Goal: Task Accomplishment & Management: Use online tool/utility

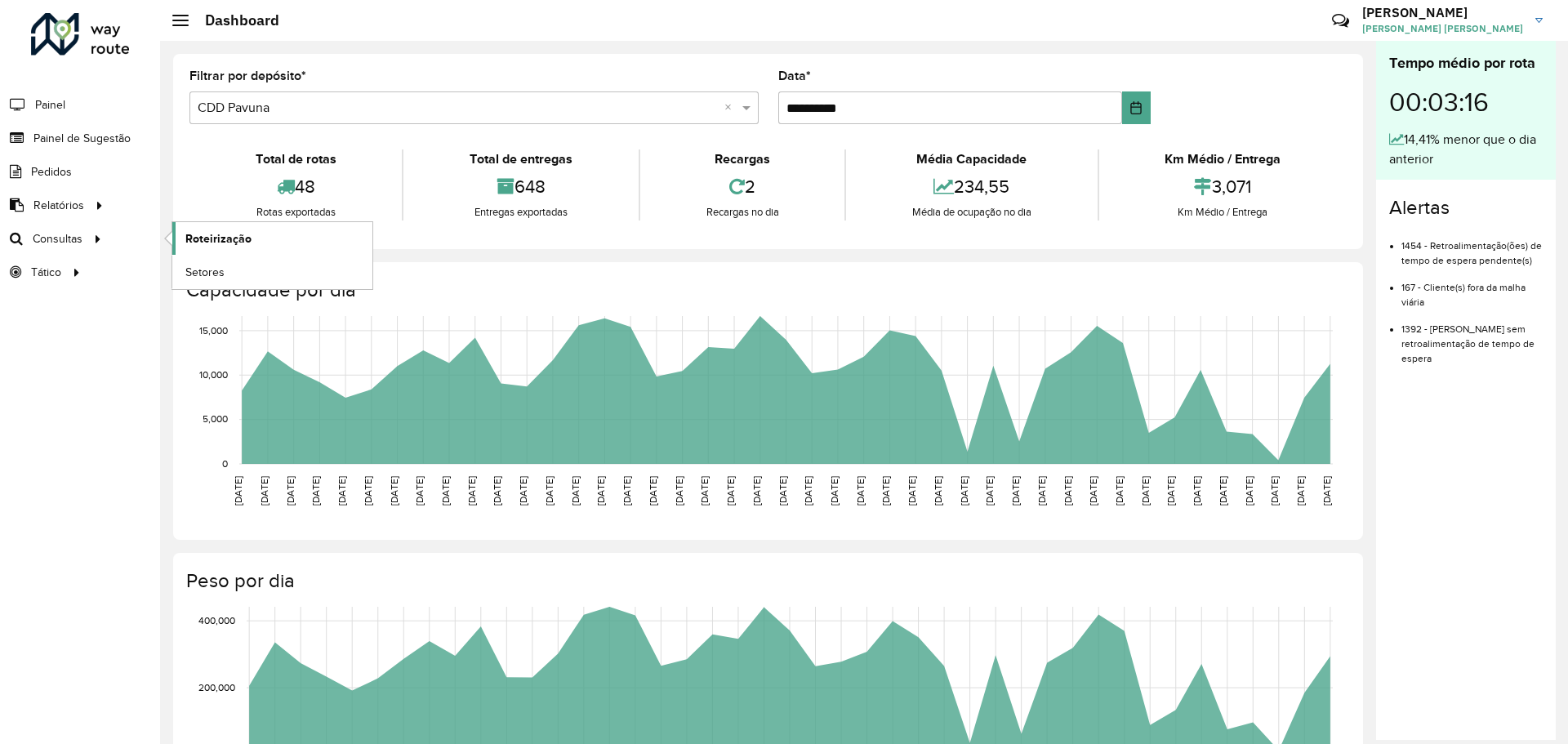
click at [229, 235] on span "Roteirização" at bounding box center [218, 238] width 66 height 17
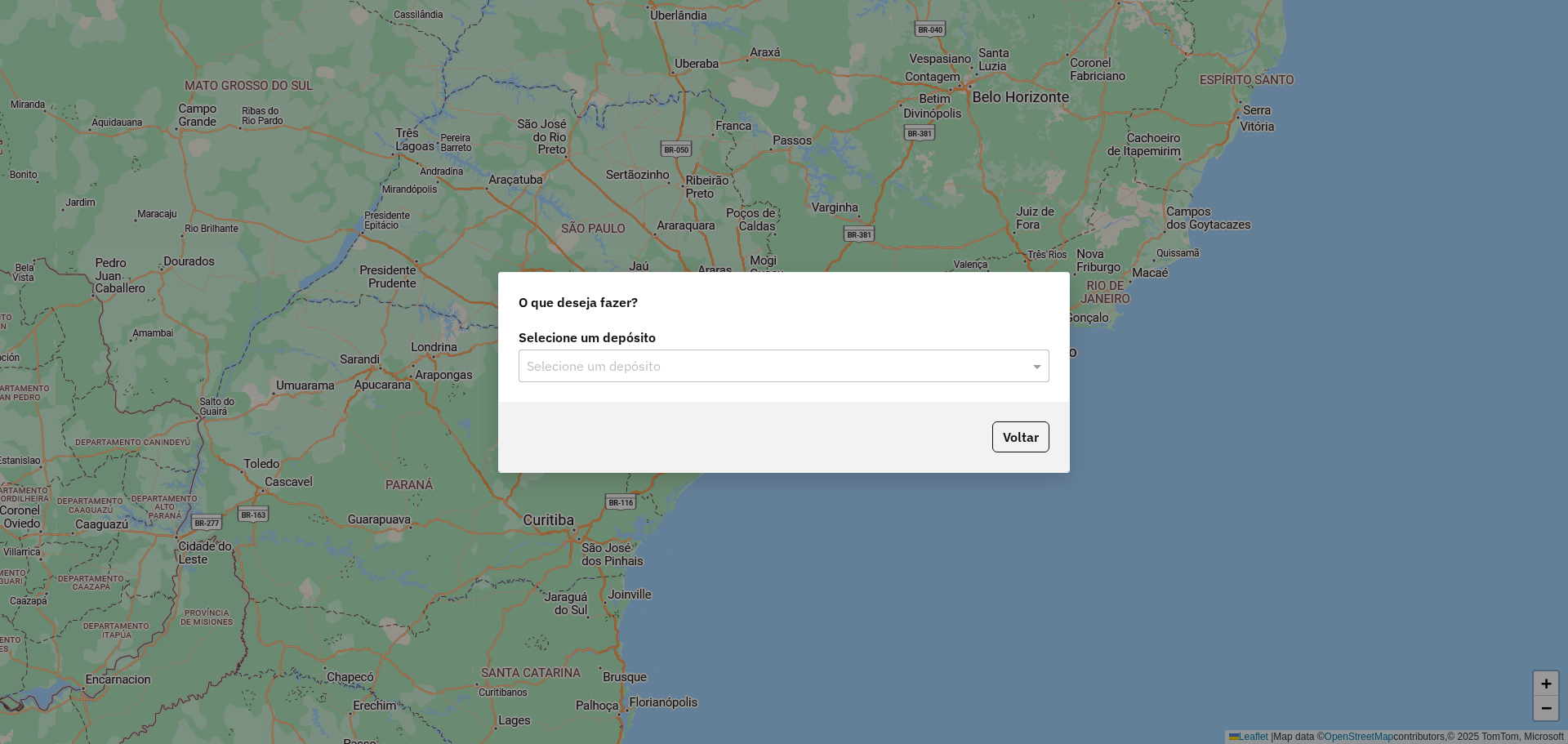
click at [942, 362] on input "text" at bounding box center [768, 367] width 482 height 20
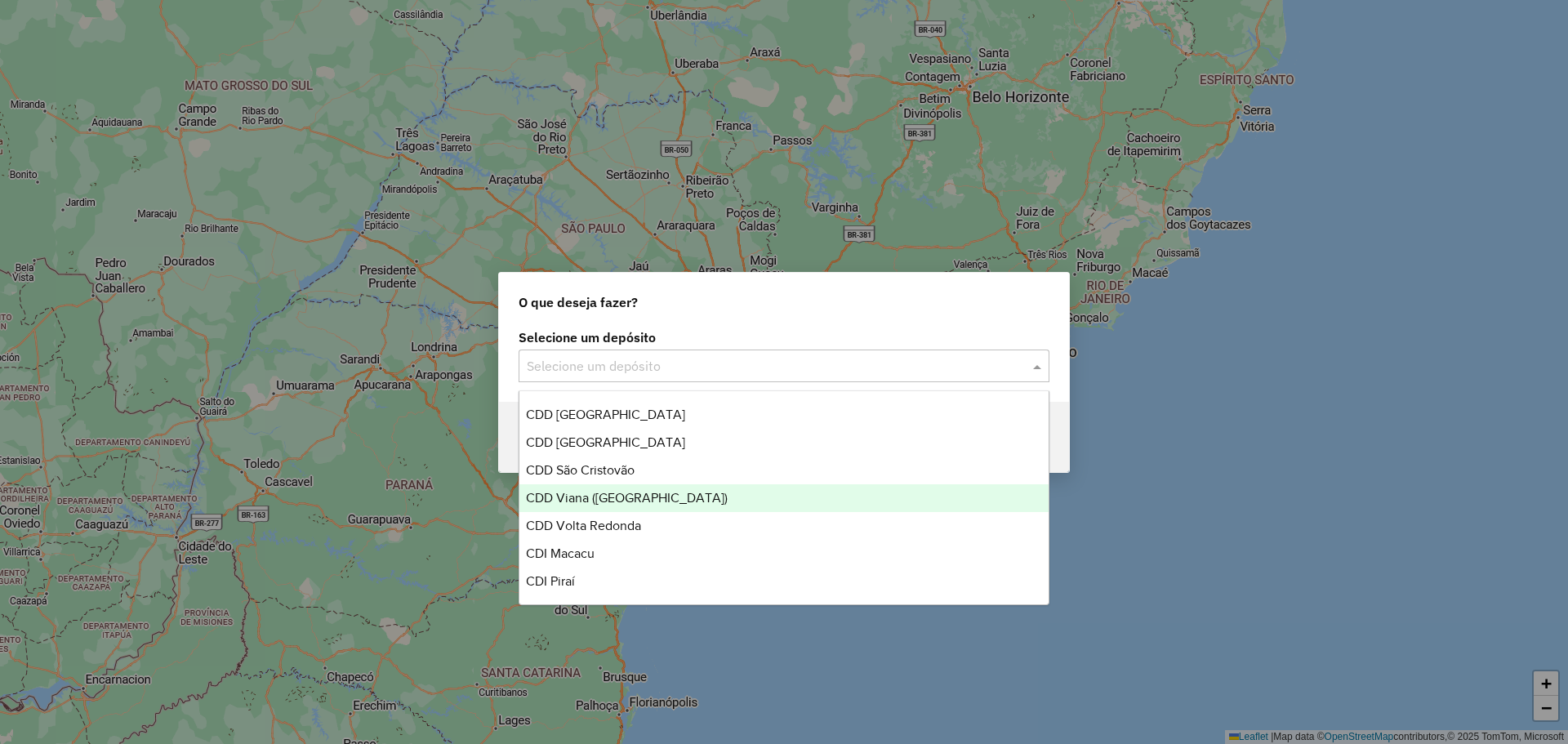
scroll to position [222, 0]
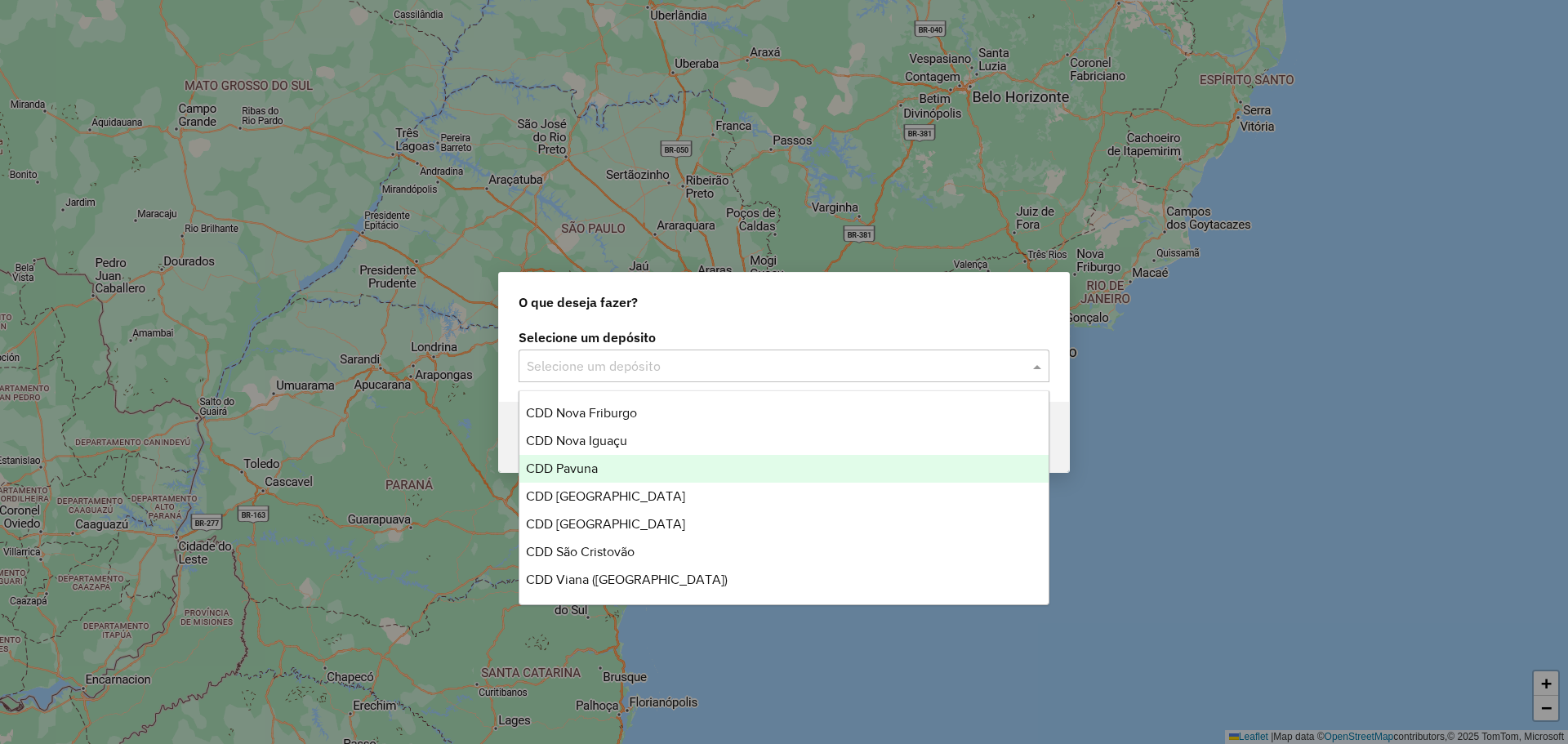
click at [594, 462] on span "CDD Pavuna" at bounding box center [561, 468] width 71 height 14
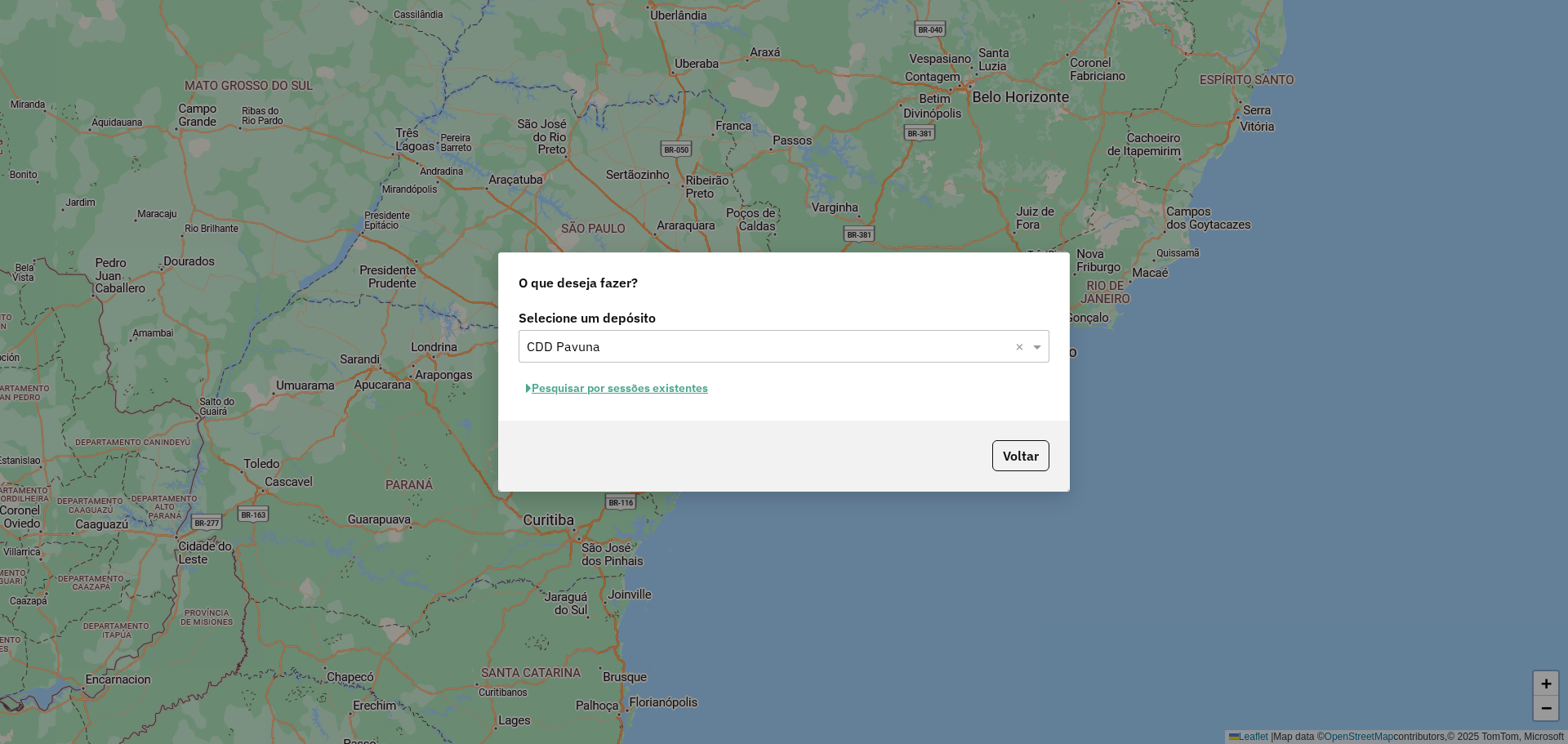
click at [661, 388] on button "Pesquisar por sessões existentes" at bounding box center [617, 389] width 196 height 26
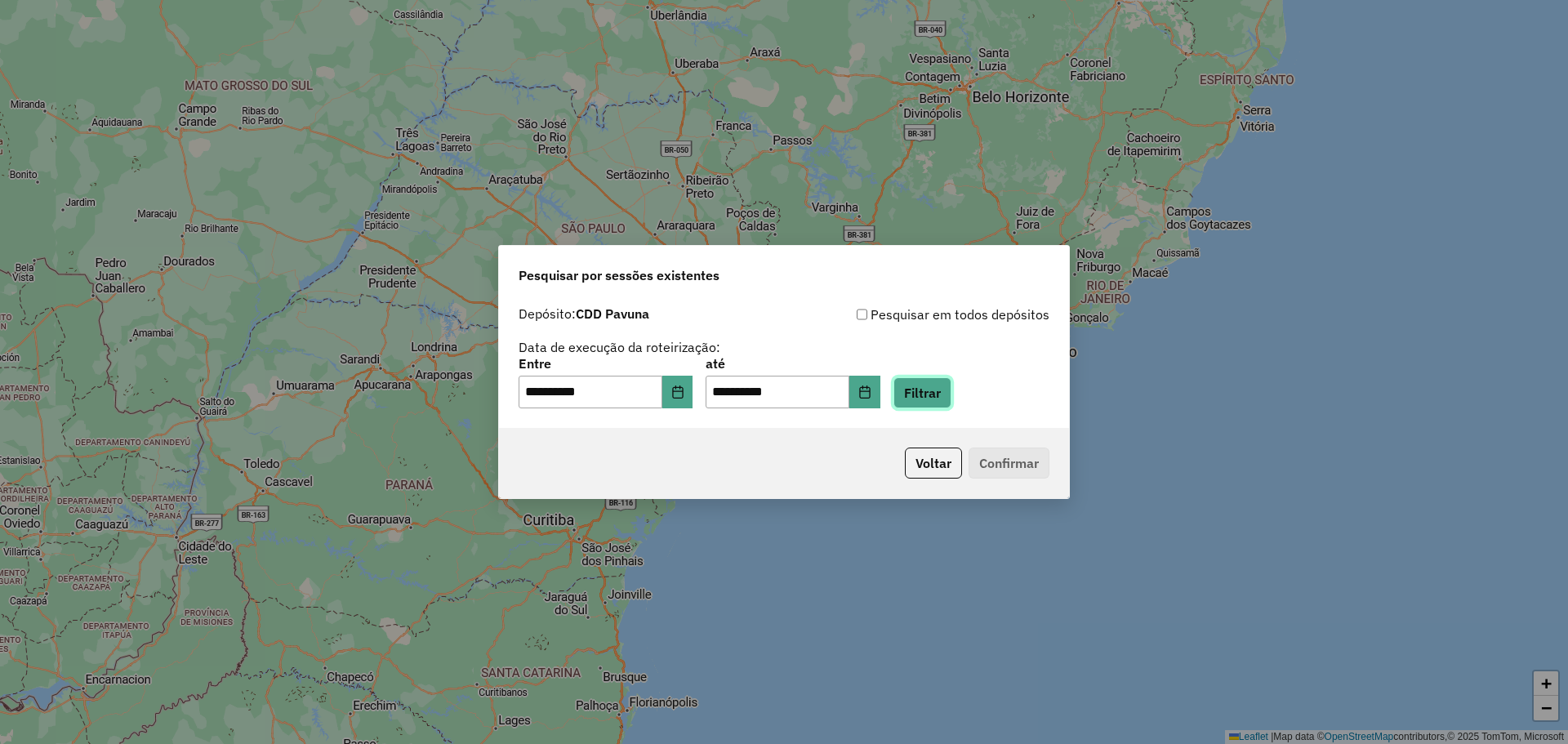
click at [947, 393] on button "Filtrar" at bounding box center [922, 392] width 58 height 31
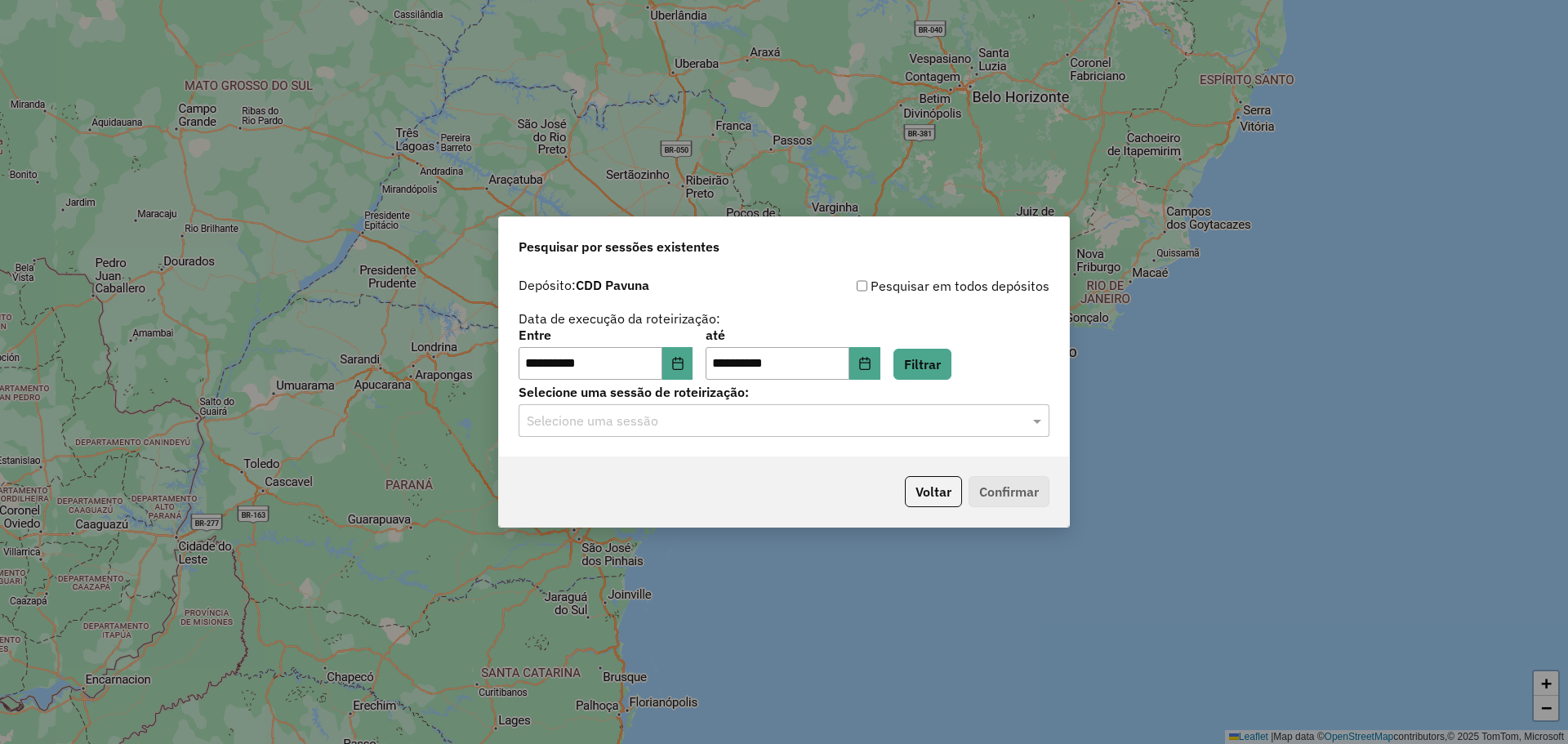
click at [1002, 416] on input "text" at bounding box center [768, 422] width 482 height 20
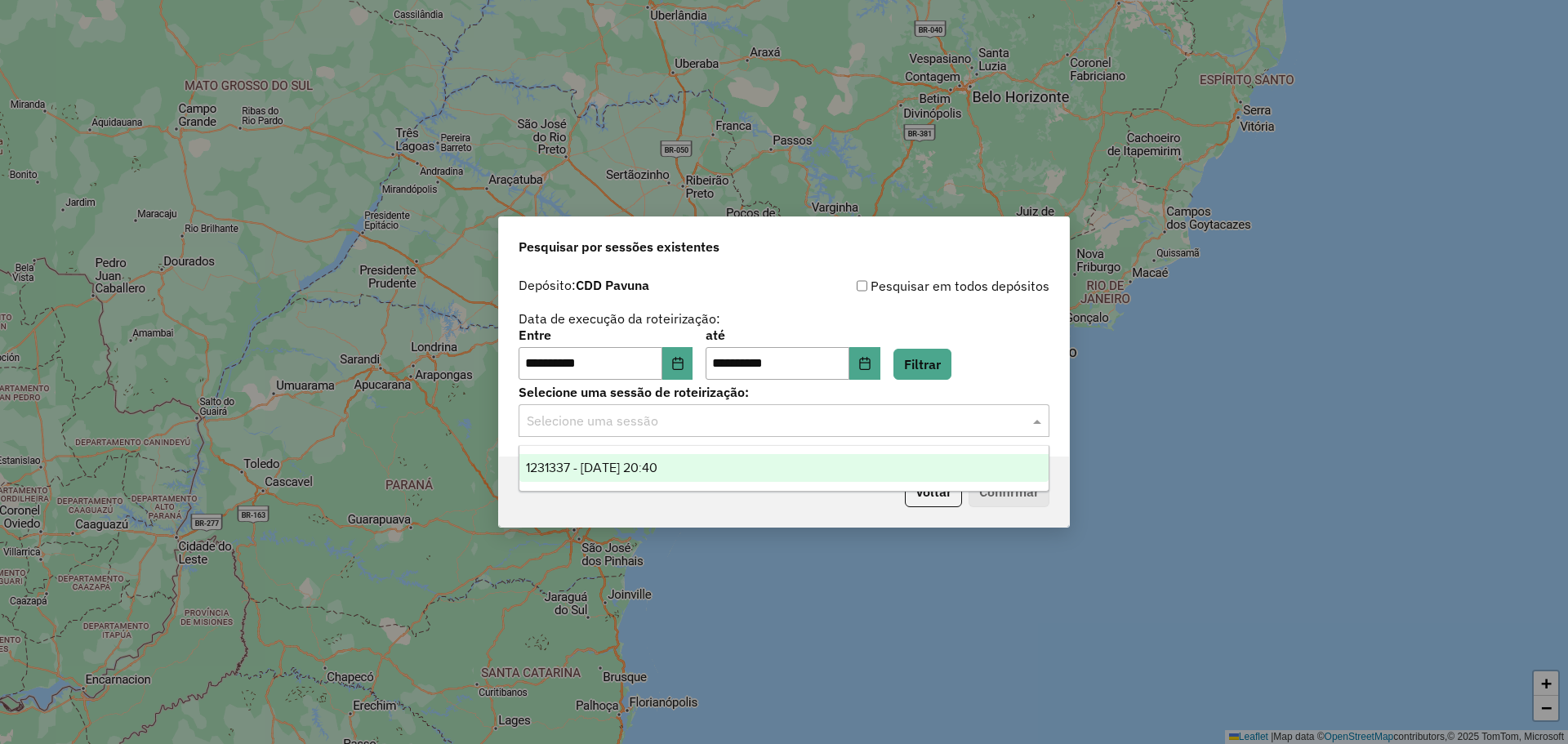
click at [717, 480] on div "1231337 - 19/08/2025 20:40" at bounding box center [784, 468] width 530 height 28
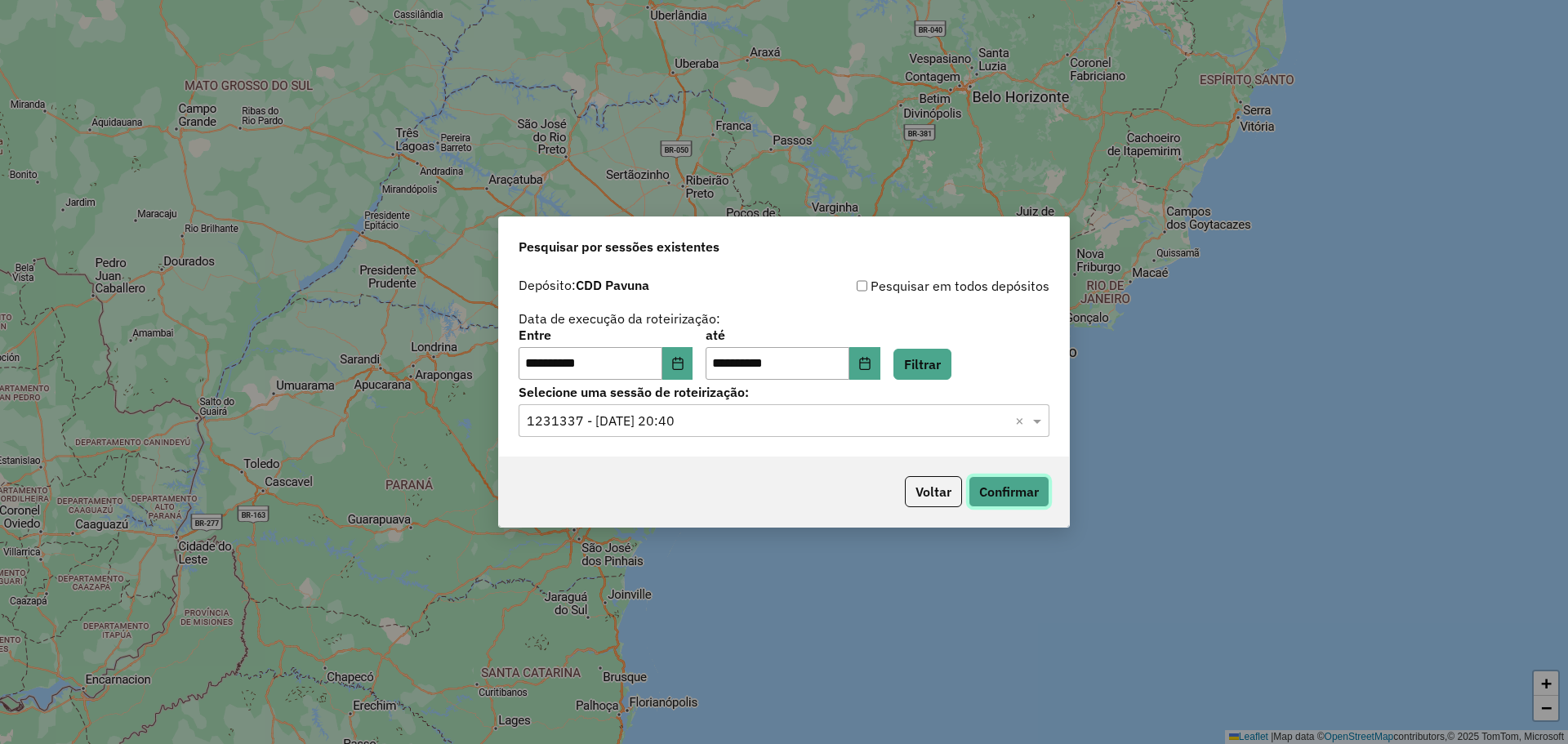
click at [1006, 479] on button "Confirmar" at bounding box center [1010, 491] width 81 height 31
click at [1027, 493] on button "Confirmar" at bounding box center [1010, 491] width 81 height 31
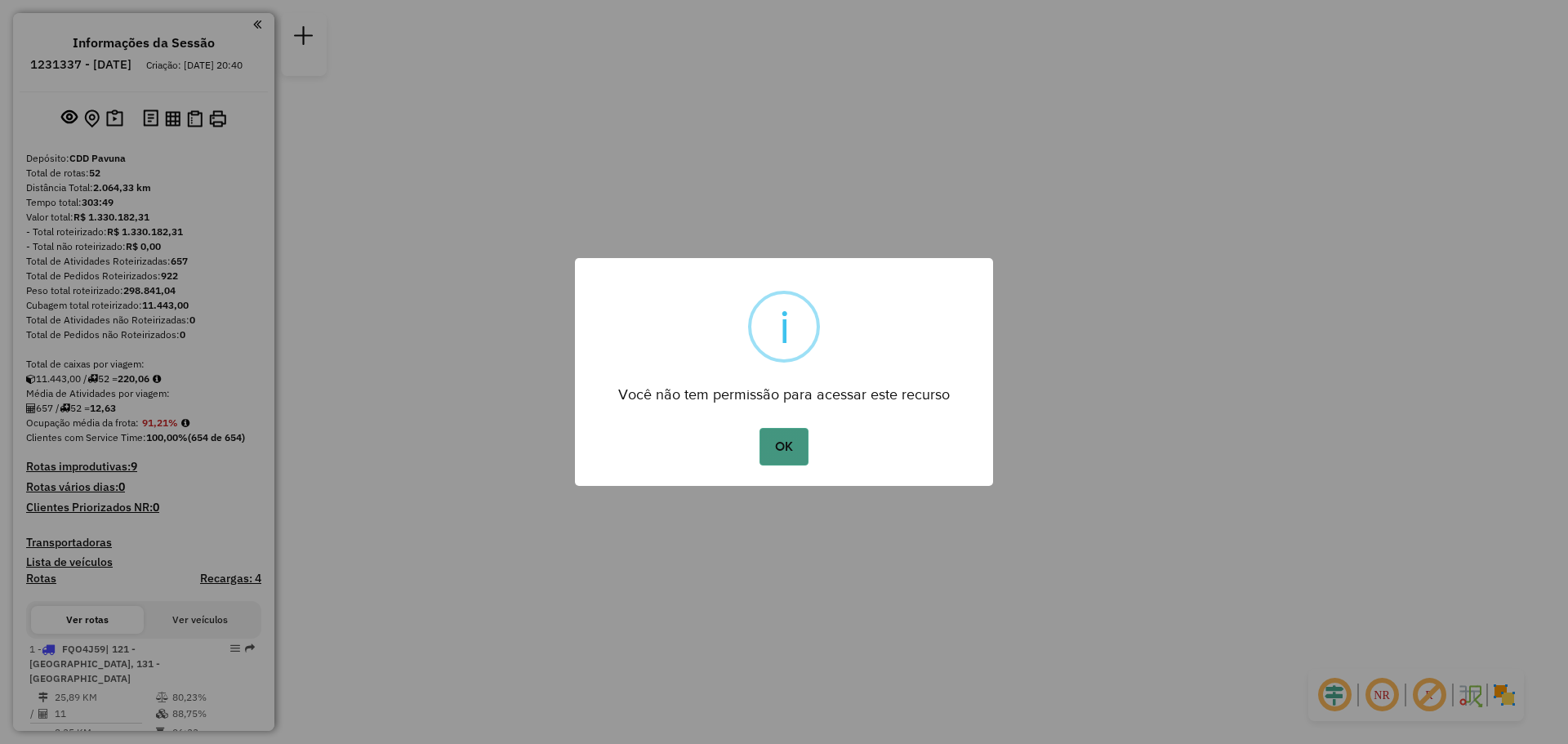
click at [783, 448] on button "OK" at bounding box center [784, 447] width 49 height 38
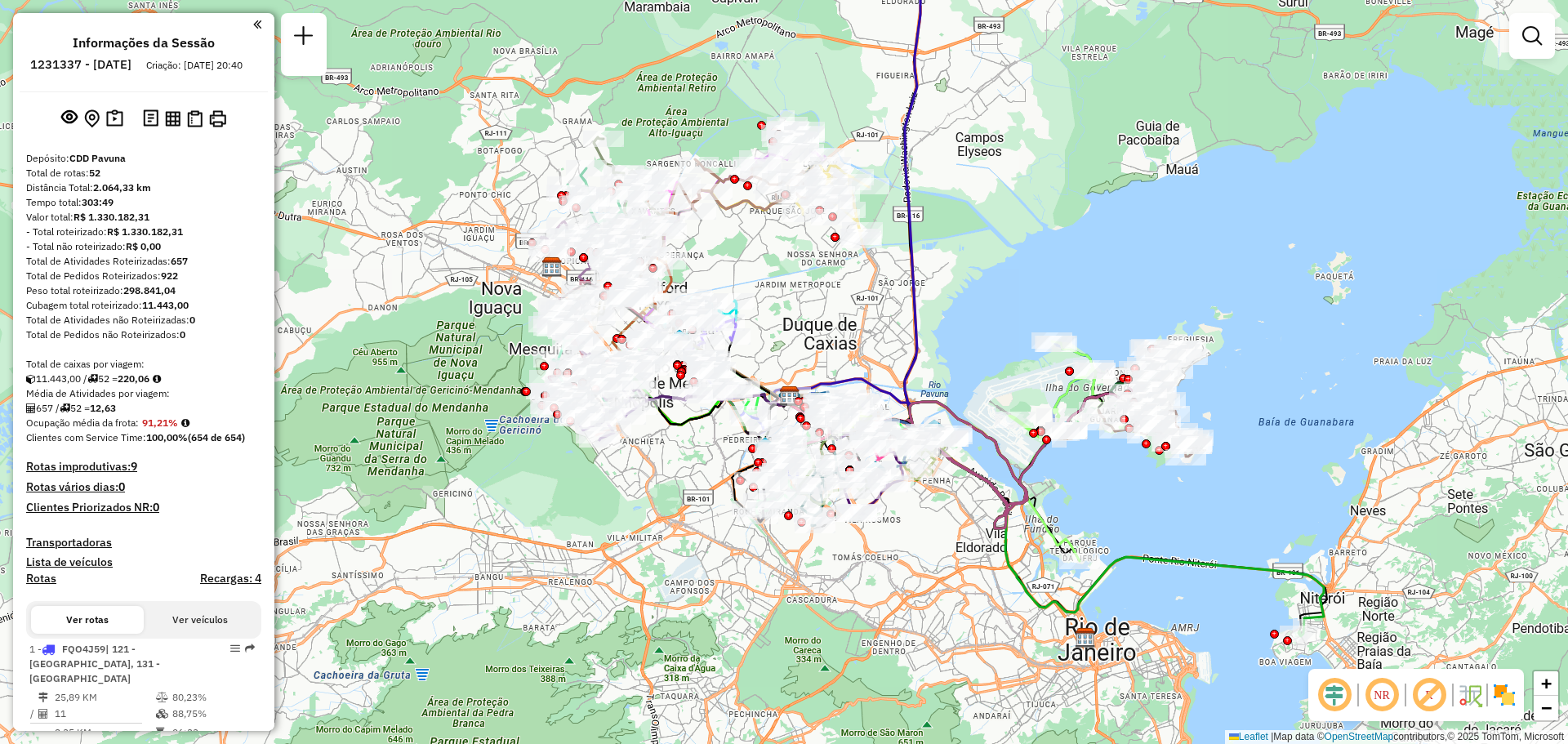
drag, startPoint x: 689, startPoint y: 336, endPoint x: 858, endPoint y: 275, distance: 179.7
click at [858, 275] on div "Janela de atendimento Grade de atendimento Capacidade Transportadoras Veículos …" at bounding box center [784, 372] width 1568 height 744
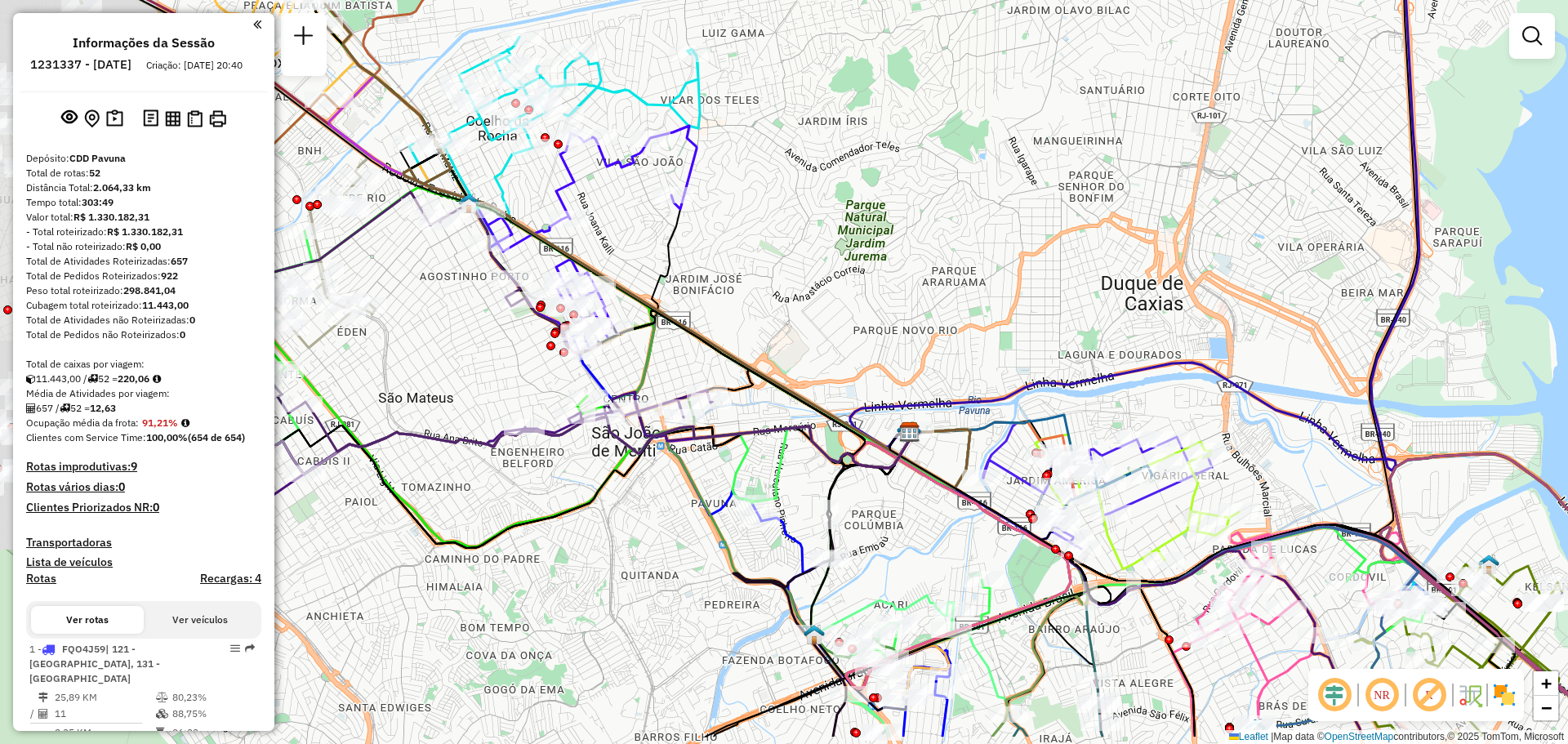
drag, startPoint x: 587, startPoint y: 345, endPoint x: 823, endPoint y: 264, distance: 249.5
click at [823, 264] on div "Janela de atendimento Grade de atendimento Capacidade Transportadoras Veículos …" at bounding box center [784, 372] width 1568 height 744
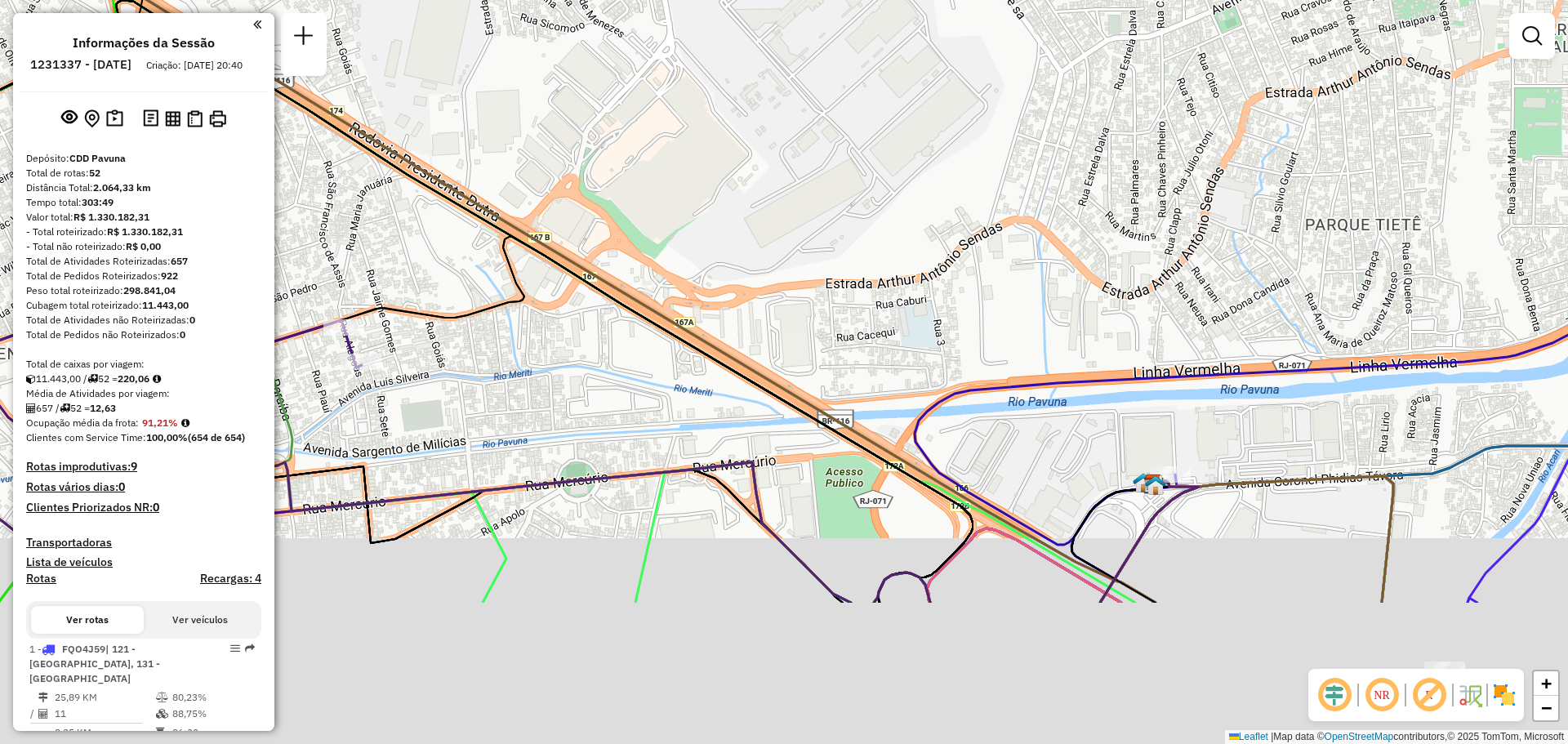
drag, startPoint x: 1001, startPoint y: 449, endPoint x: 921, endPoint y: 232, distance: 231.3
click at [921, 232] on div "Janela de atendimento Grade de atendimento Capacidade Transportadoras Veículos …" at bounding box center [784, 372] width 1568 height 744
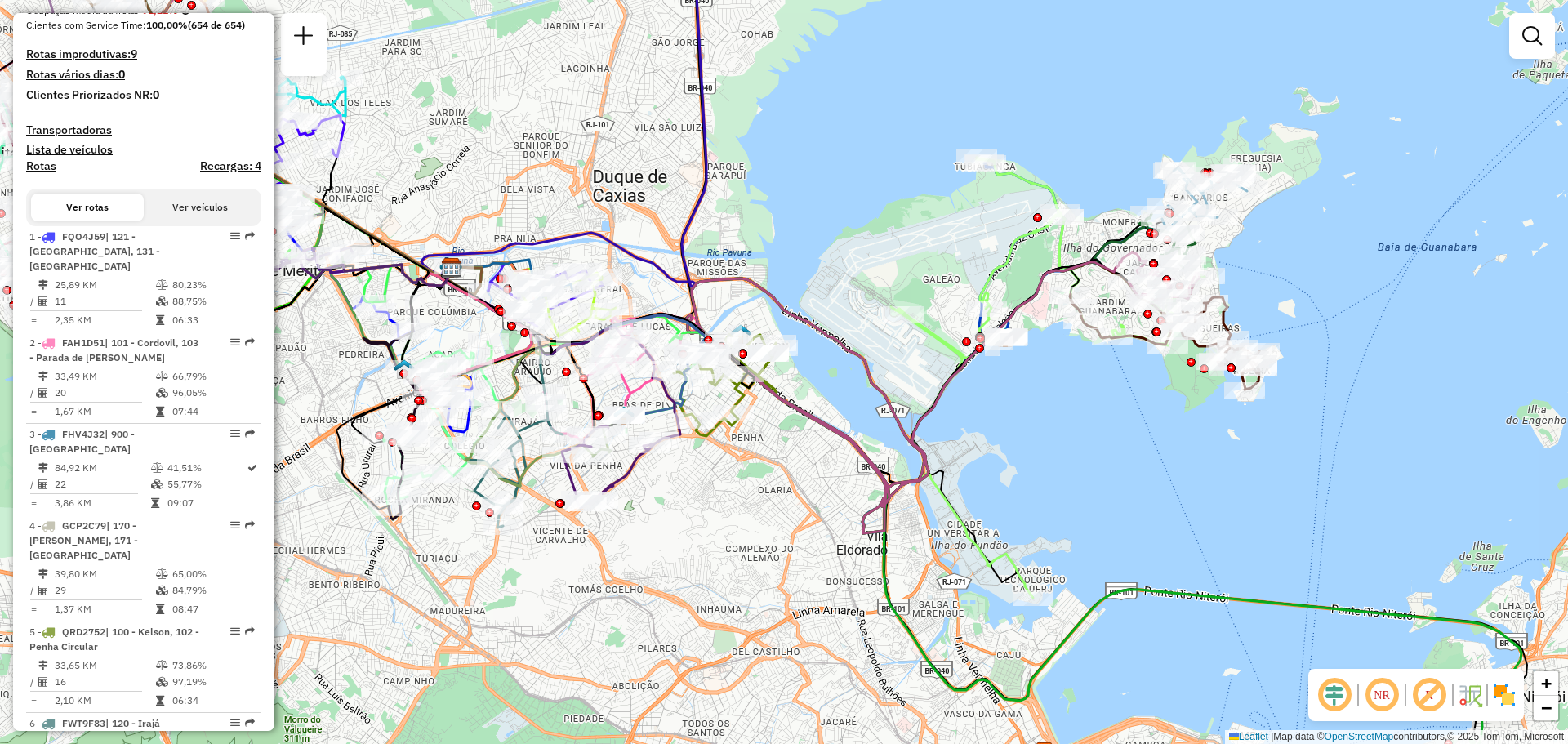
scroll to position [490, 0]
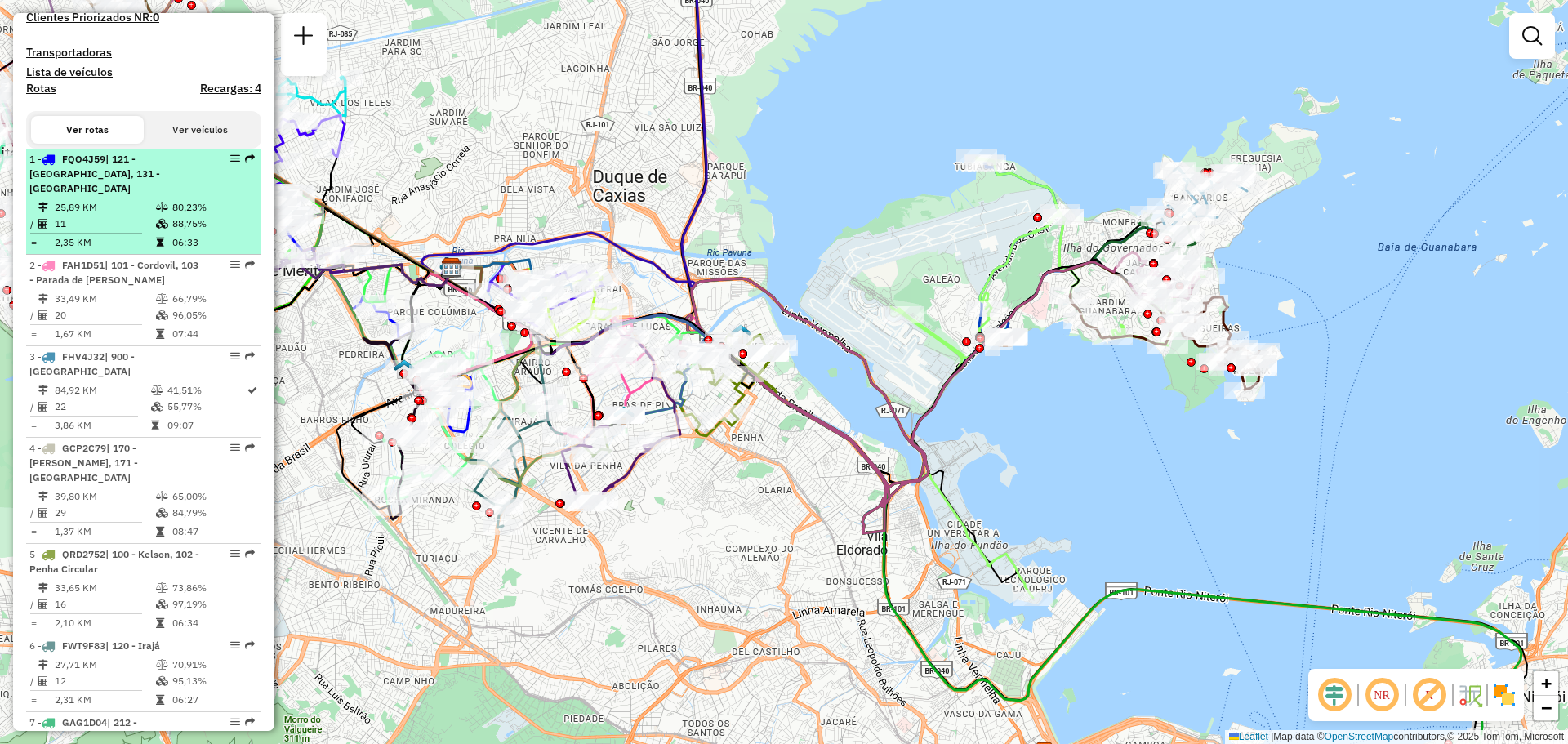
click at [129, 204] on td "25,89 KM" at bounding box center [104, 207] width 101 height 16
select select "**********"
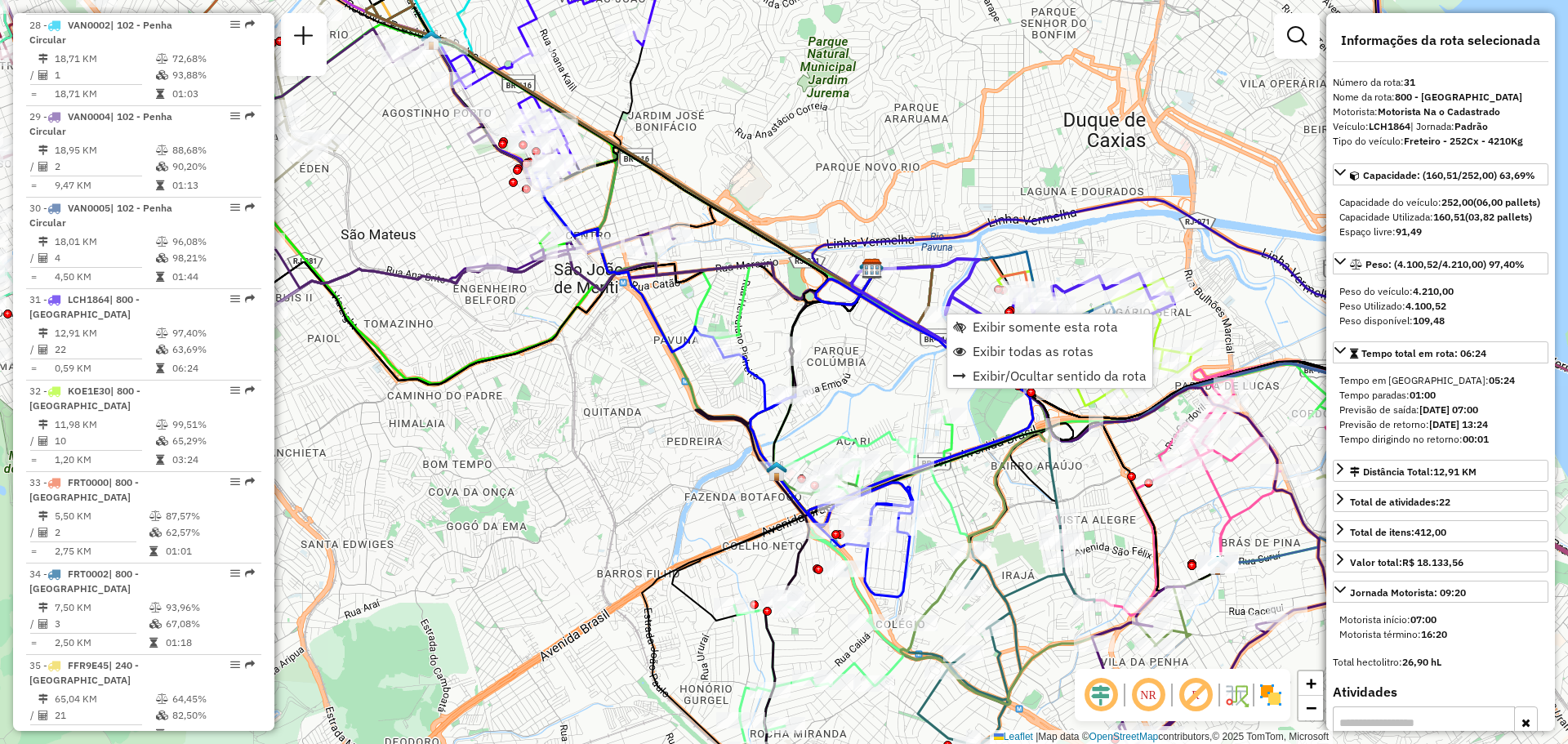
scroll to position [3371, 0]
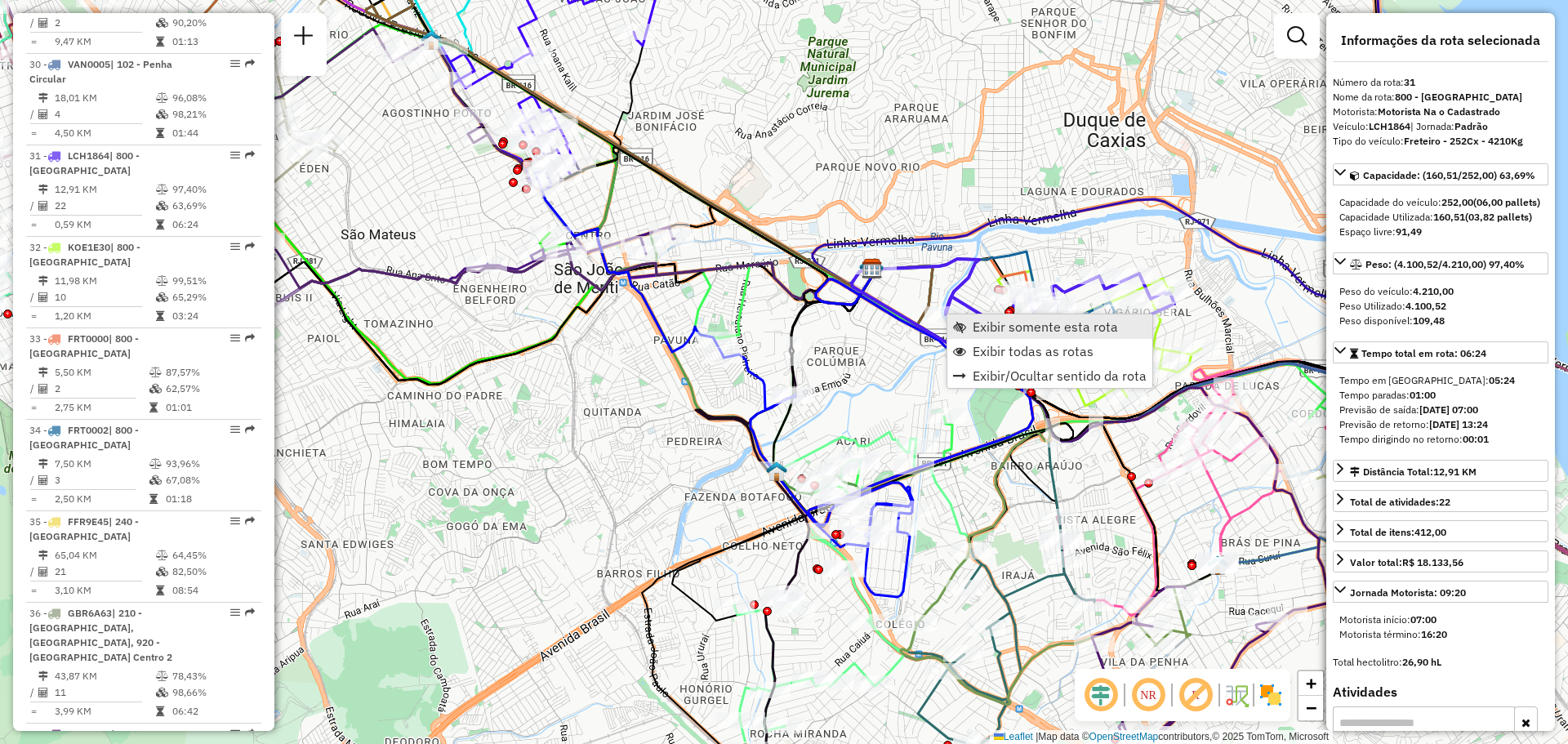
click at [1004, 322] on span "Exibir somente esta rota" at bounding box center [1045, 326] width 146 height 13
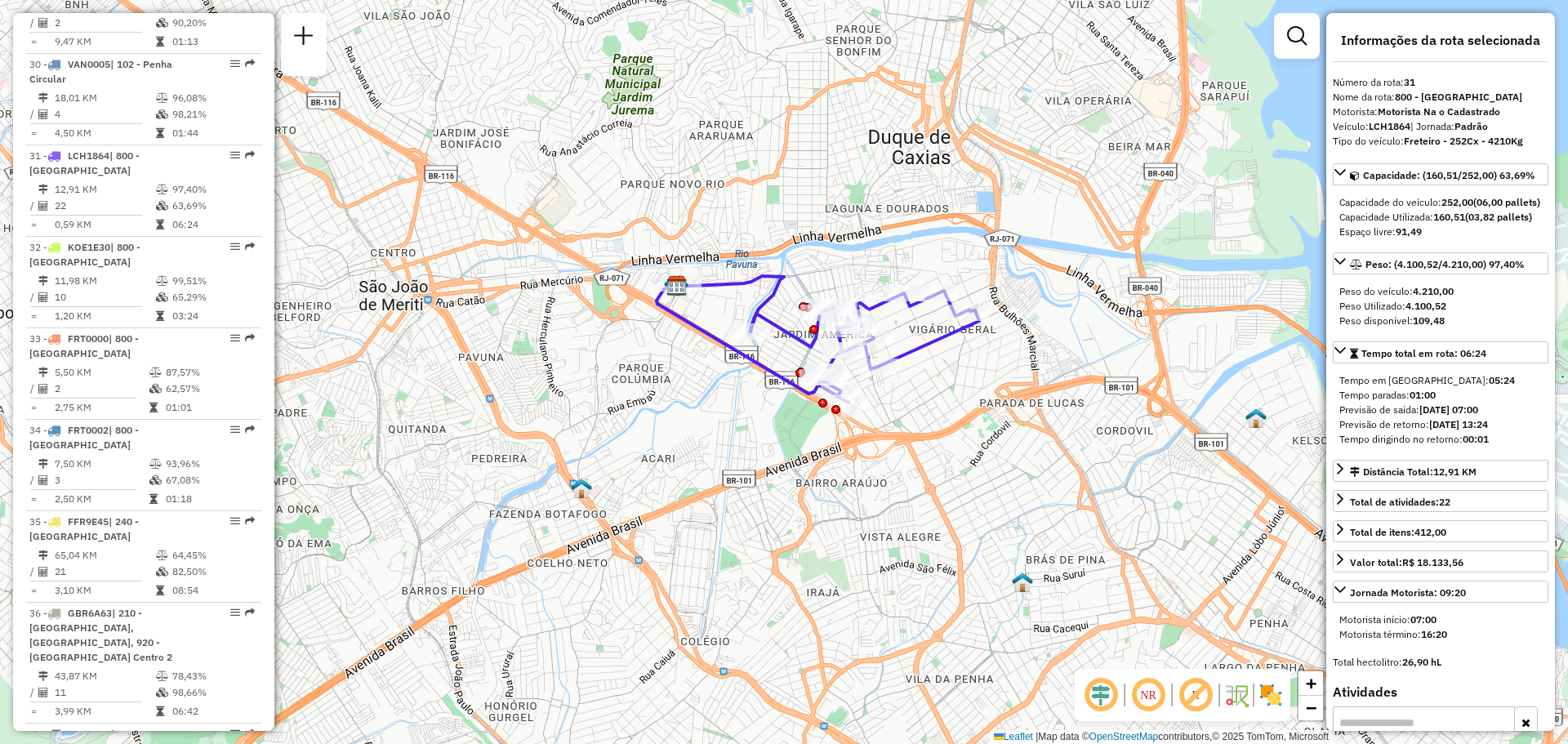
drag, startPoint x: 472, startPoint y: 222, endPoint x: 592, endPoint y: 264, distance: 127.1
click at [591, 263] on div "Janela de atendimento Grade de atendimento Capacidade Transportadoras Veículos …" at bounding box center [784, 372] width 1568 height 744
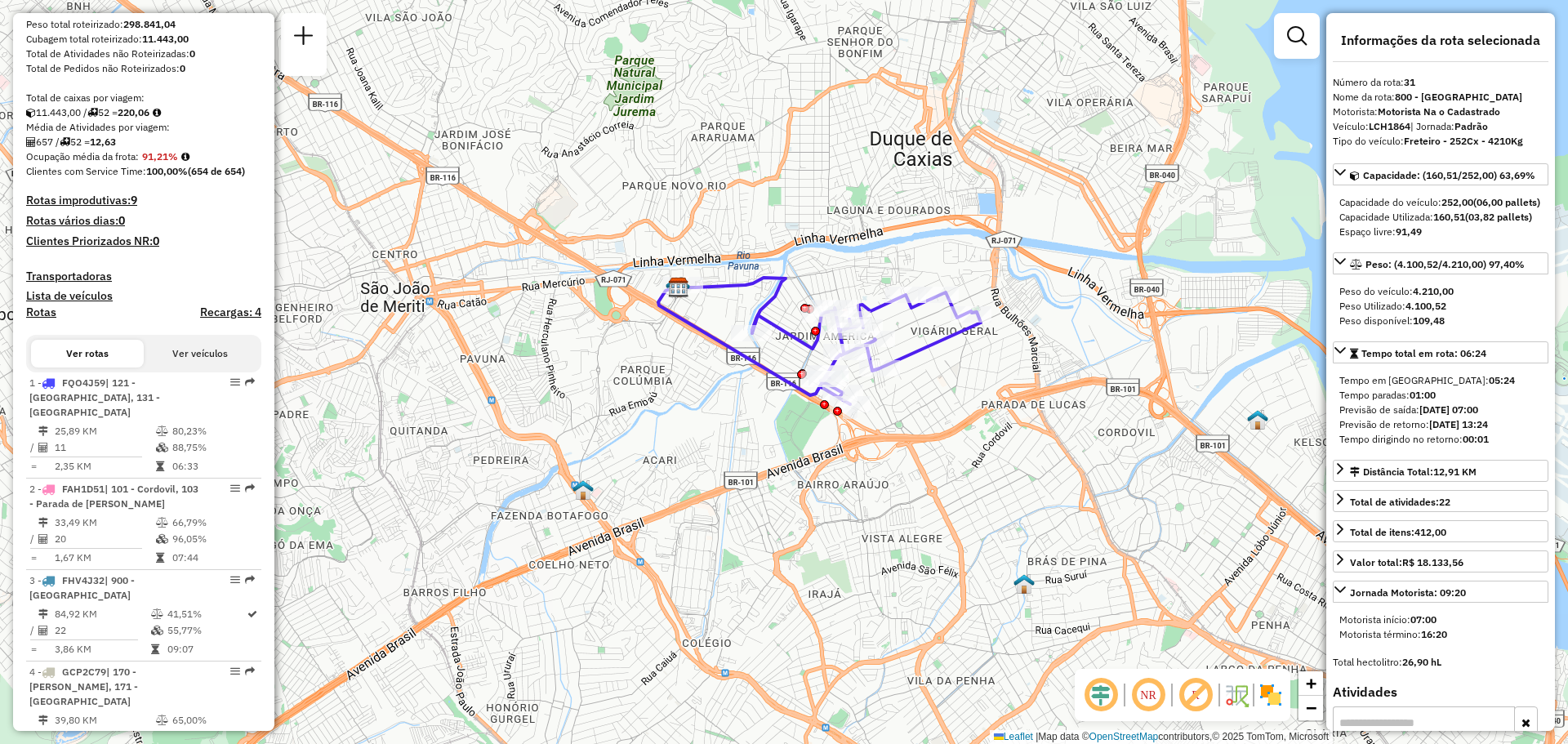
scroll to position [326, 0]
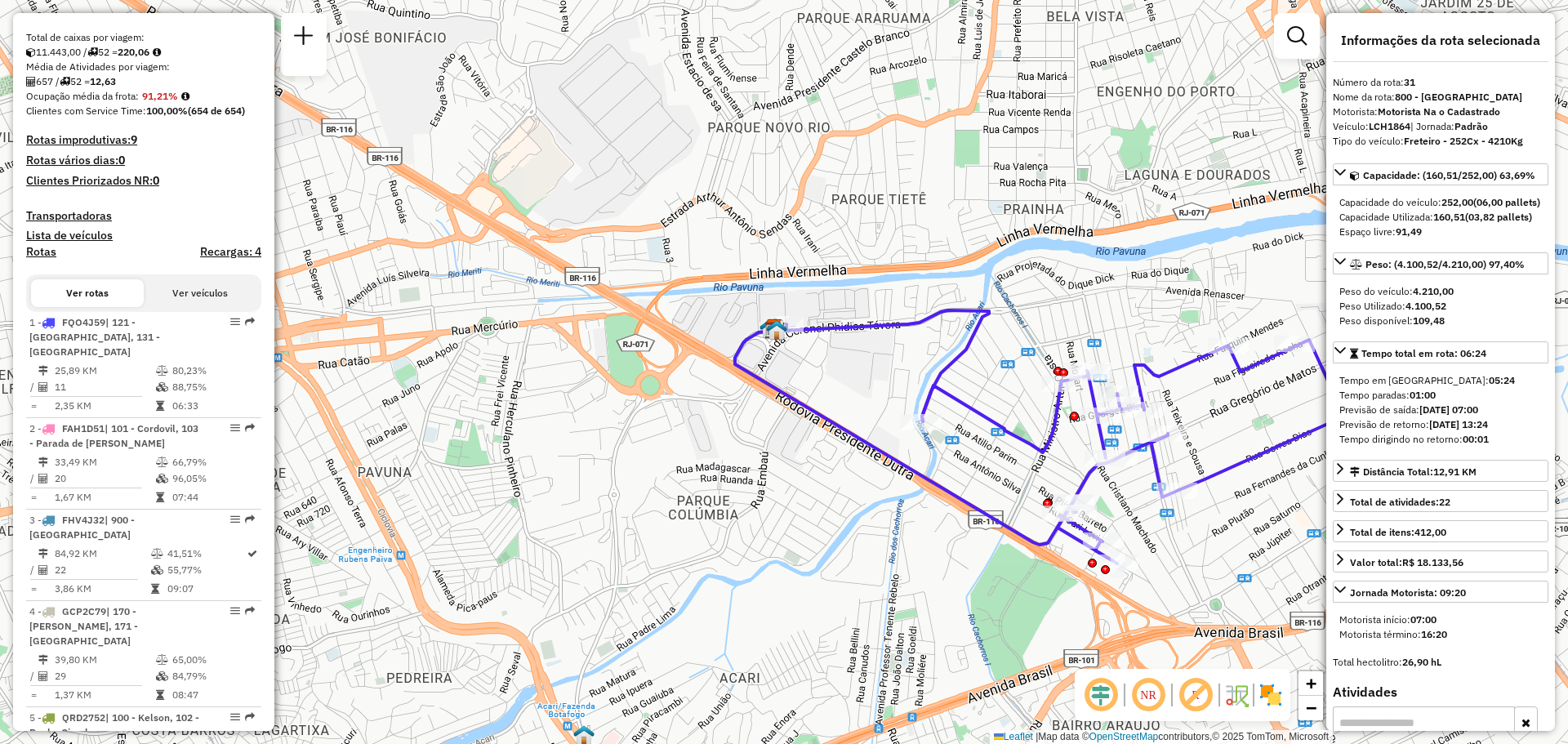
drag, startPoint x: 592, startPoint y: 192, endPoint x: 684, endPoint y: 243, distance: 105.2
click at [684, 243] on div "Janela de atendimento Grade de atendimento Capacidade Transportadoras Veículos …" at bounding box center [784, 372] width 1568 height 744
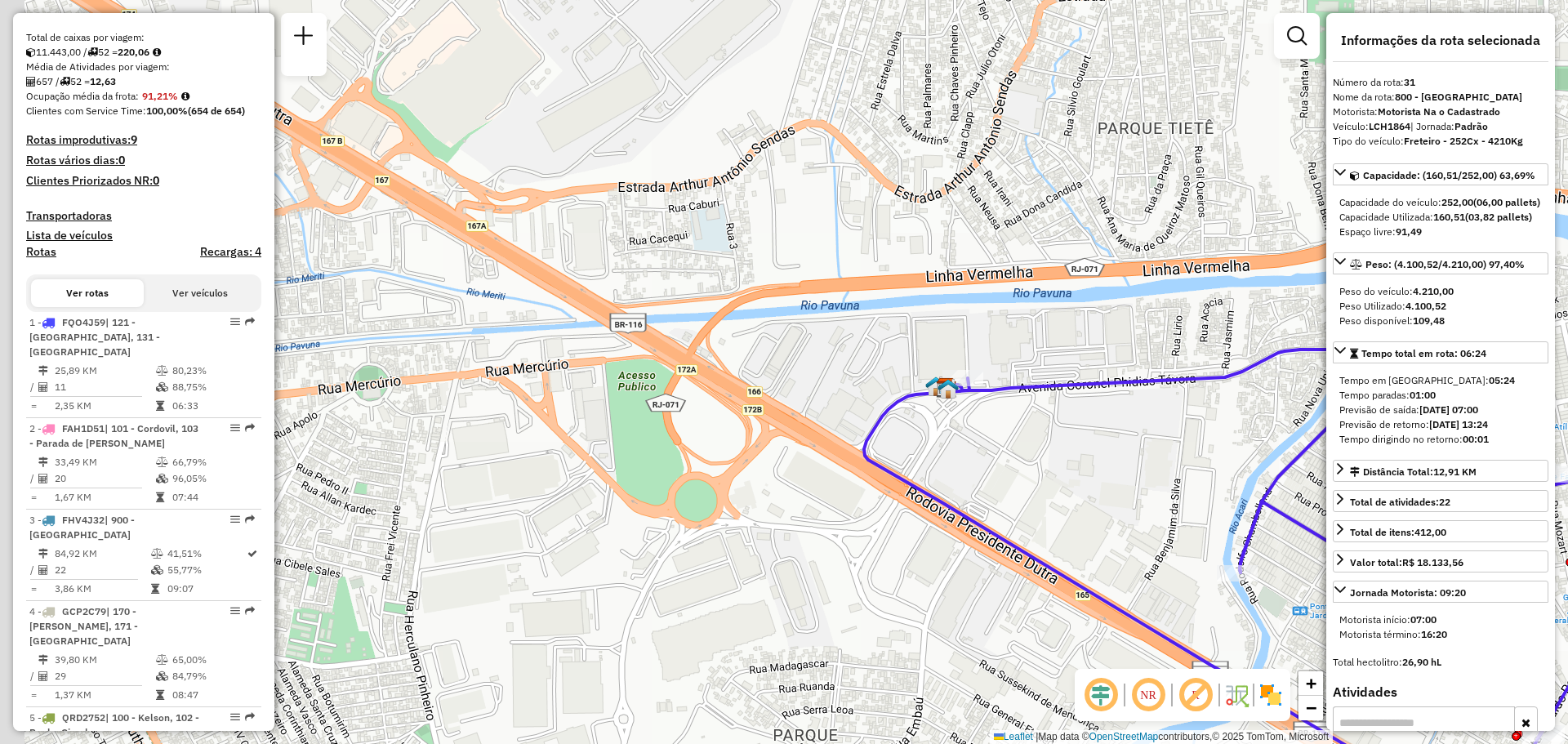
drag, startPoint x: 654, startPoint y: 263, endPoint x: 727, endPoint y: 235, distance: 78.2
click at [727, 235] on div "Janela de atendimento Grade de atendimento Capacidade Transportadoras Veículos …" at bounding box center [784, 372] width 1568 height 744
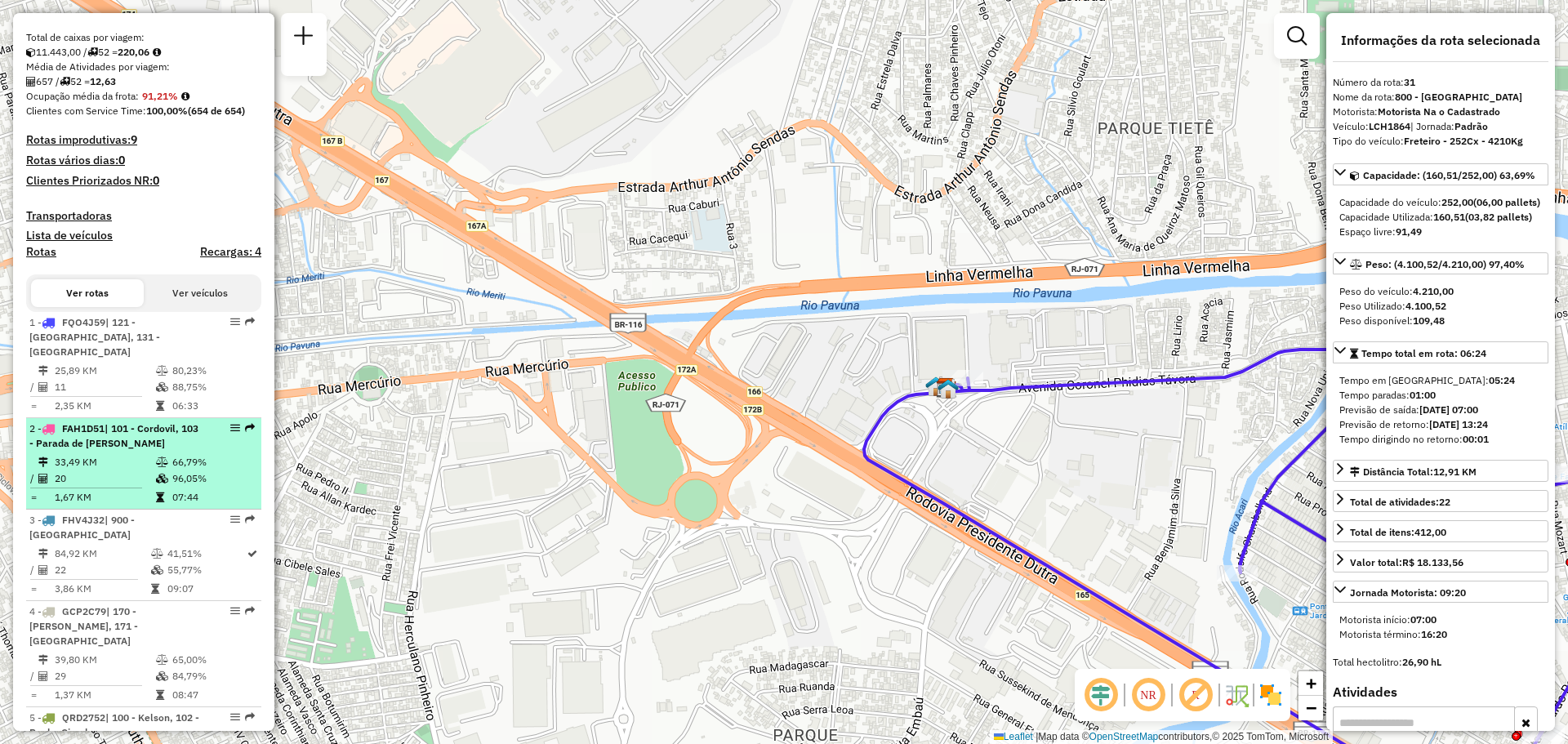
click at [129, 432] on span "| 101 - Cordovil, 103 - Parada de [PERSON_NAME]" at bounding box center [114, 435] width 169 height 27
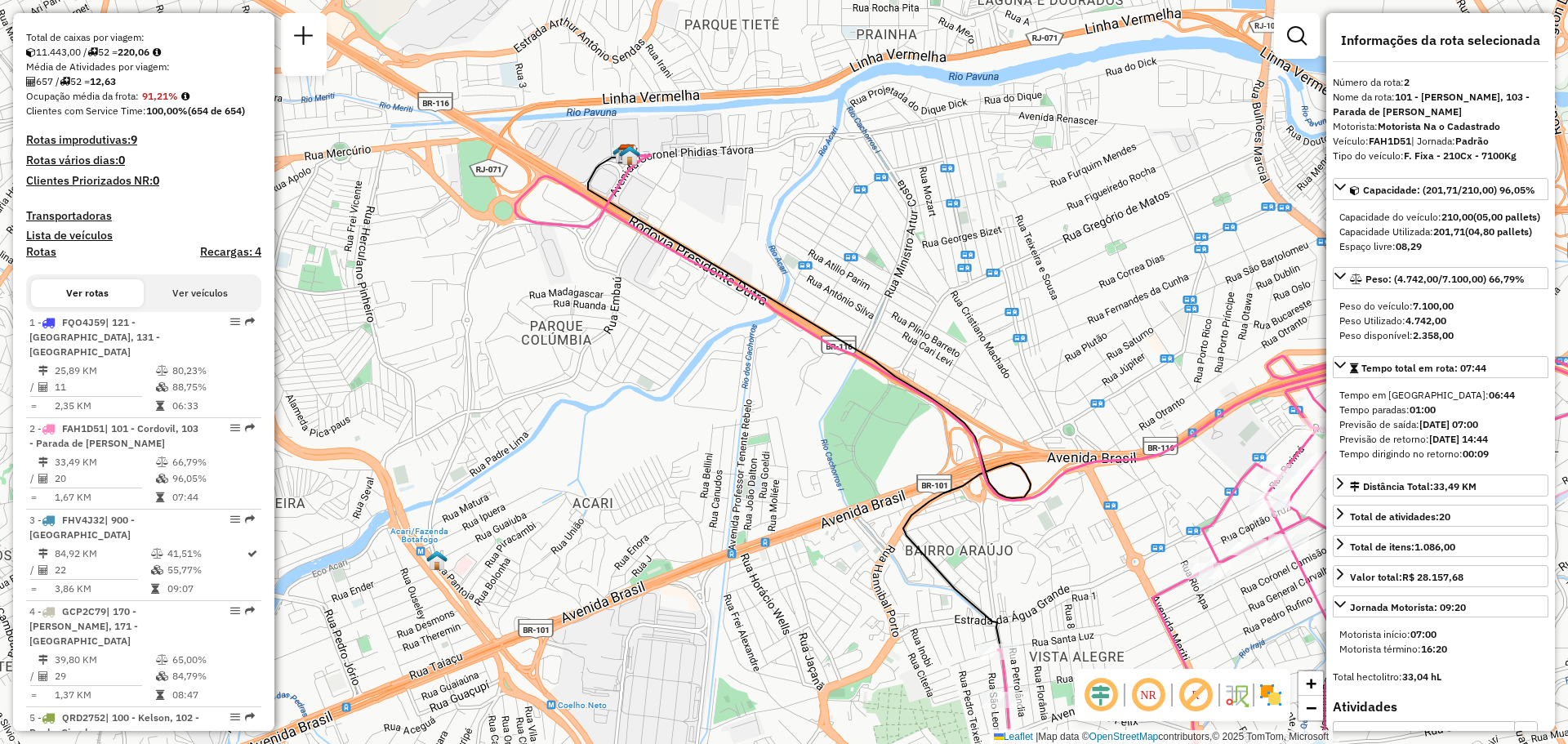
drag, startPoint x: 437, startPoint y: 283, endPoint x: 733, endPoint y: 411, distance: 322.5
click at [739, 415] on div "Janela de atendimento Grade de atendimento Capacidade Transportadoras Veículos …" at bounding box center [784, 372] width 1568 height 744
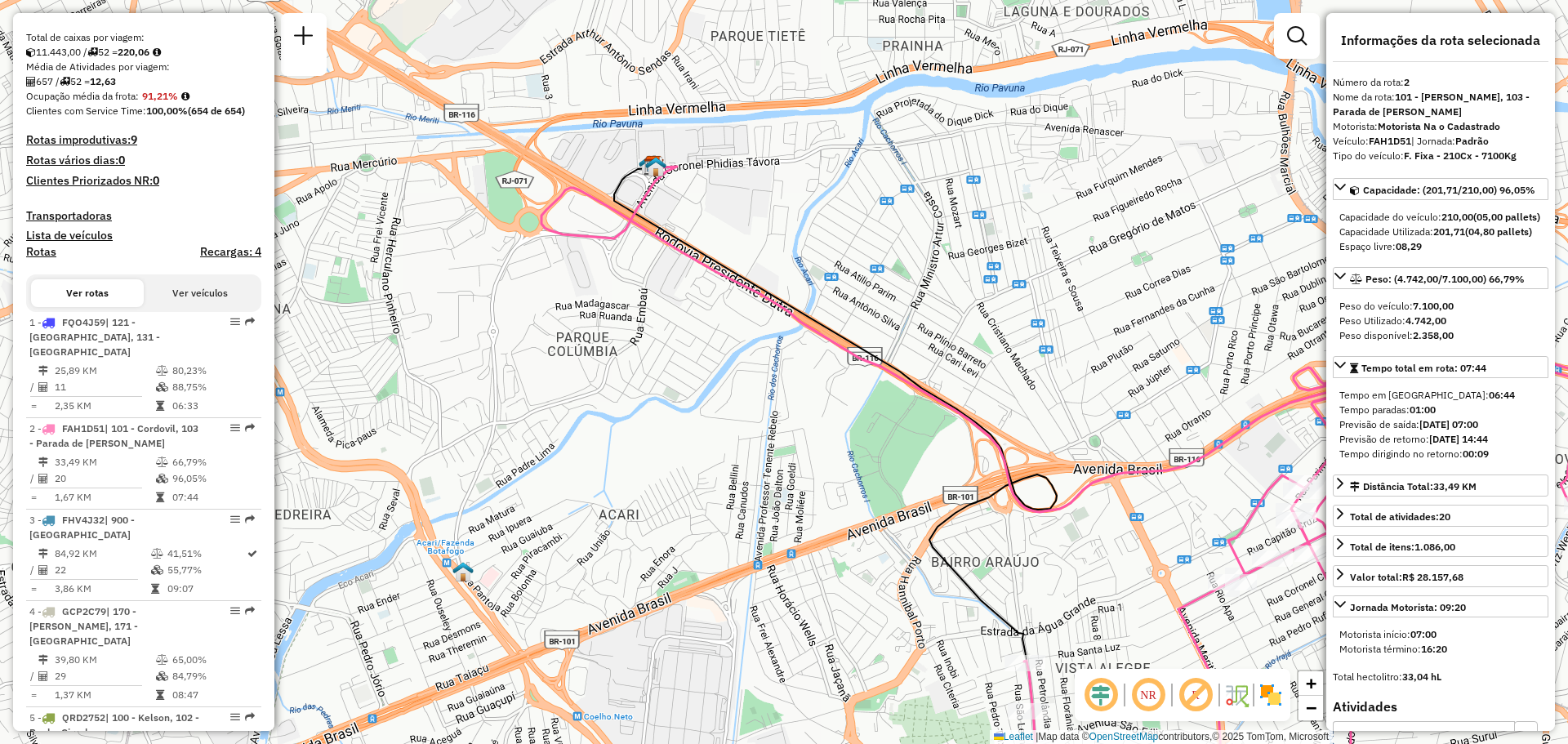
drag, startPoint x: 439, startPoint y: 271, endPoint x: 507, endPoint y: 299, distance: 73.5
click at [507, 299] on div "Janela de atendimento Grade de atendimento Capacidade Transportadoras Veículos …" at bounding box center [784, 372] width 1568 height 744
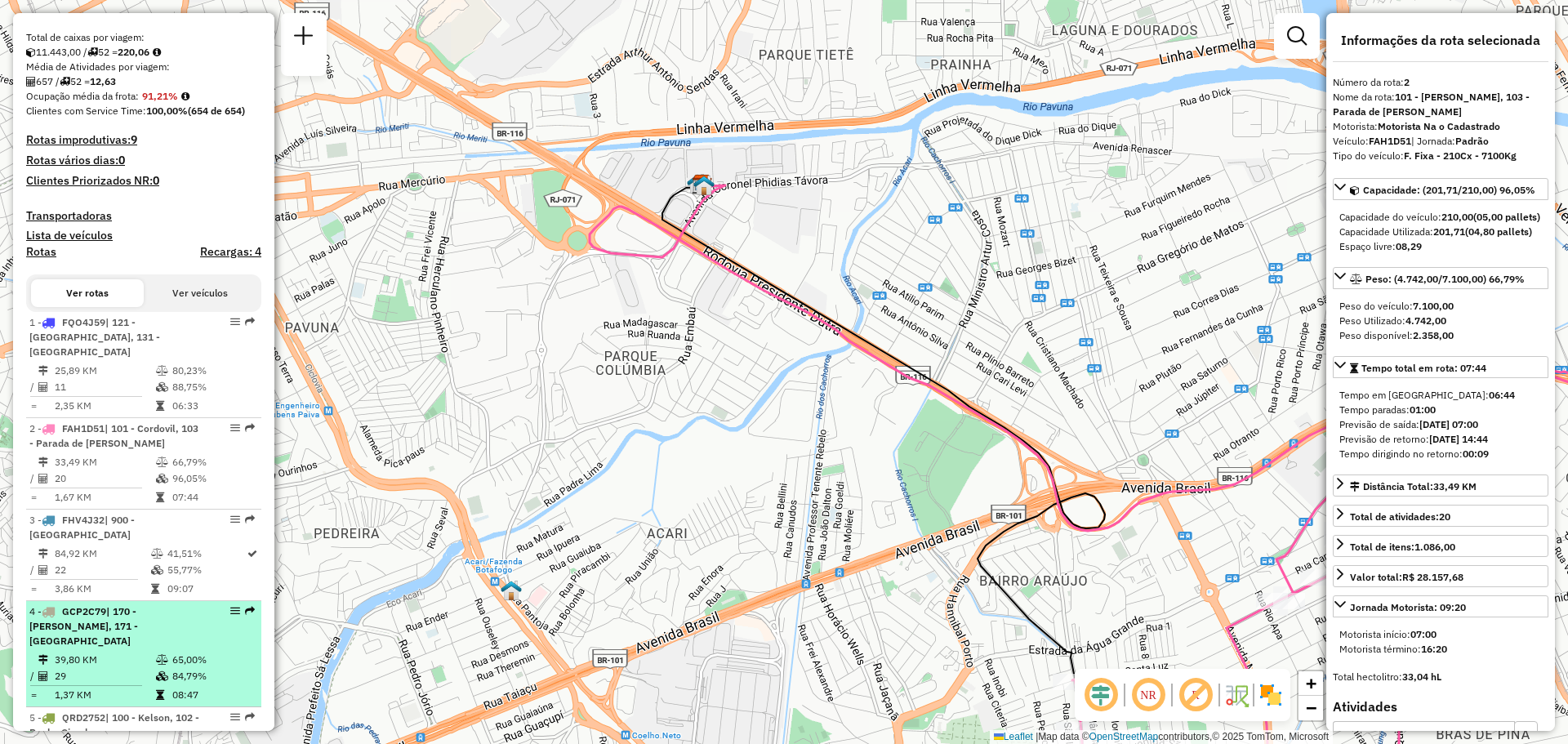
scroll to position [490, 0]
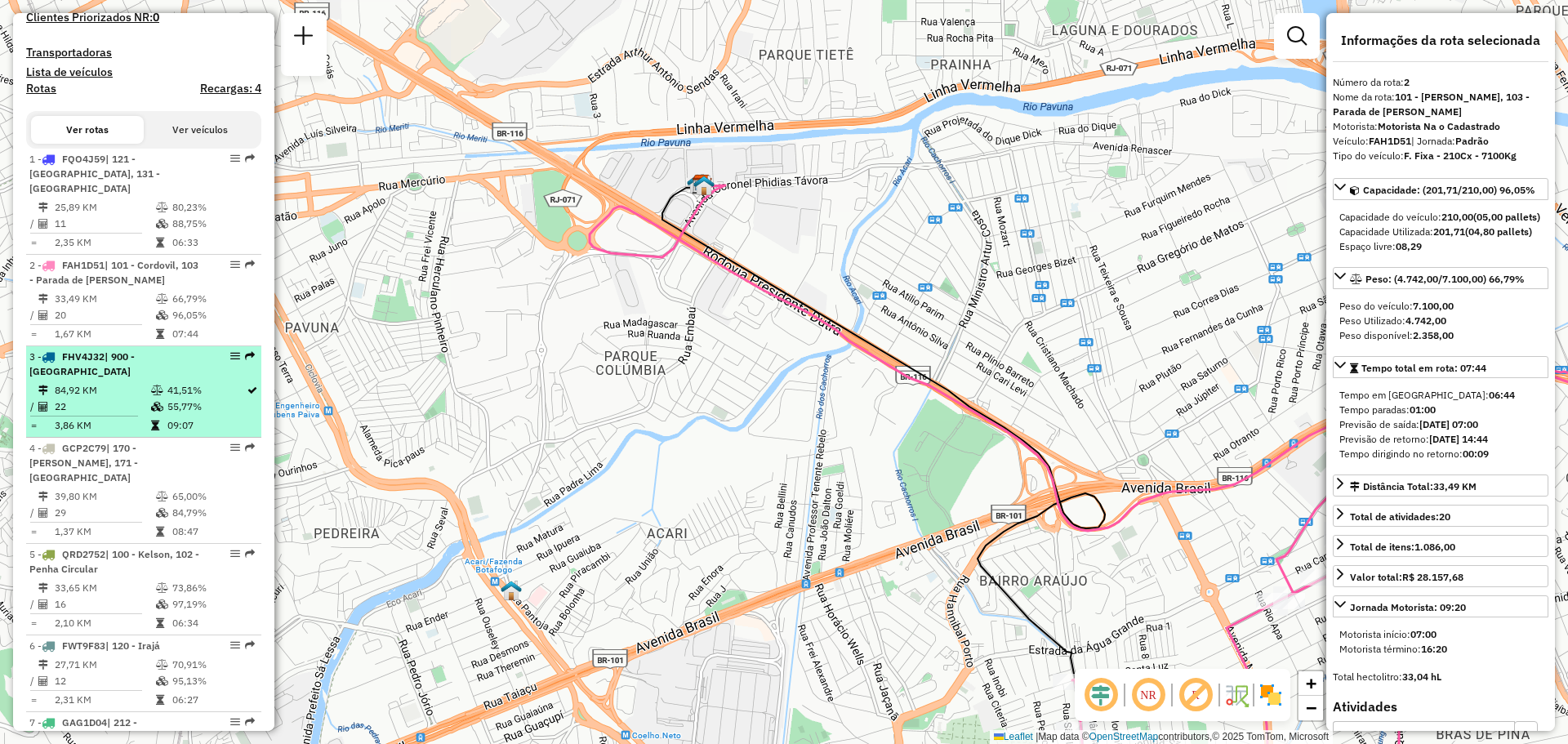
click at [128, 390] on td "84,92 KM" at bounding box center [101, 390] width 96 height 16
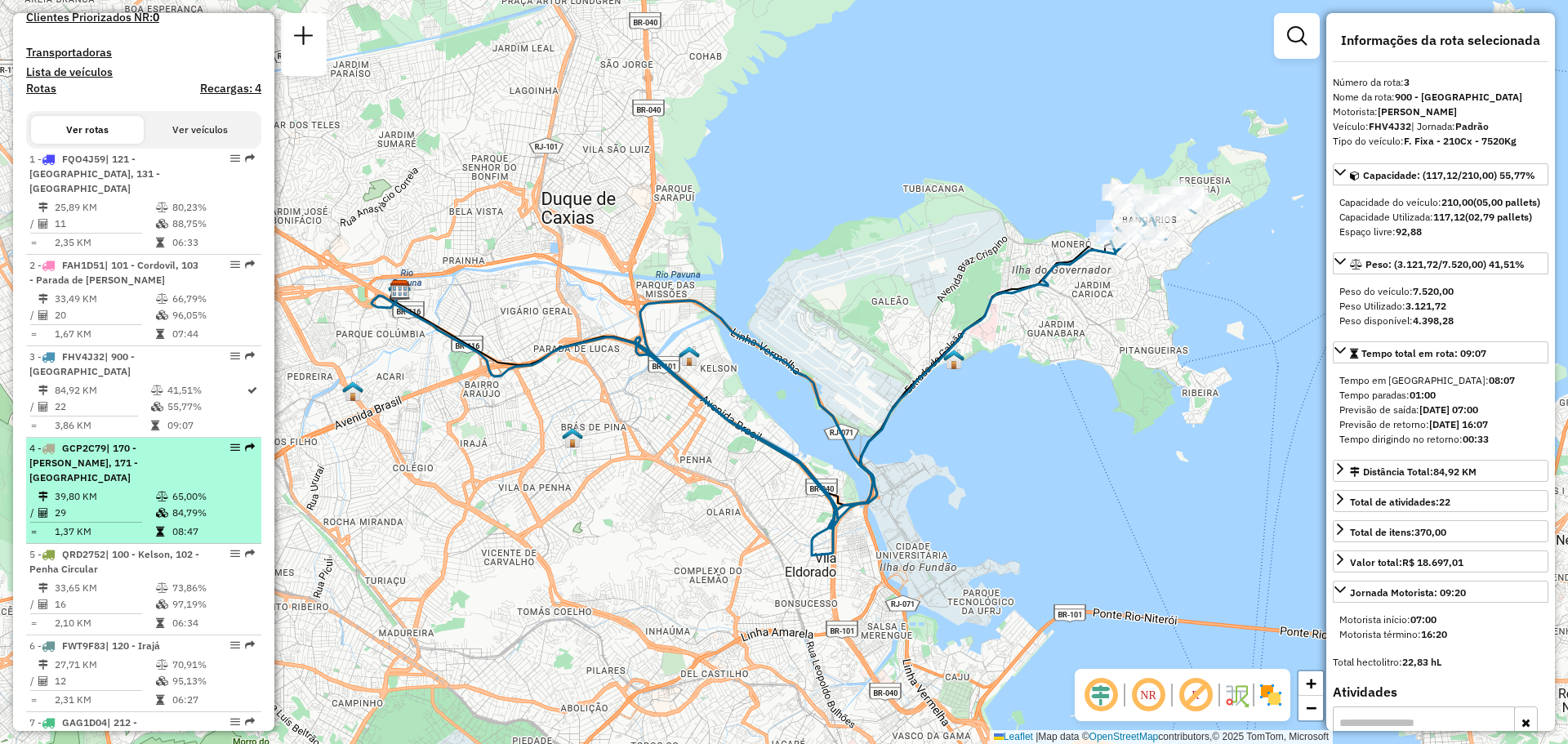
click at [114, 488] on td "39,80 KM" at bounding box center [104, 496] width 101 height 16
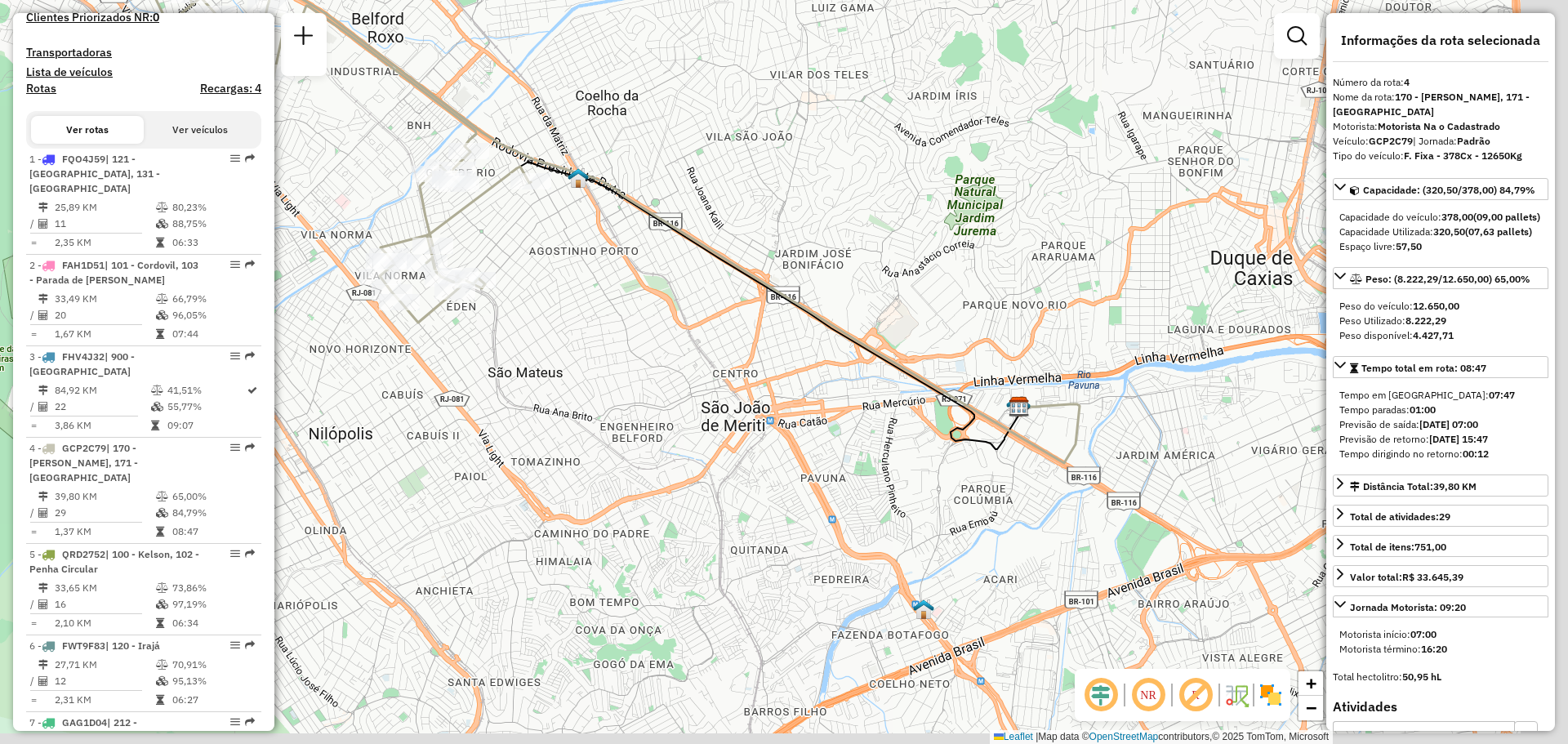
drag, startPoint x: 1048, startPoint y: 378, endPoint x: 868, endPoint y: 201, distance: 252.4
click at [870, 201] on div "Janela de atendimento Grade de atendimento Capacidade Transportadoras Veículos …" at bounding box center [784, 372] width 1568 height 744
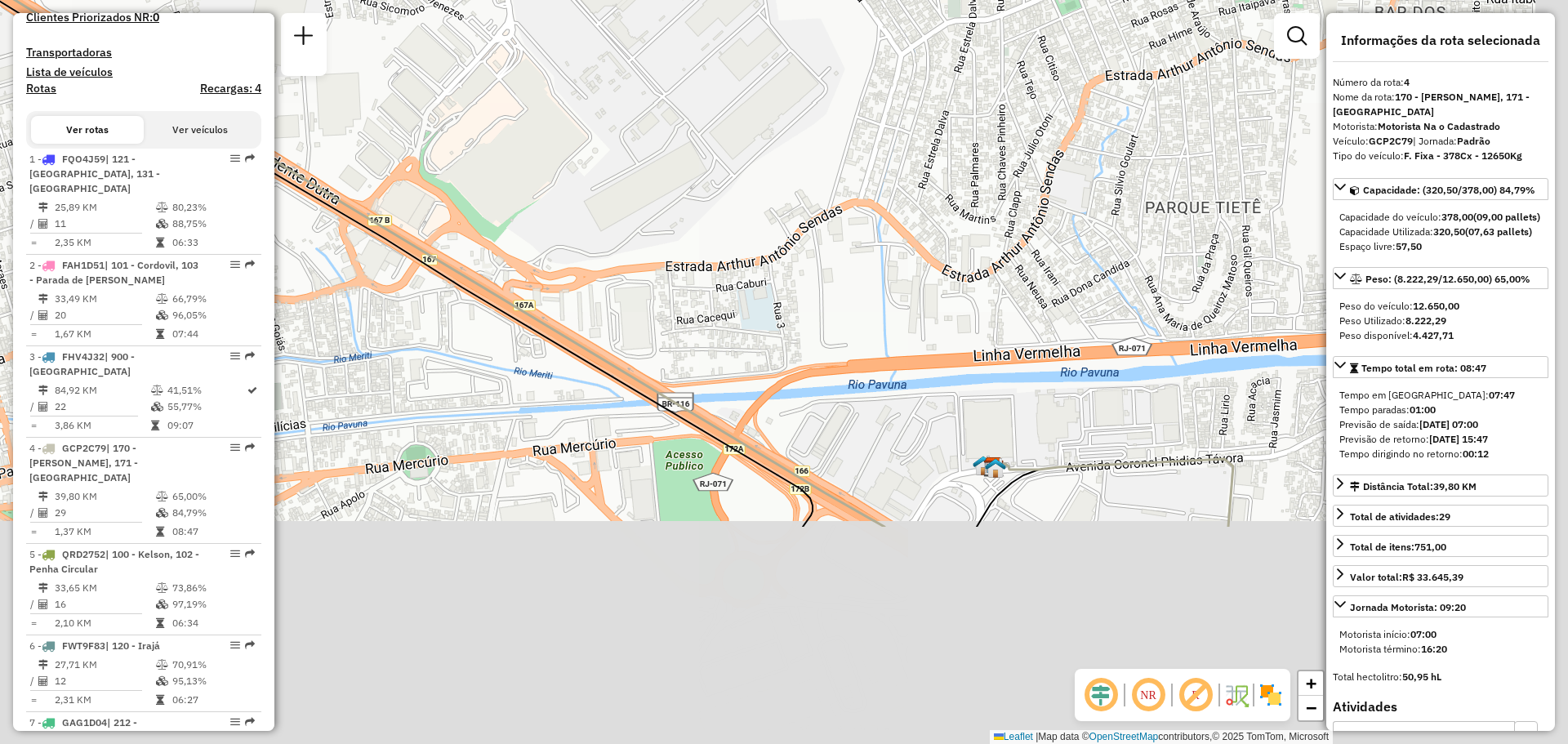
drag, startPoint x: 861, startPoint y: 262, endPoint x: 711, endPoint y: 73, distance: 241.3
click at [711, 73] on div "Janela de atendimento Grade de atendimento Capacidade Transportadoras Veículos …" at bounding box center [784, 372] width 1568 height 744
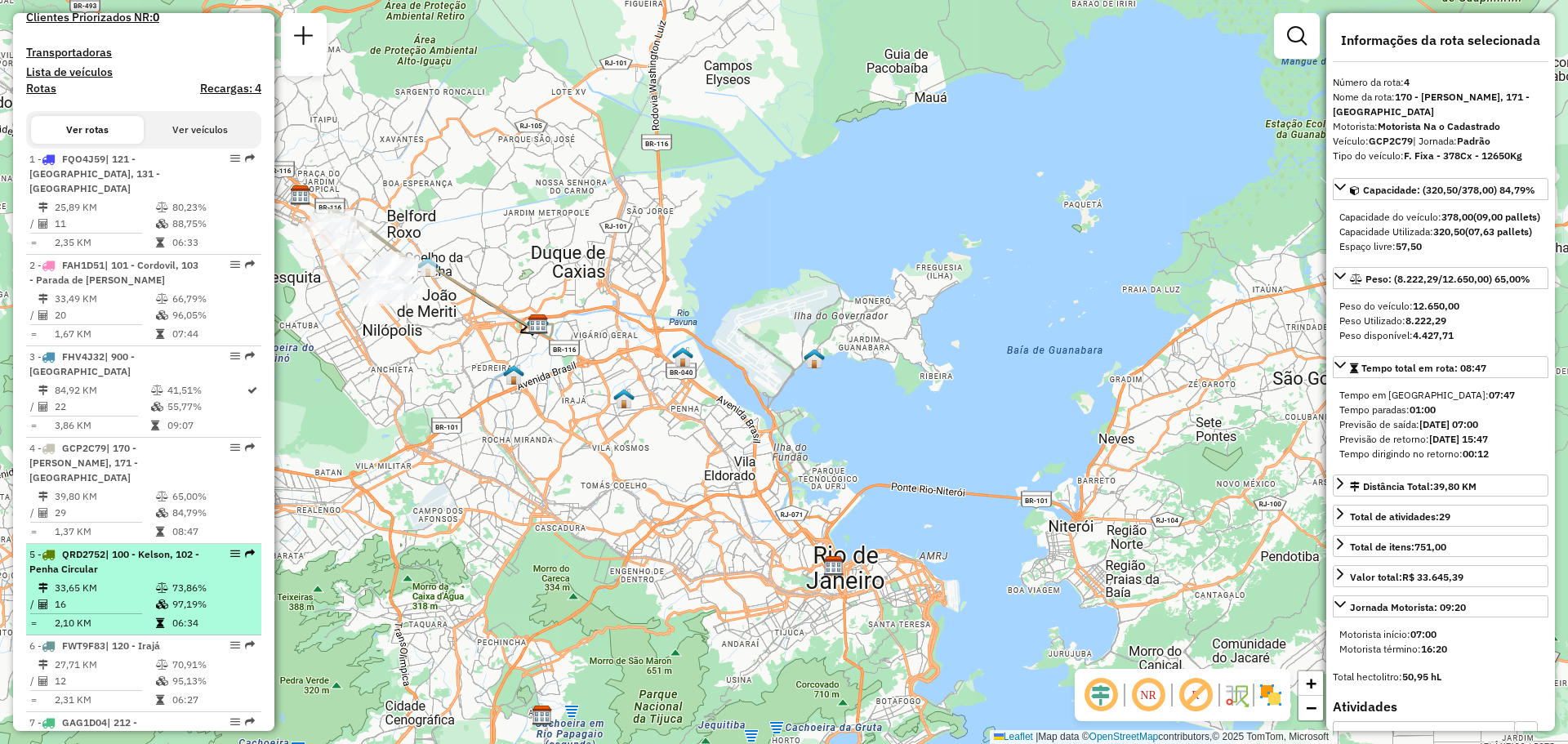
click at [137, 580] on td "33,65 KM" at bounding box center [104, 588] width 101 height 16
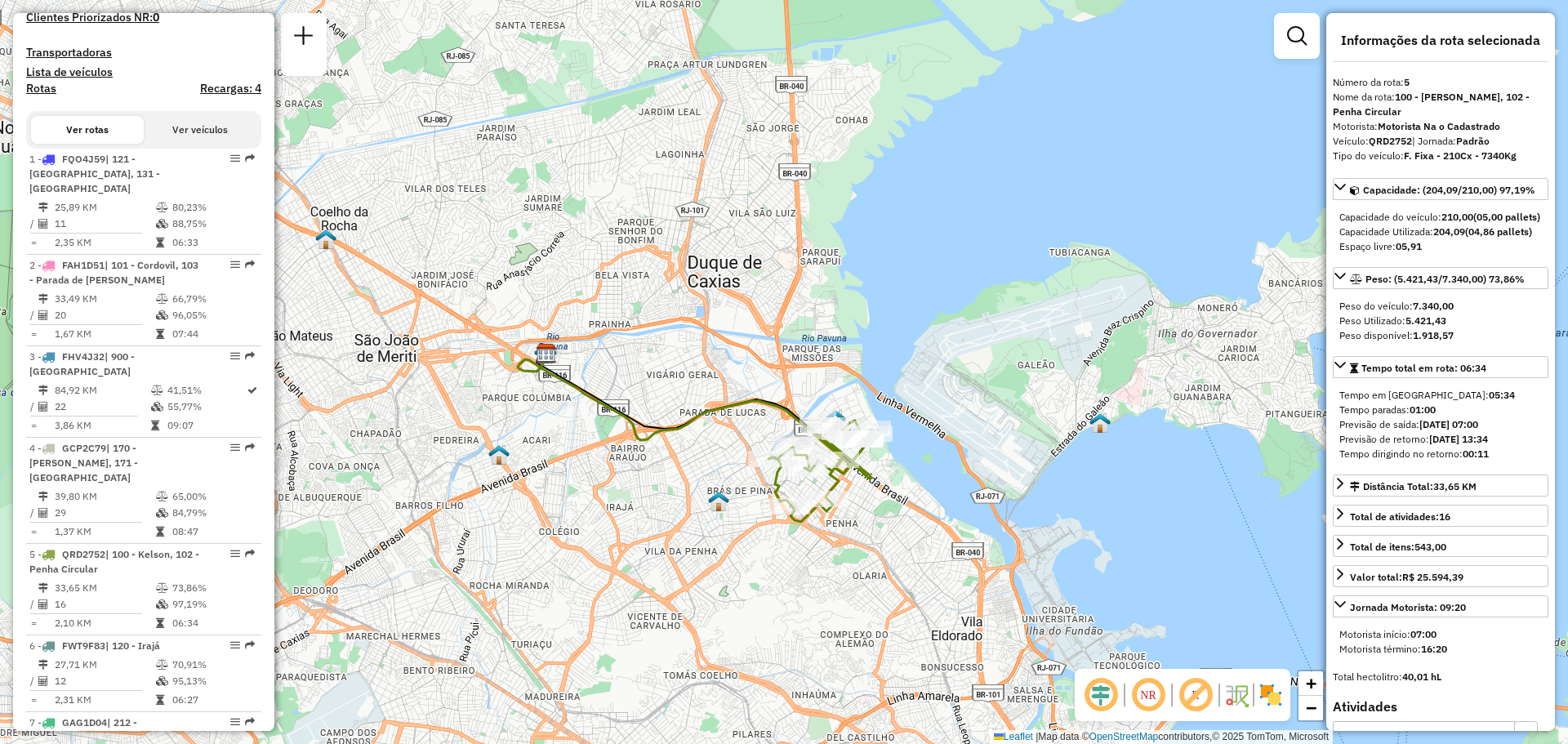
drag, startPoint x: 546, startPoint y: 326, endPoint x: 650, endPoint y: 349, distance: 106.5
click at [650, 349] on div "Janela de atendimento Grade de atendimento Capacidade Transportadoras Veículos …" at bounding box center [784, 372] width 1568 height 744
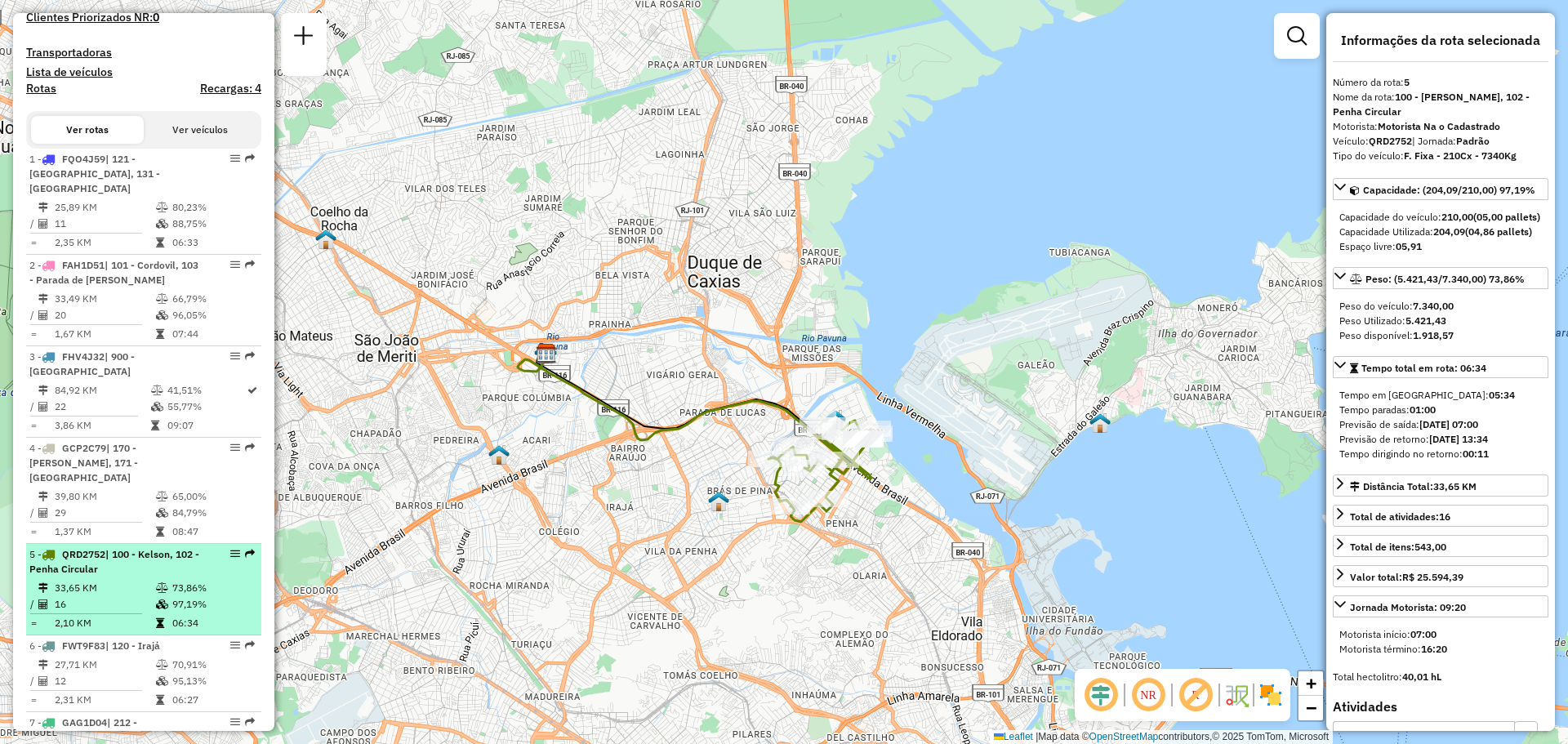
click at [156, 549] on div "5 - QRD2752 | 100 - Kelson, 102 - Penha Circular" at bounding box center [116, 562] width 174 height 30
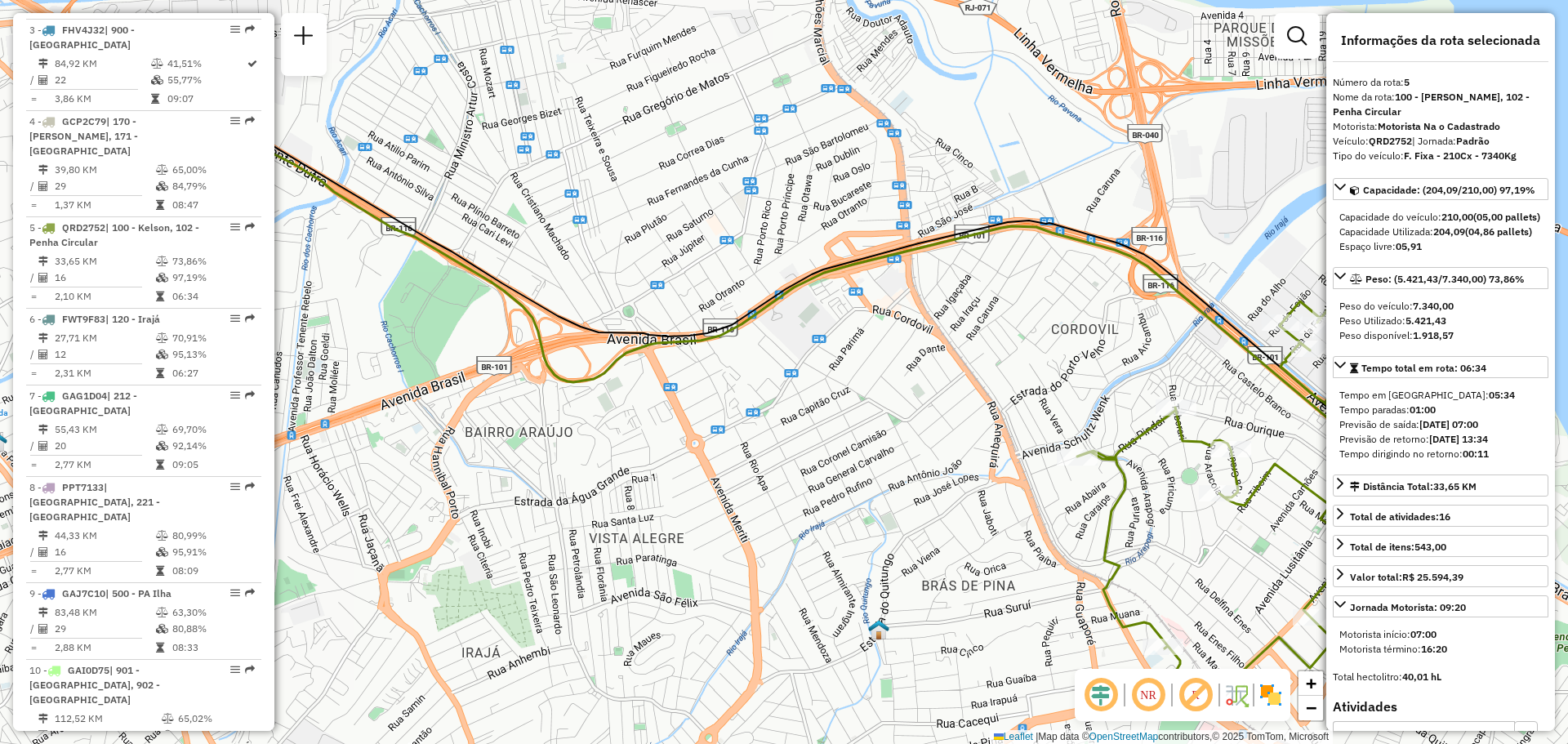
scroll to position [1062, 0]
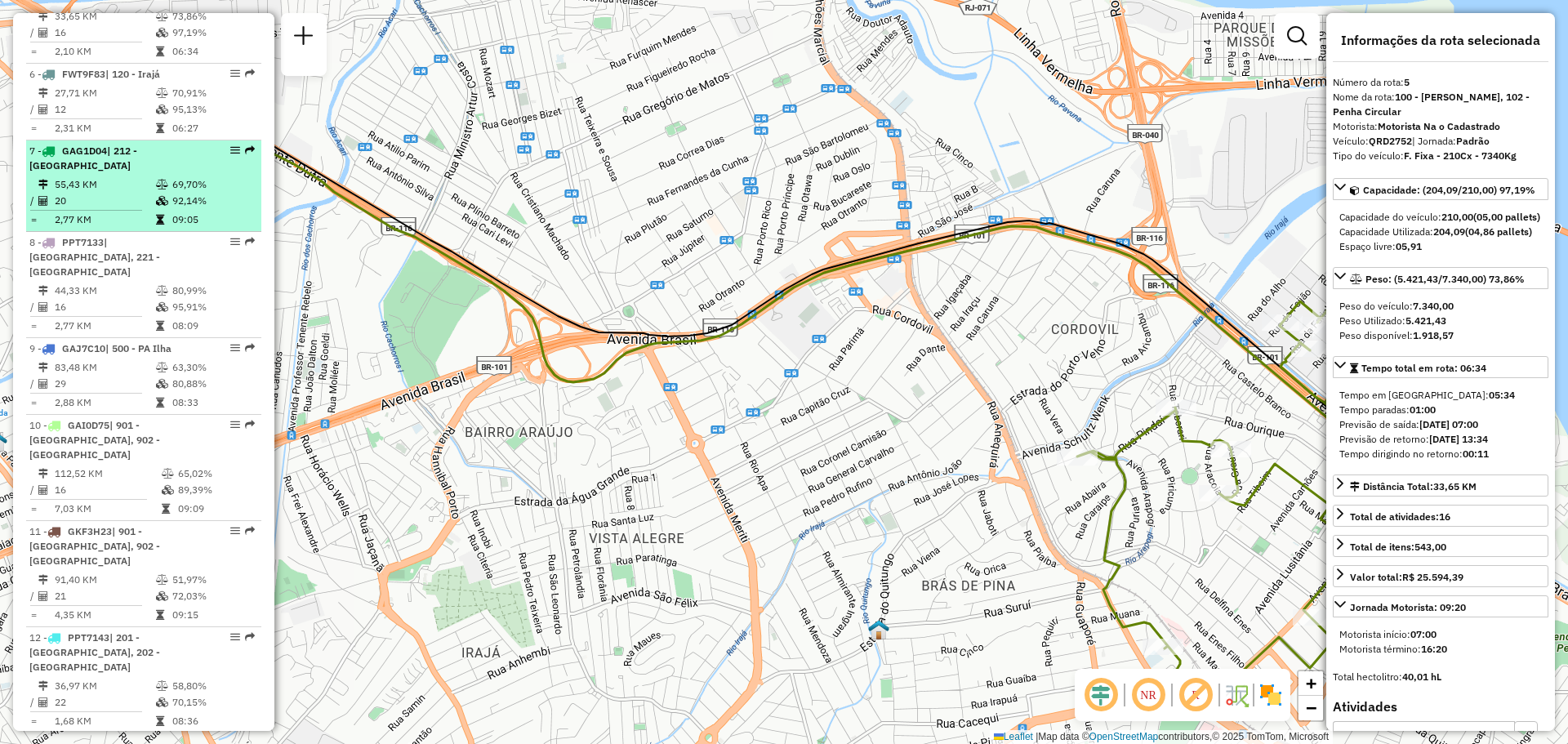
click at [70, 145] on span "GAG1D04" at bounding box center [84, 151] width 45 height 12
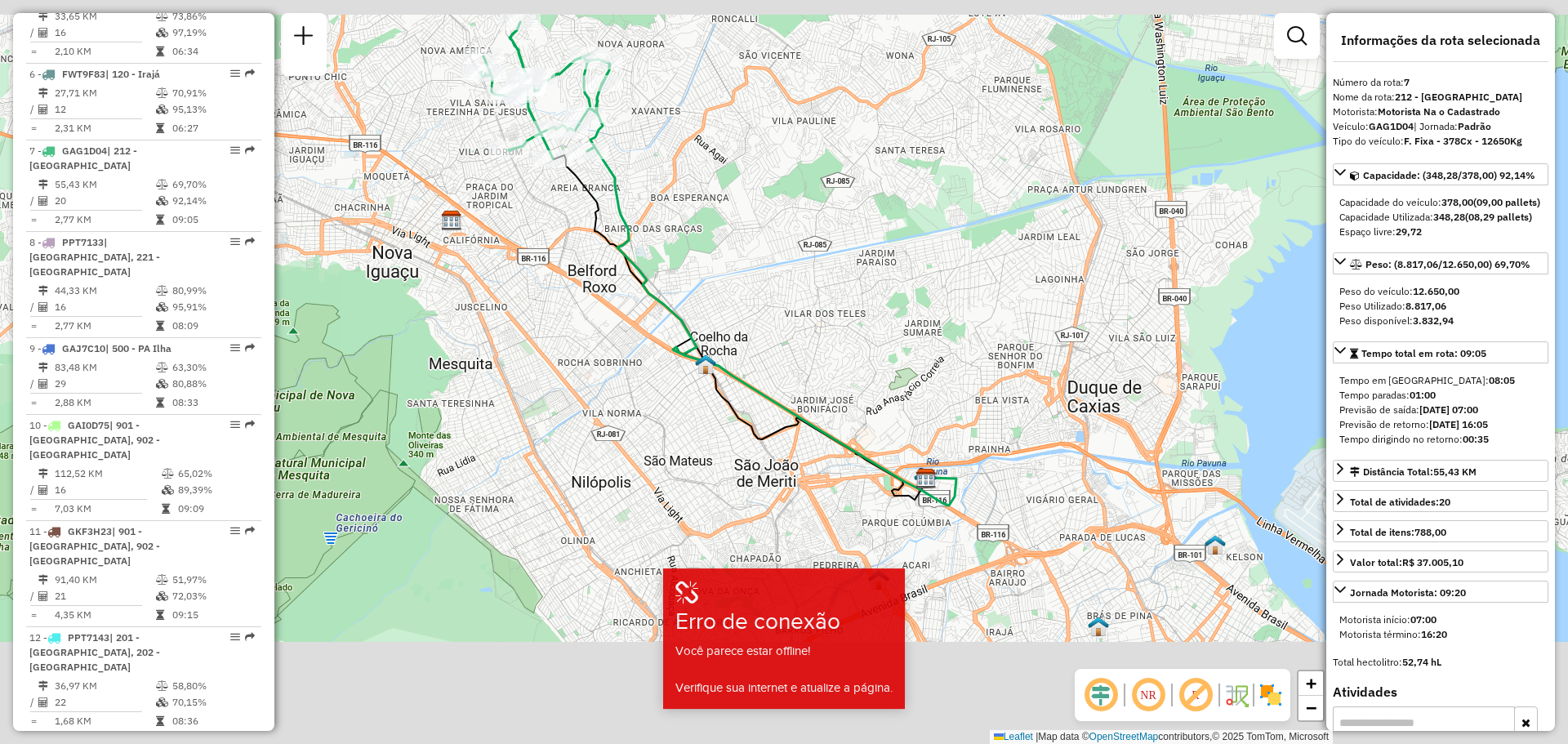
drag, startPoint x: 974, startPoint y: 445, endPoint x: 881, endPoint y: 280, distance: 189.4
click at [882, 281] on div "Janela de atendimento Grade de atendimento Capacidade Transportadoras Veículos …" at bounding box center [784, 372] width 1568 height 744
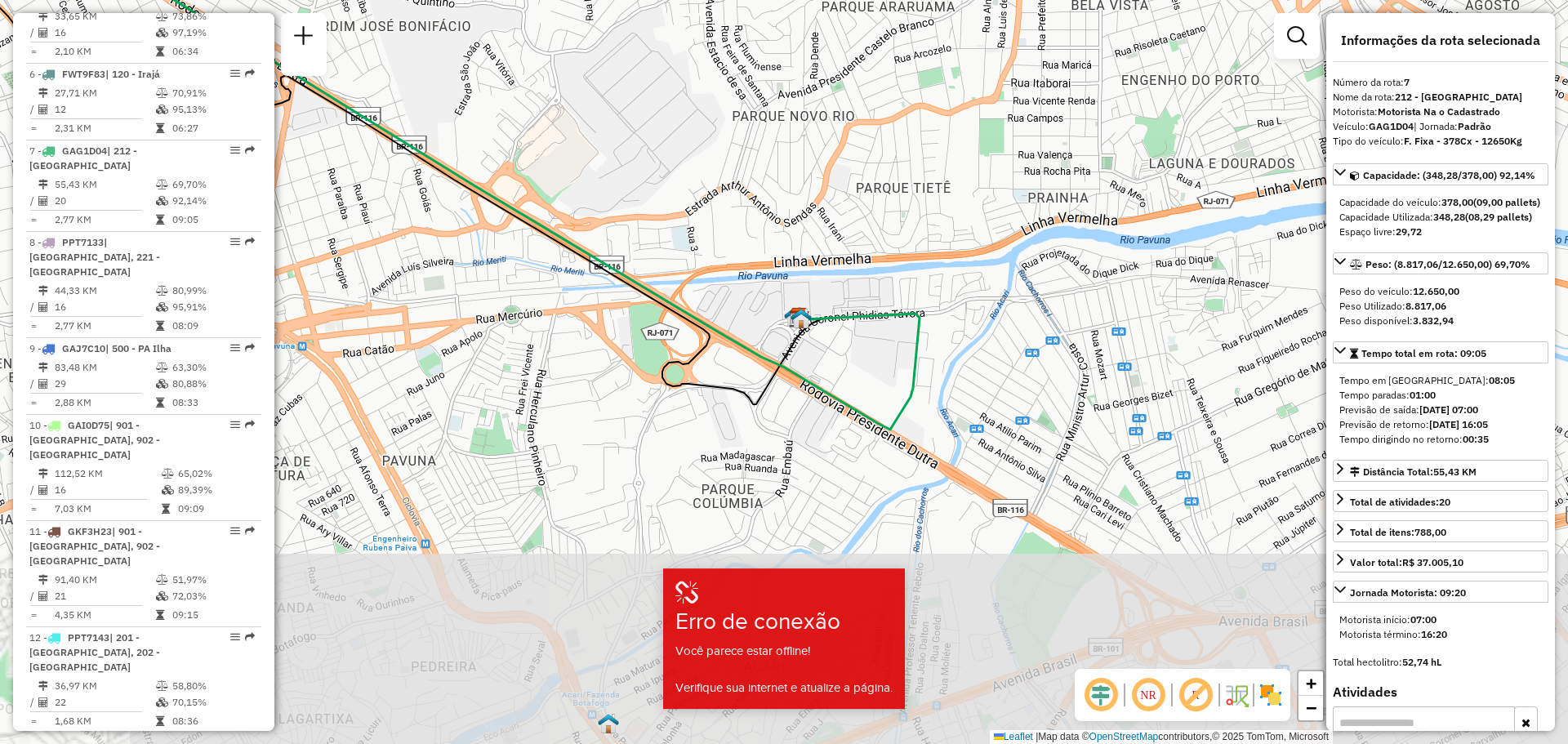
drag, startPoint x: 919, startPoint y: 384, endPoint x: 745, endPoint y: 115, distance: 320.4
click at [745, 115] on div "Janela de atendimento Grade de atendimento Capacidade Transportadoras Veículos …" at bounding box center [784, 372] width 1568 height 744
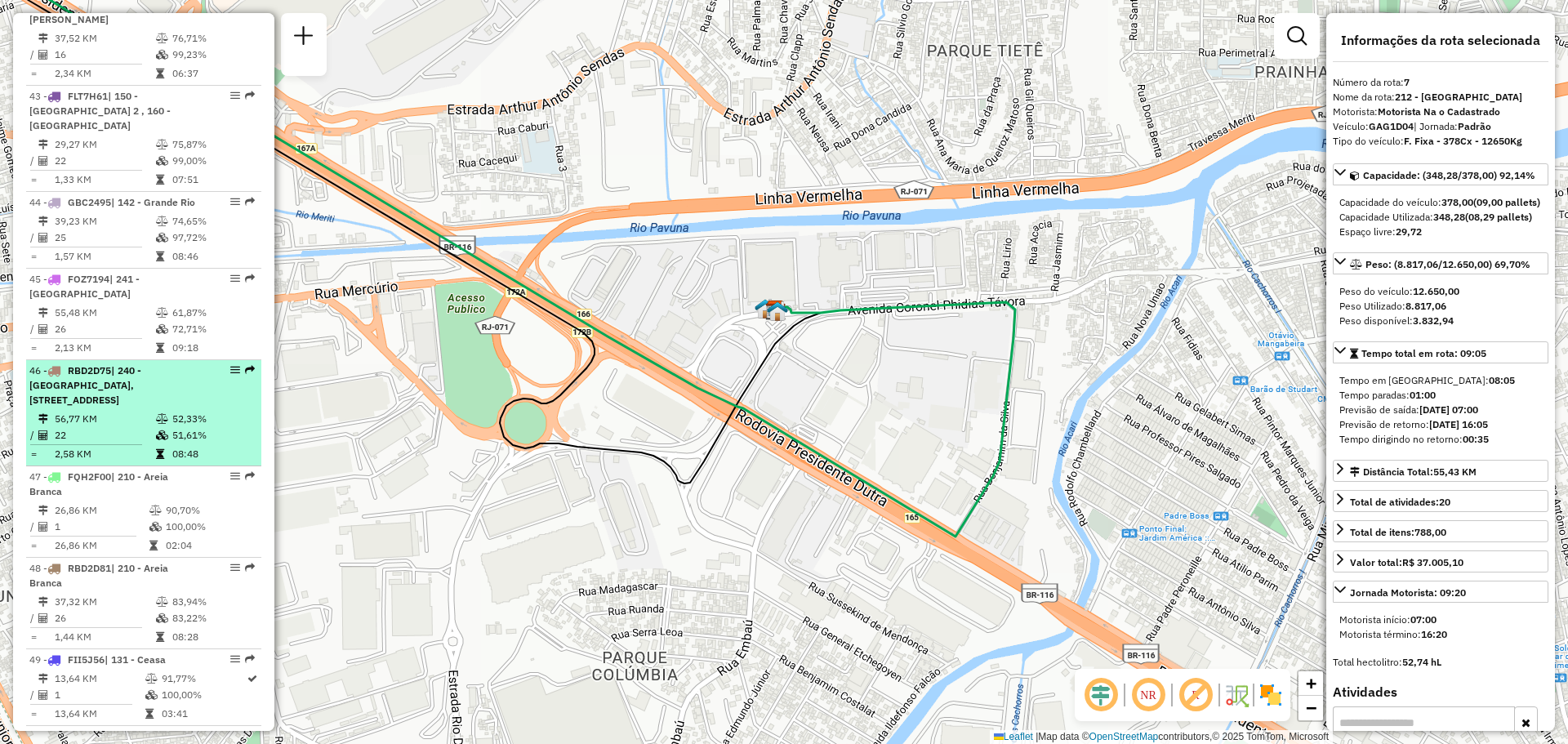
scroll to position [4650, 0]
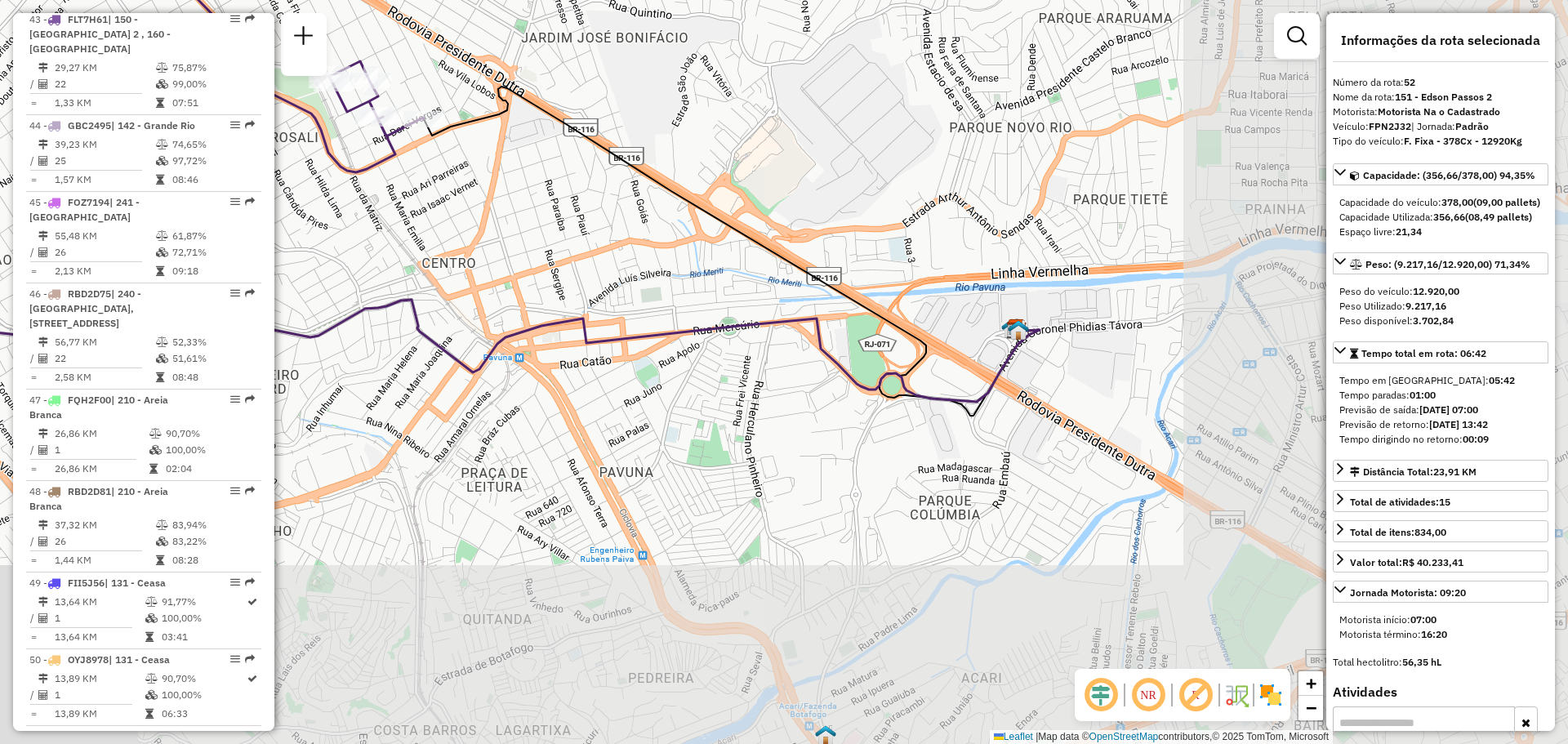
drag, startPoint x: 1014, startPoint y: 460, endPoint x: 550, endPoint y: 221, distance: 521.9
click at [550, 221] on div "Janela de atendimento Grade de atendimento Capacidade Transportadoras Veículos …" at bounding box center [784, 372] width 1568 height 744
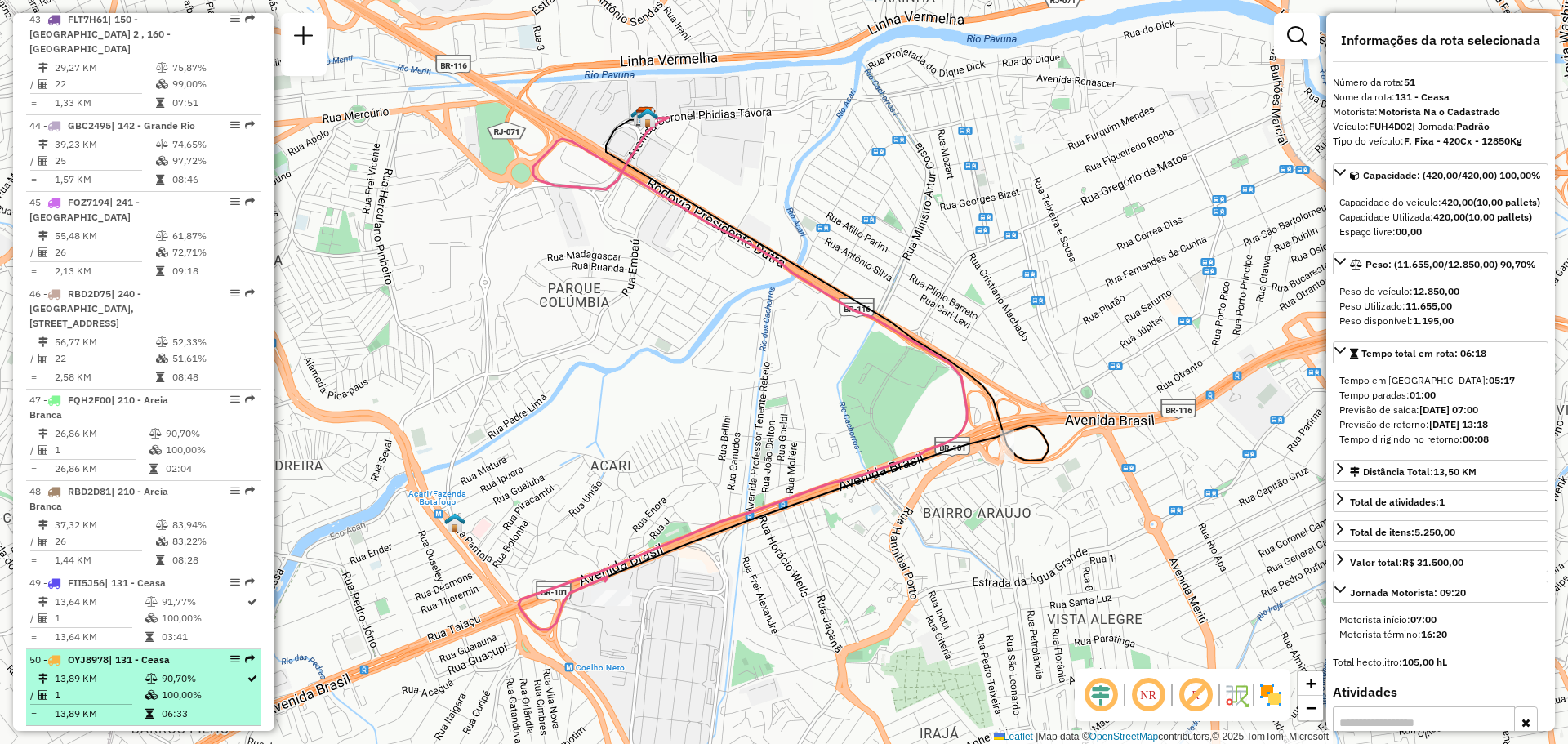
click at [171, 687] on td "100,00%" at bounding box center [203, 695] width 85 height 16
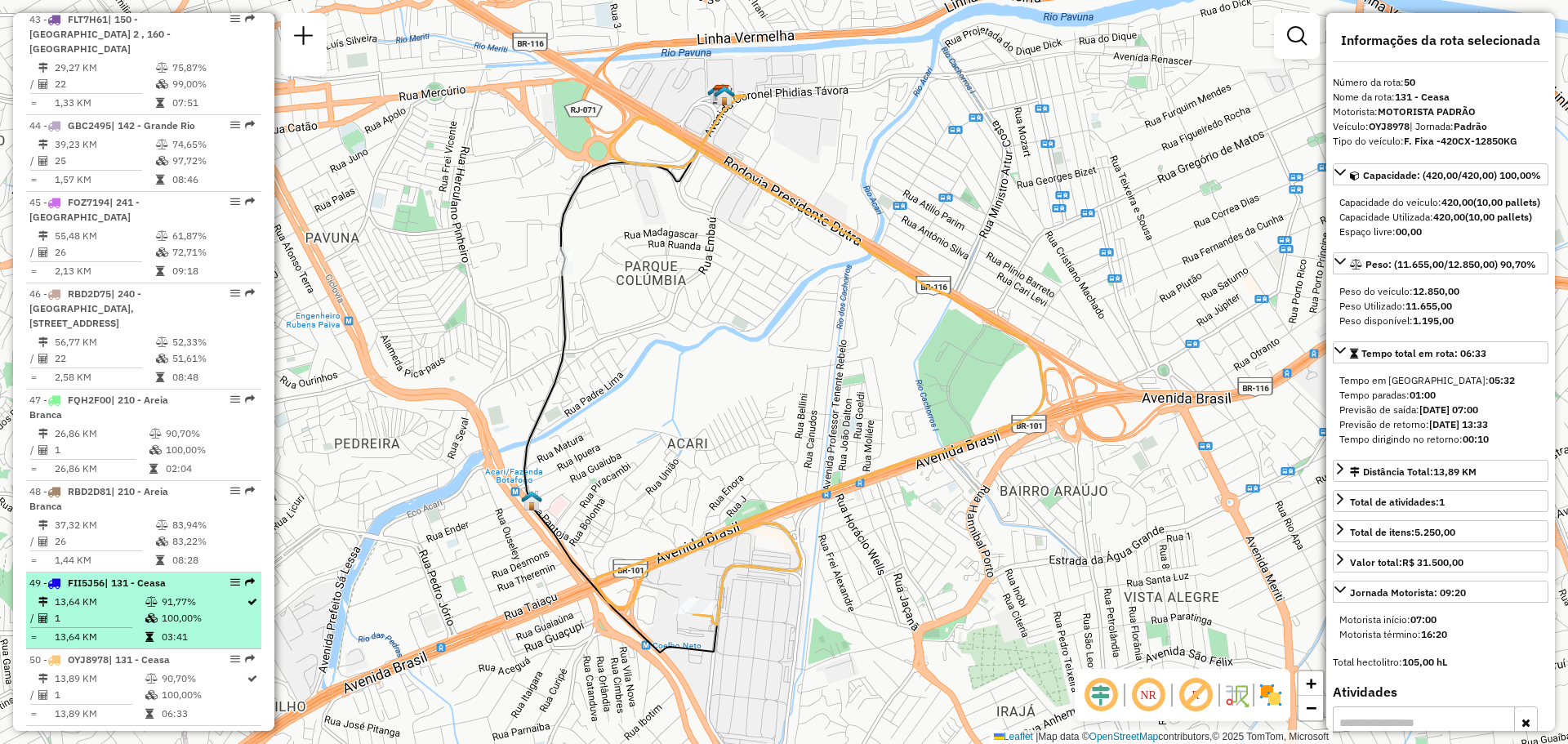
click at [169, 629] on td "03:41" at bounding box center [203, 637] width 85 height 16
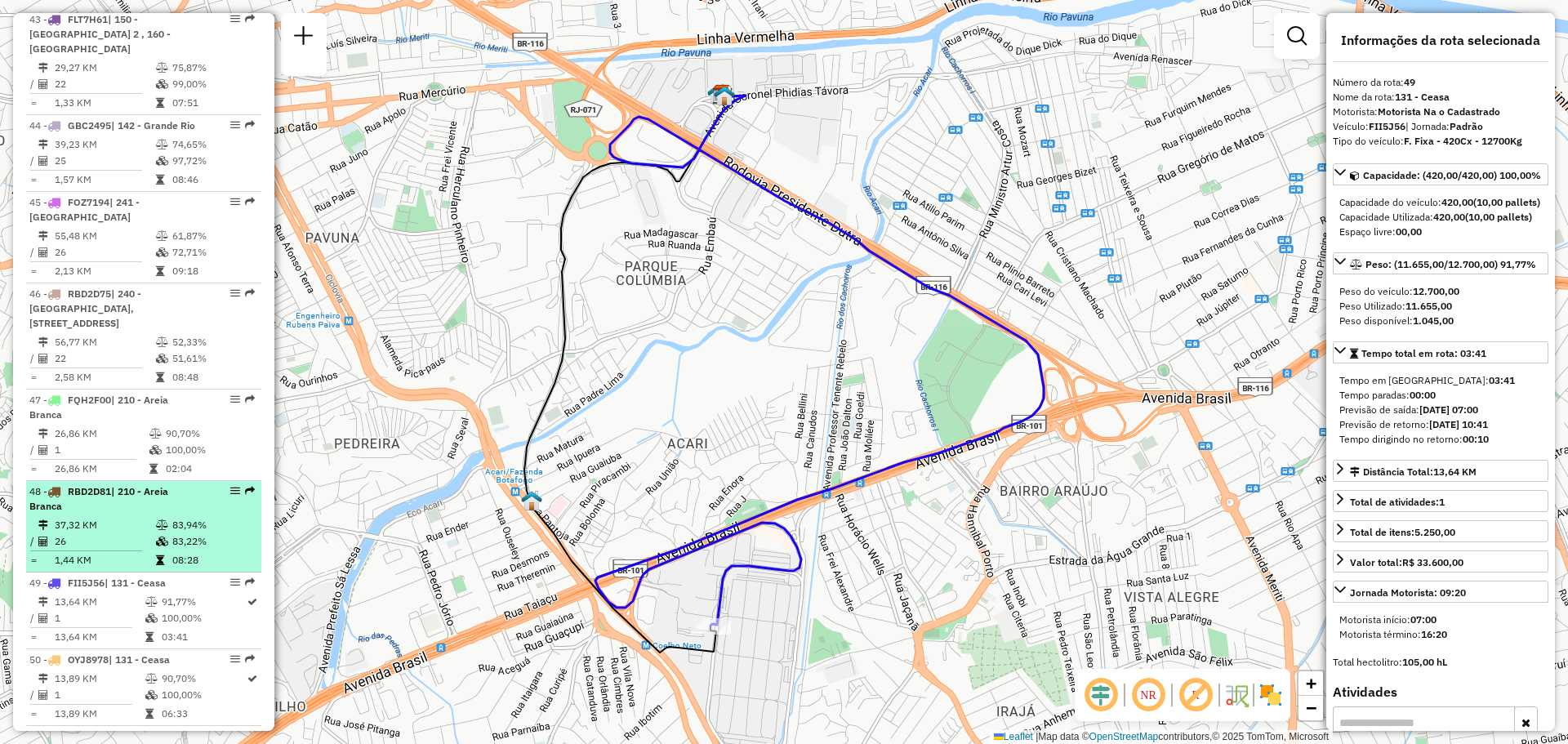
click at [165, 537] on icon at bounding box center [162, 542] width 12 height 10
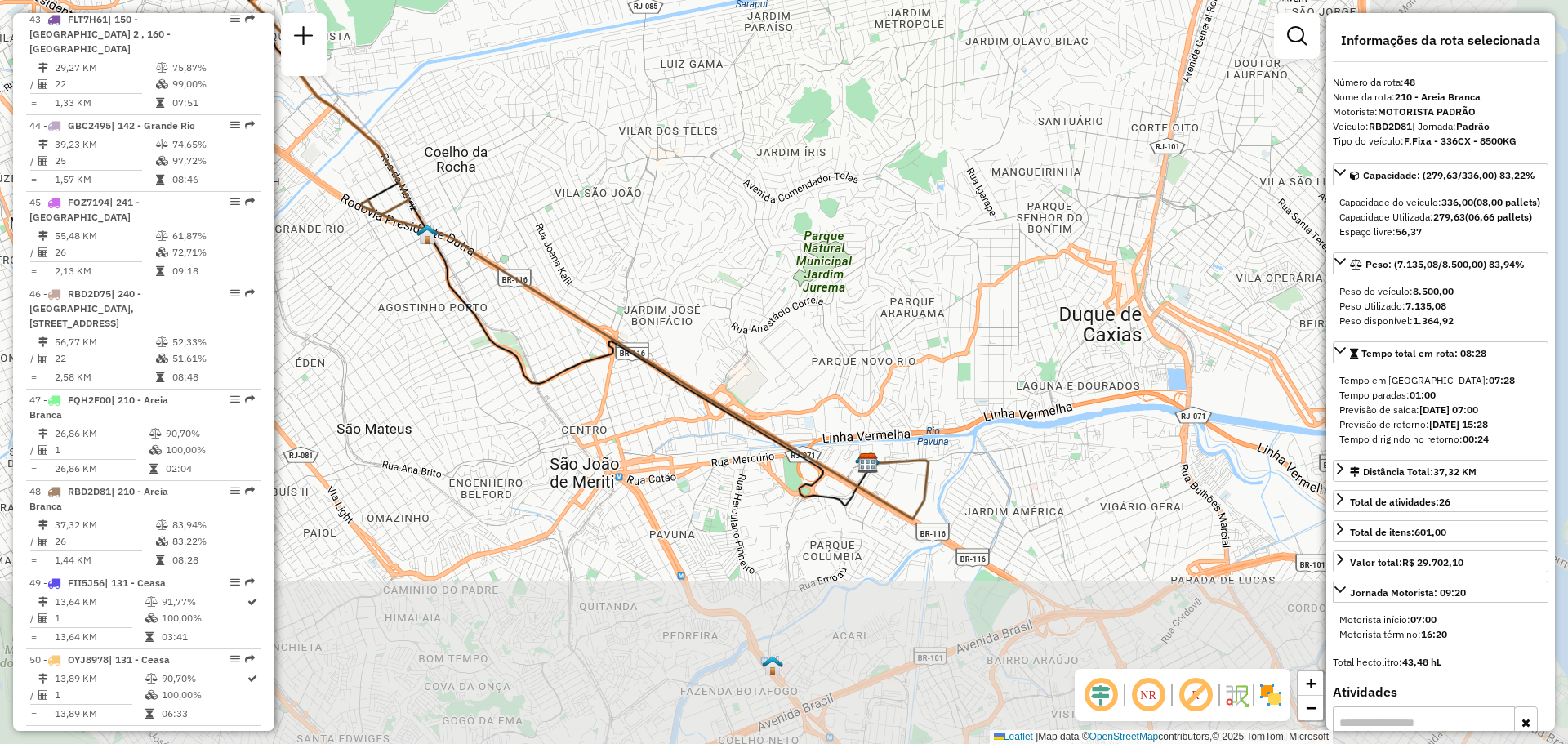
drag, startPoint x: 883, startPoint y: 404, endPoint x: 604, endPoint y: 197, distance: 347.4
click at [604, 197] on div "Janela de atendimento Grade de atendimento Capacidade Transportadoras Veículos …" at bounding box center [784, 372] width 1568 height 744
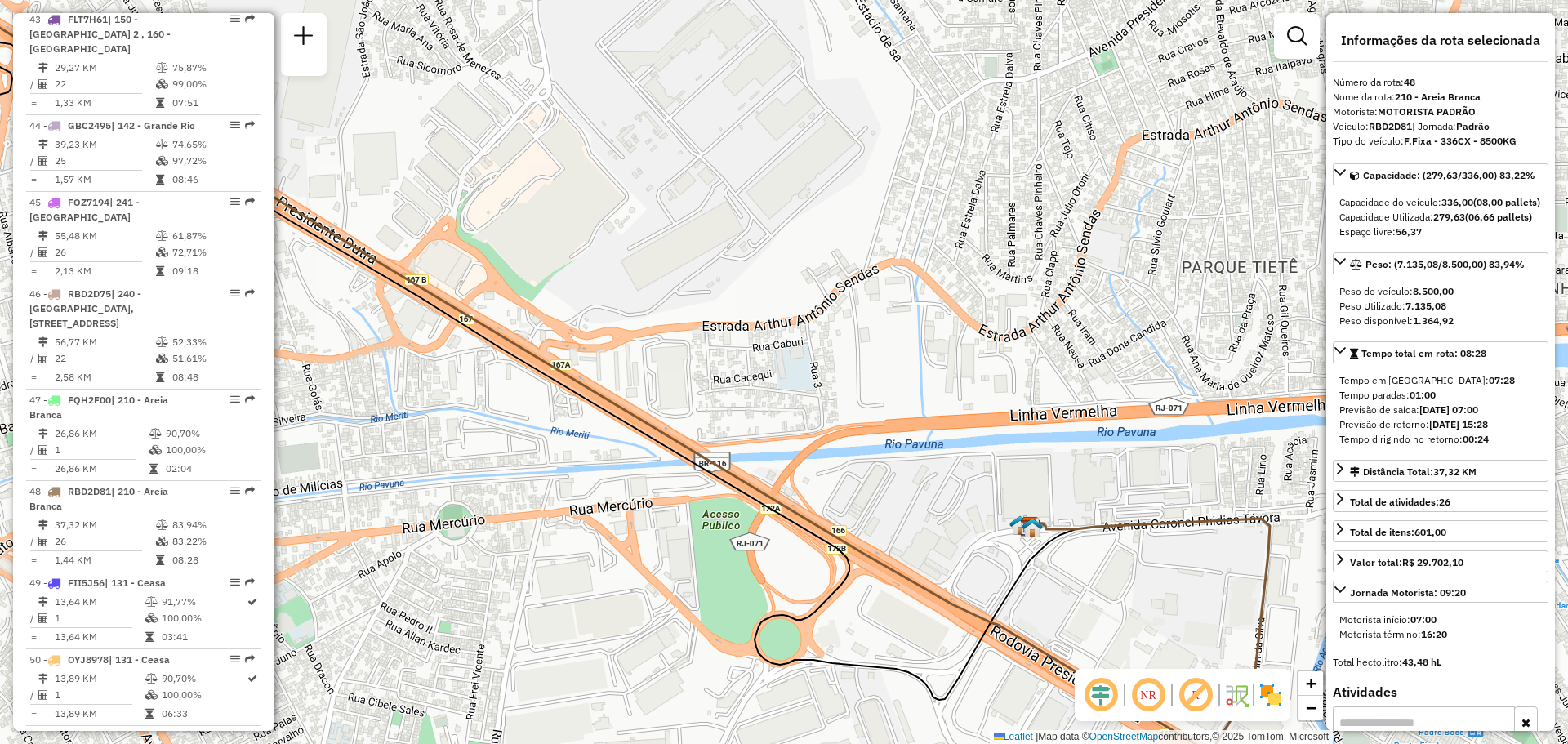
drag, startPoint x: 836, startPoint y: 441, endPoint x: 731, endPoint y: 330, distance: 152.8
click at [731, 330] on div "Janela de atendimento Grade de atendimento Capacidade Transportadoras Veículos …" at bounding box center [784, 372] width 1568 height 744
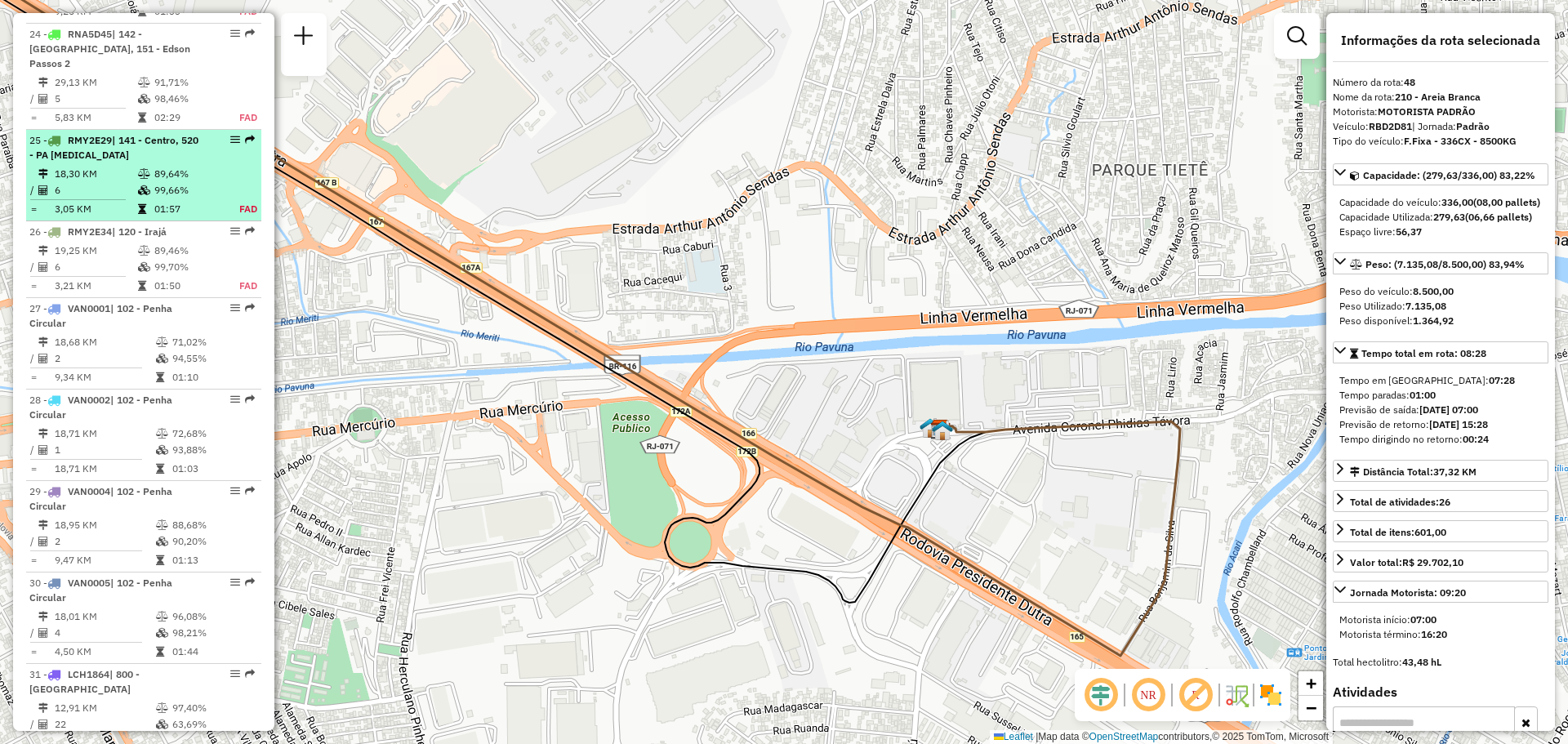
scroll to position [2525, 0]
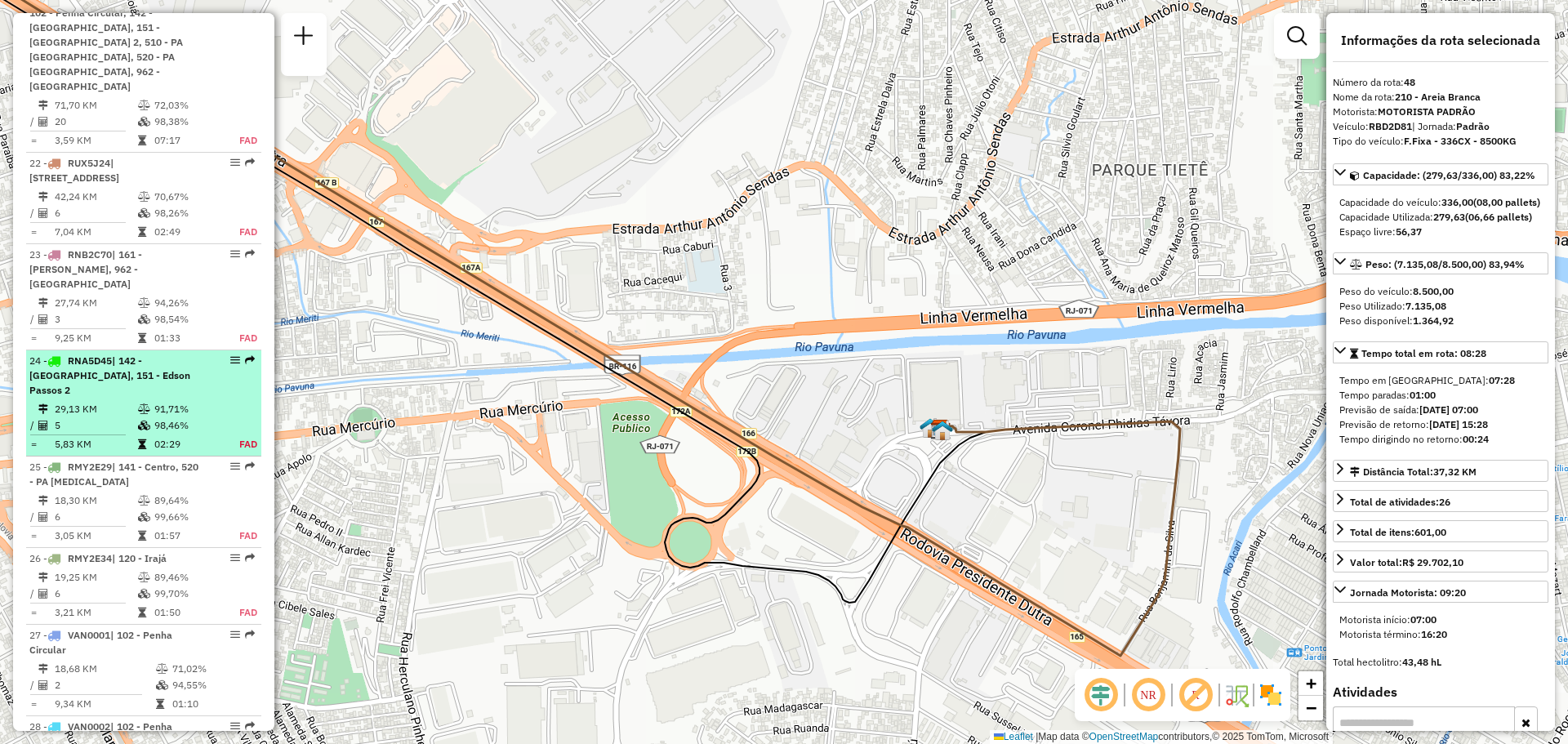
click at [146, 421] on icon at bounding box center [144, 426] width 12 height 10
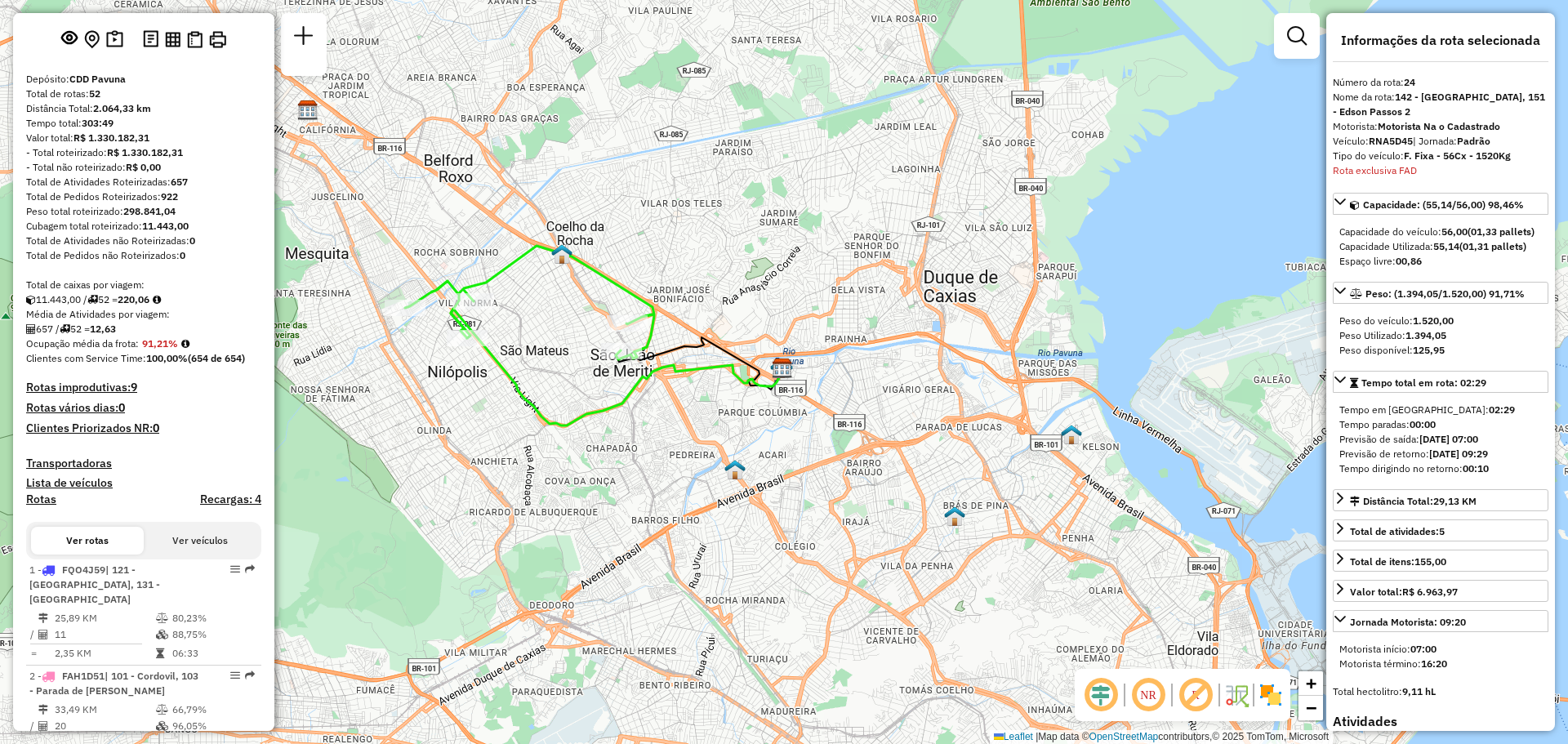
scroll to position [49, 0]
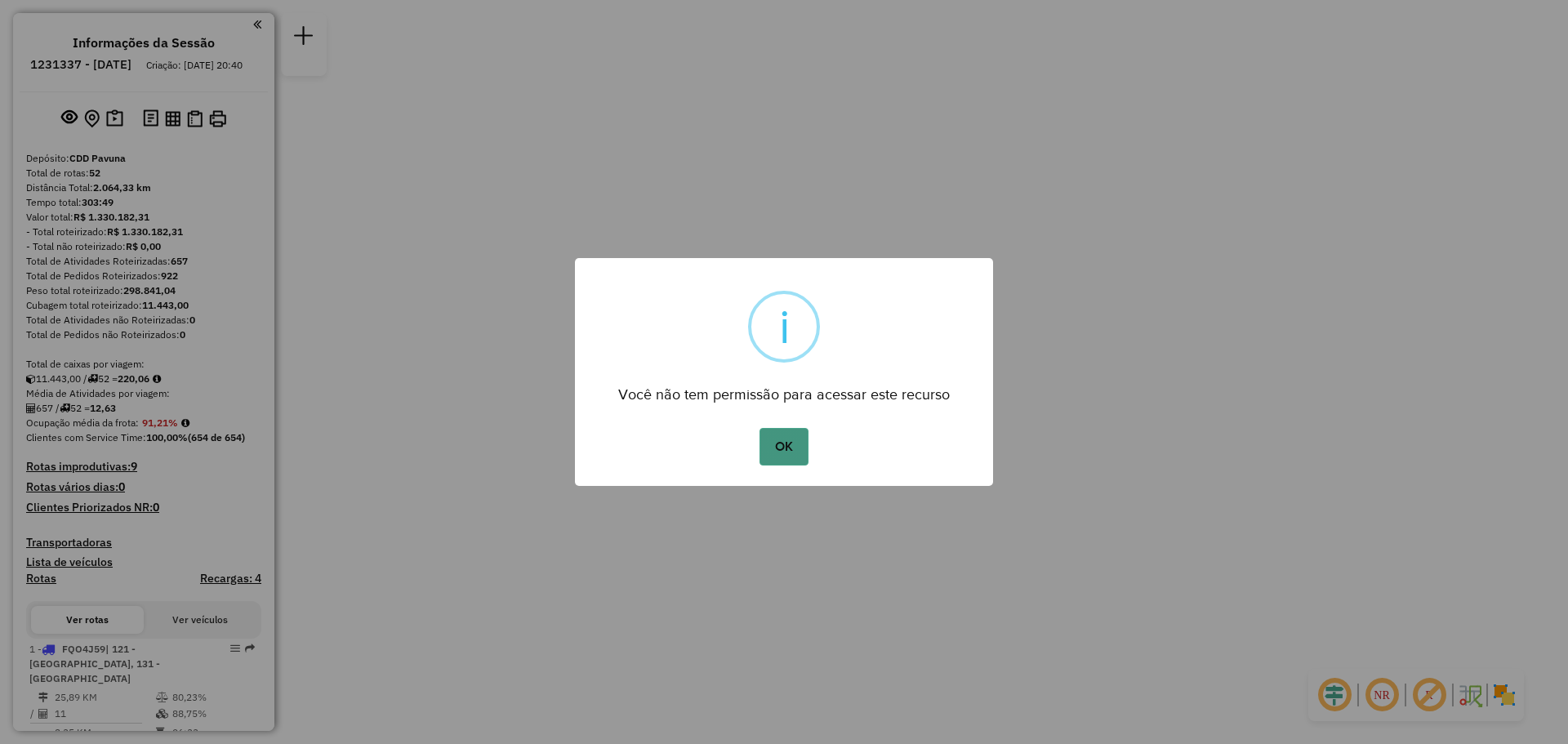
click at [784, 444] on button "OK" at bounding box center [784, 447] width 49 height 38
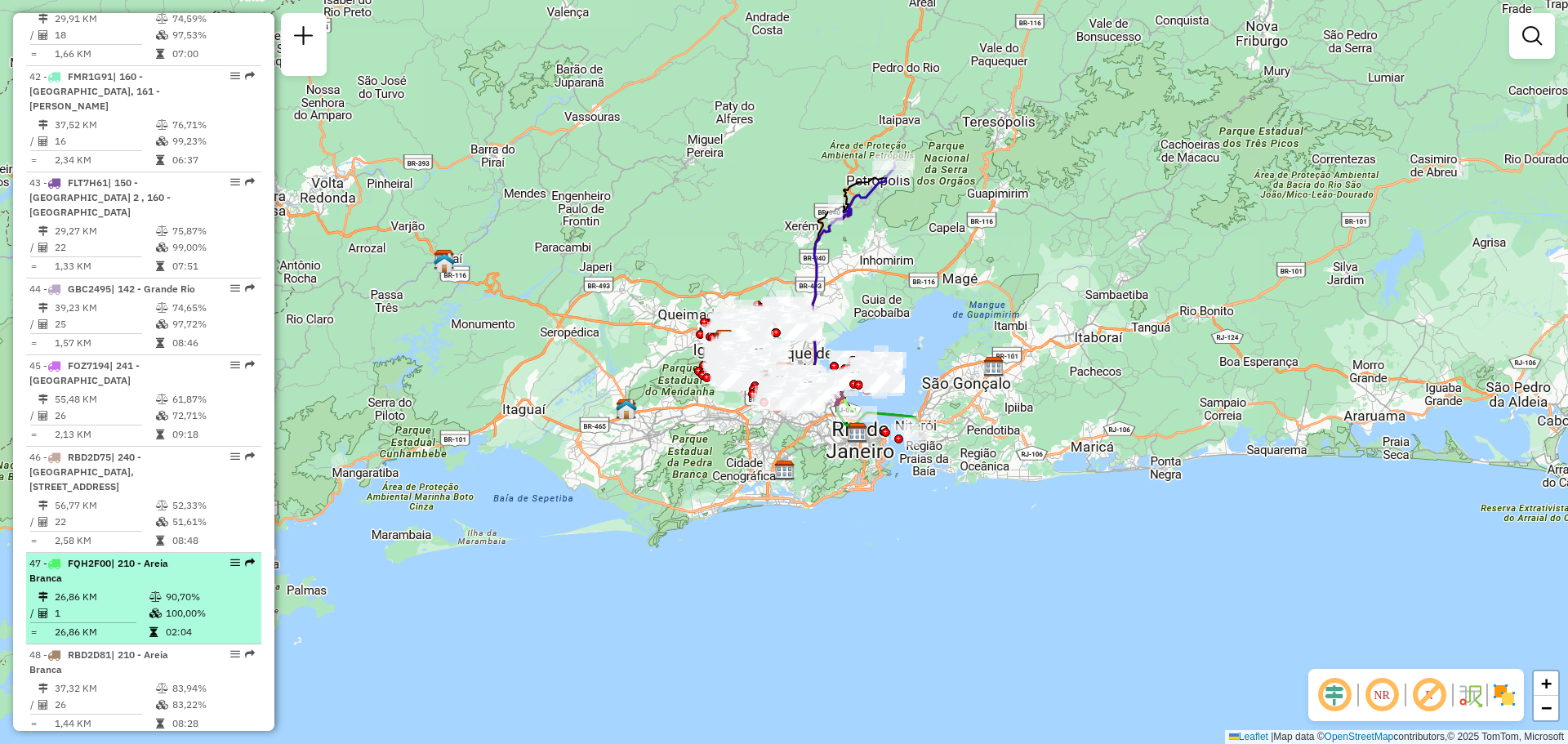
scroll to position [4403, 0]
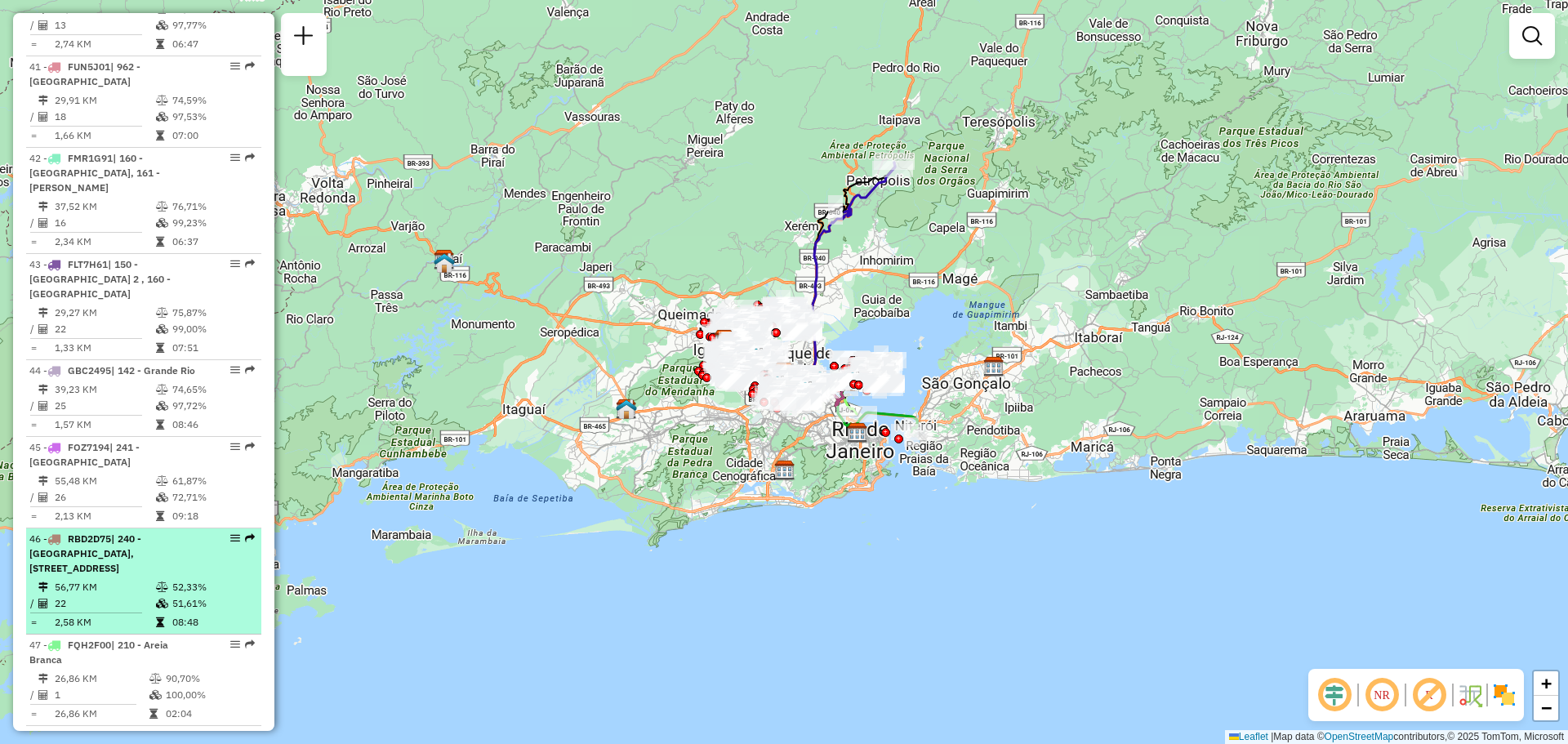
click at [155, 579] on td at bounding box center [163, 587] width 16 height 16
select select "**********"
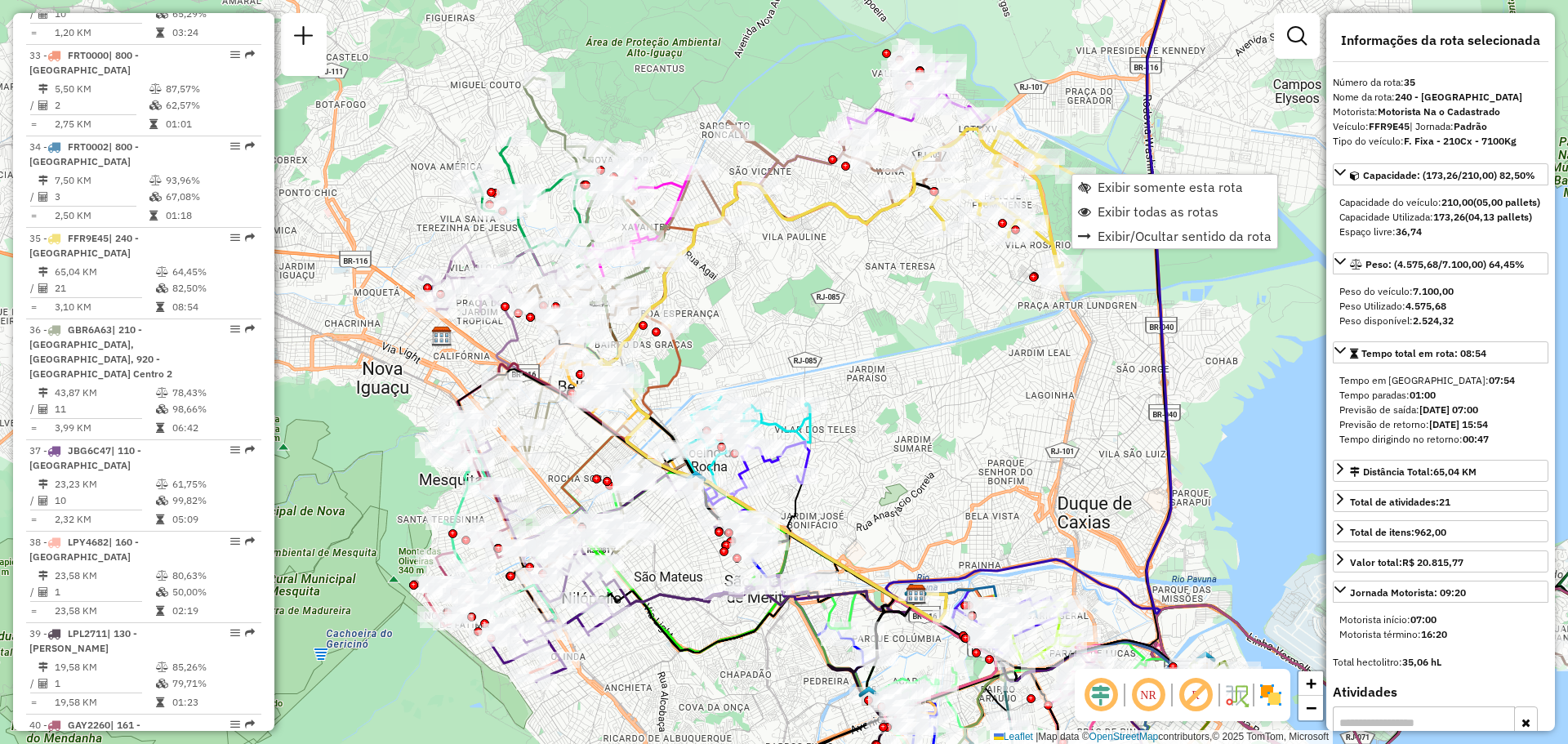
scroll to position [3737, 0]
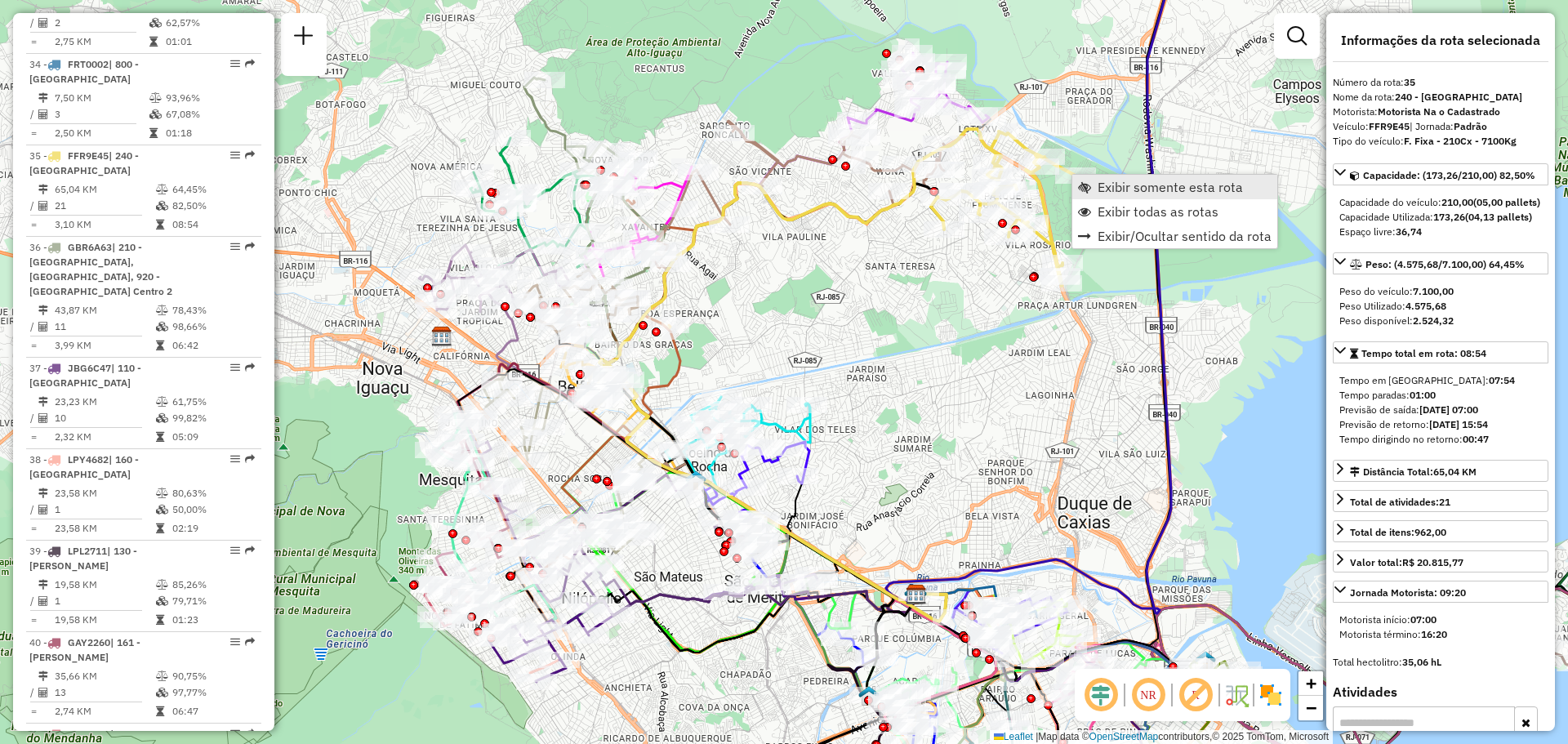
click at [1144, 183] on span "Exibir somente esta rota" at bounding box center [1170, 186] width 146 height 13
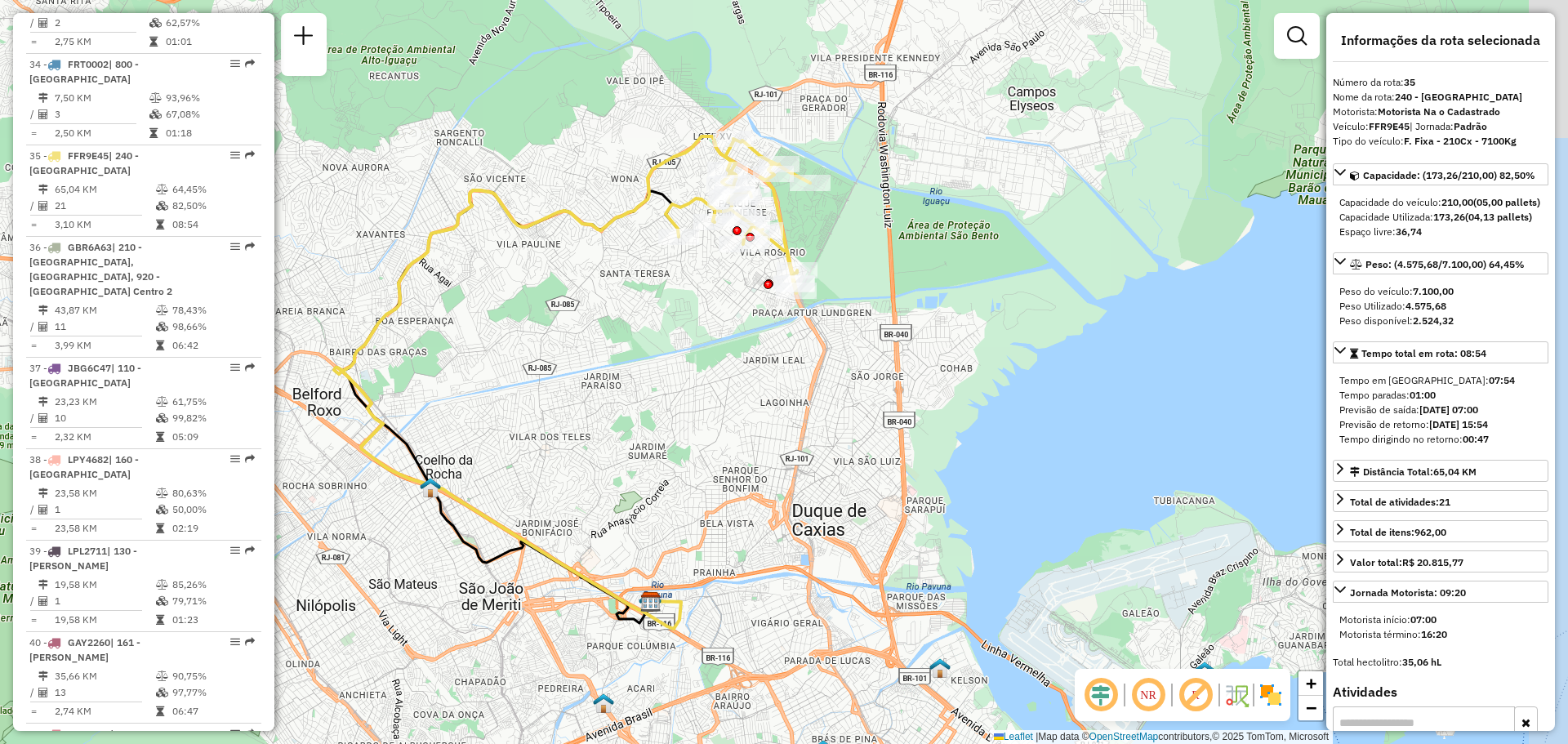
drag, startPoint x: 934, startPoint y: 379, endPoint x: 744, endPoint y: 395, distance: 190.7
click at [744, 395] on div "Janela de atendimento Grade de atendimento Capacidade Transportadoras Veículos …" at bounding box center [784, 372] width 1568 height 744
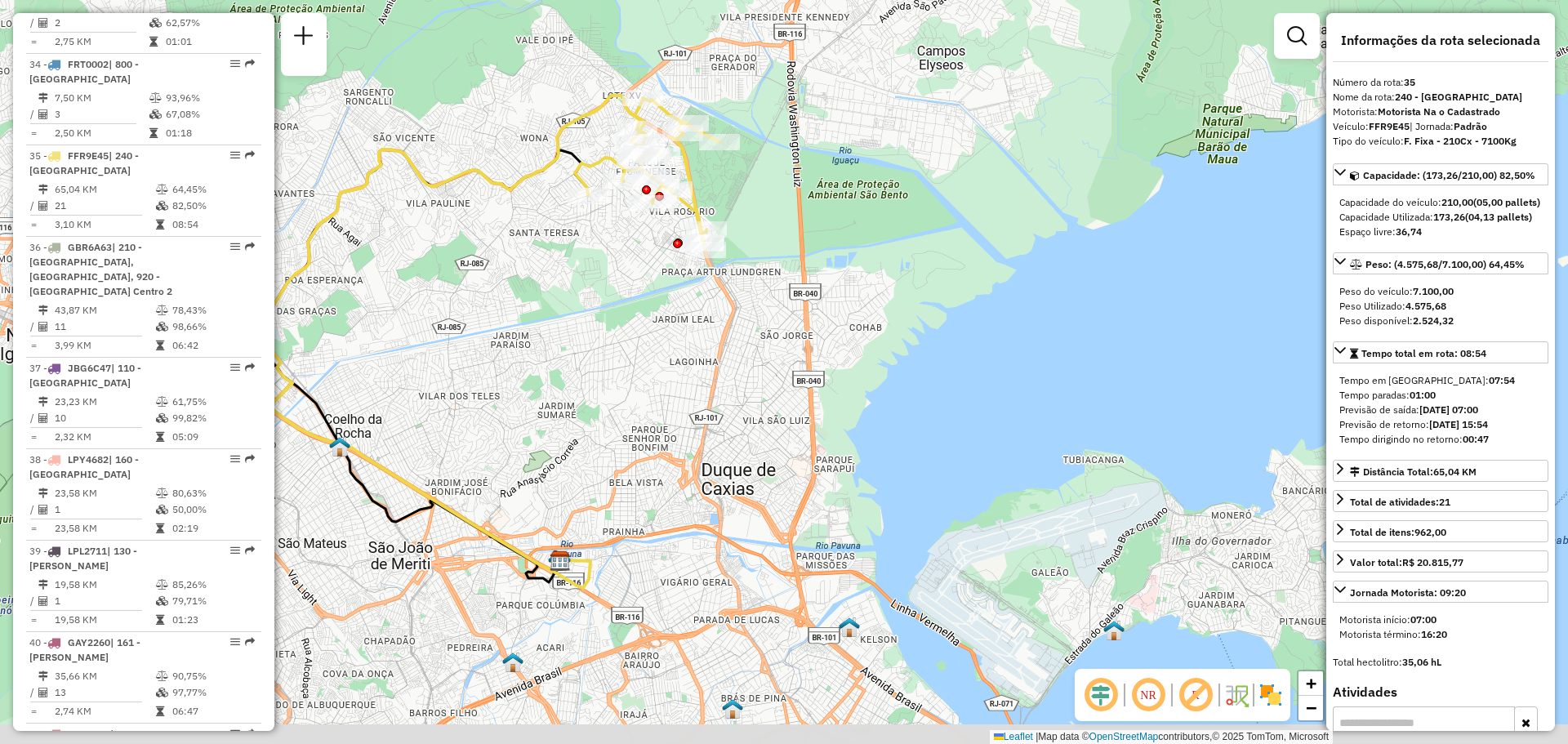
drag, startPoint x: 553, startPoint y: 605, endPoint x: 562, endPoint y: 433, distance: 172.2
click at [562, 433] on div "Janela de atendimento Grade de atendimento Capacidade Transportadoras Veículos …" at bounding box center [784, 372] width 1568 height 744
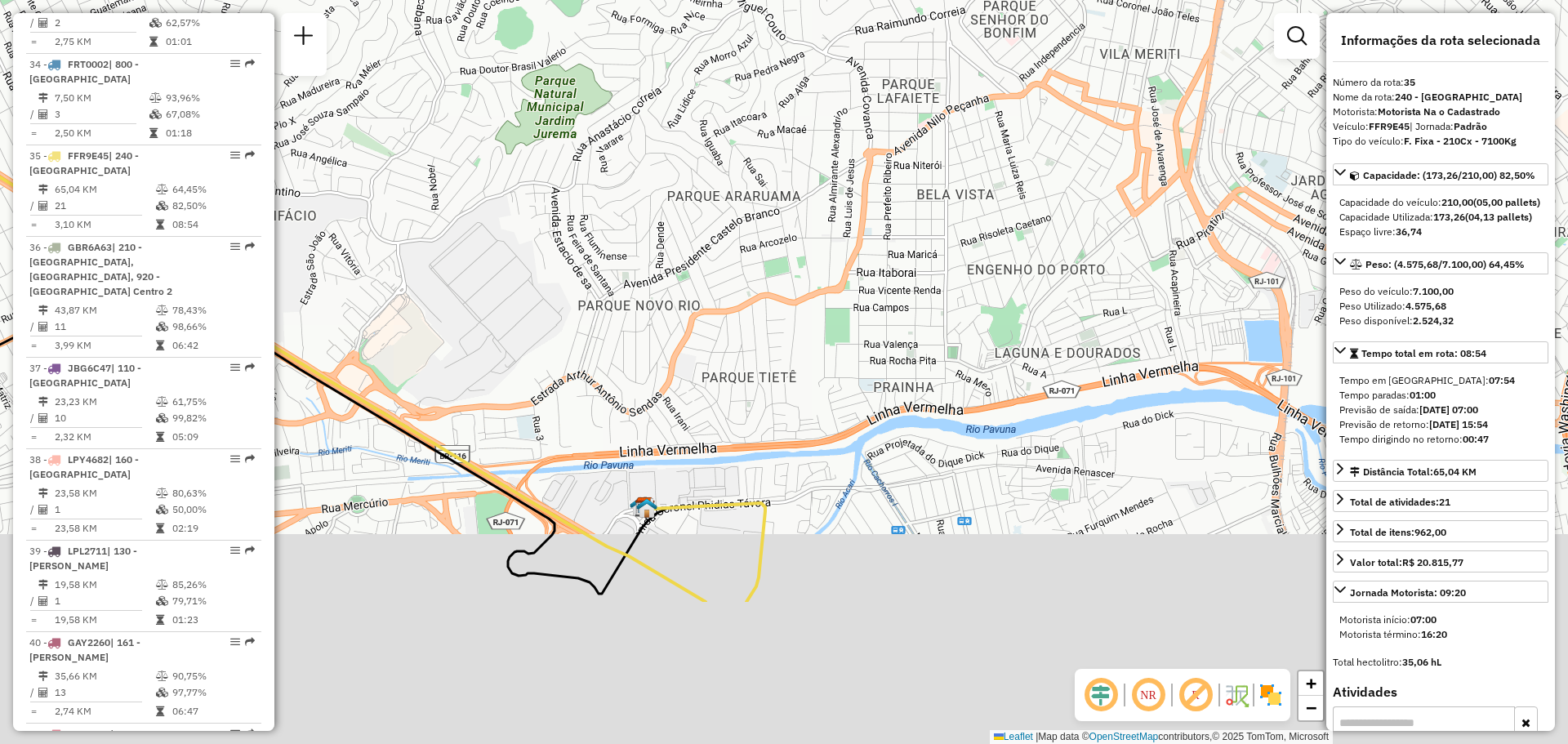
drag, startPoint x: 621, startPoint y: 499, endPoint x: 688, endPoint y: 202, distance: 304.5
click at [688, 202] on div "Janela de atendimento Grade de atendimento Capacidade Transportadoras Veículos …" at bounding box center [784, 372] width 1568 height 744
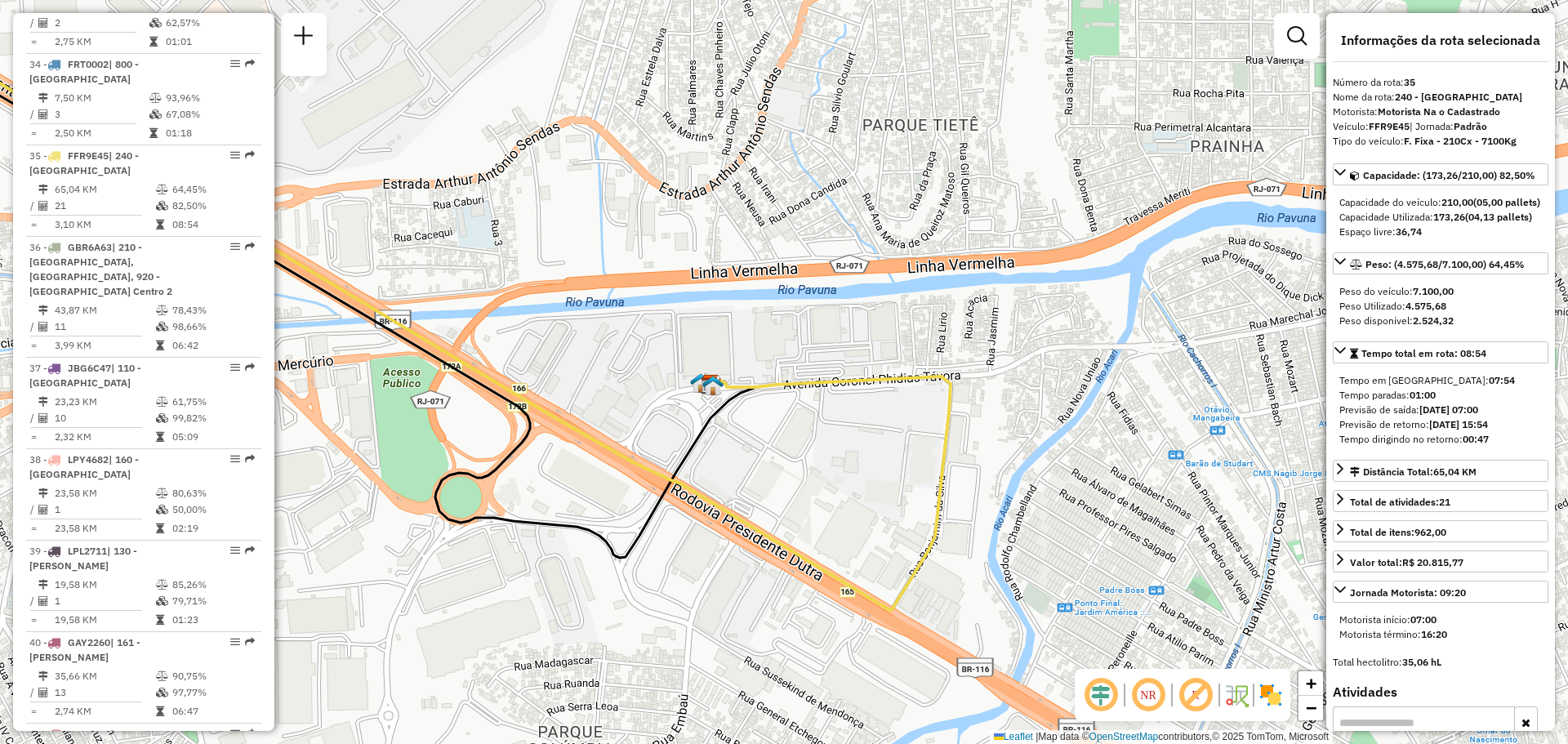
drag, startPoint x: 590, startPoint y: 500, endPoint x: 683, endPoint y: 294, distance: 226.0
click at [683, 294] on div "Janela de atendimento Grade de atendimento Capacidade Transportadoras Veículos …" at bounding box center [784, 372] width 1568 height 744
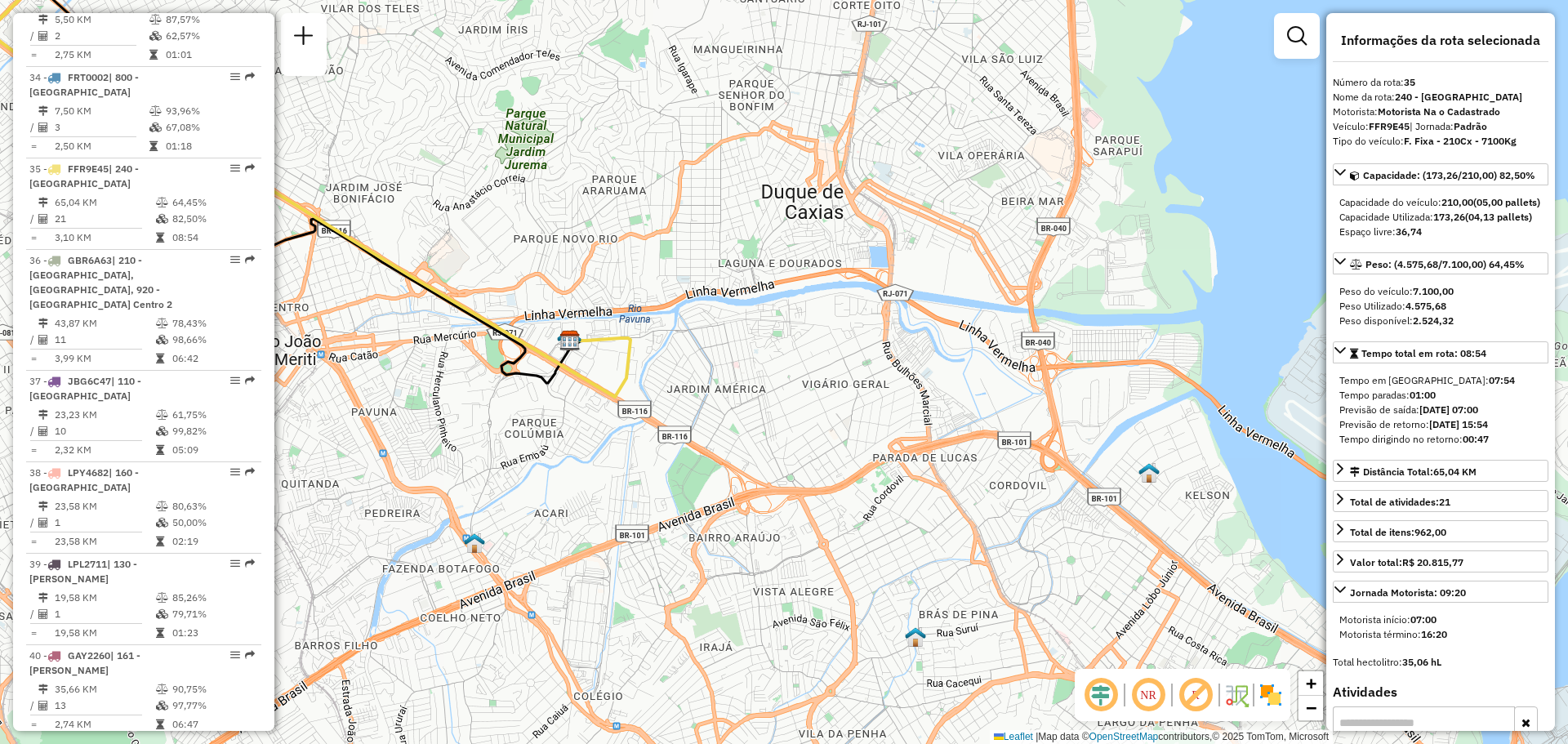
scroll to position [3587, 0]
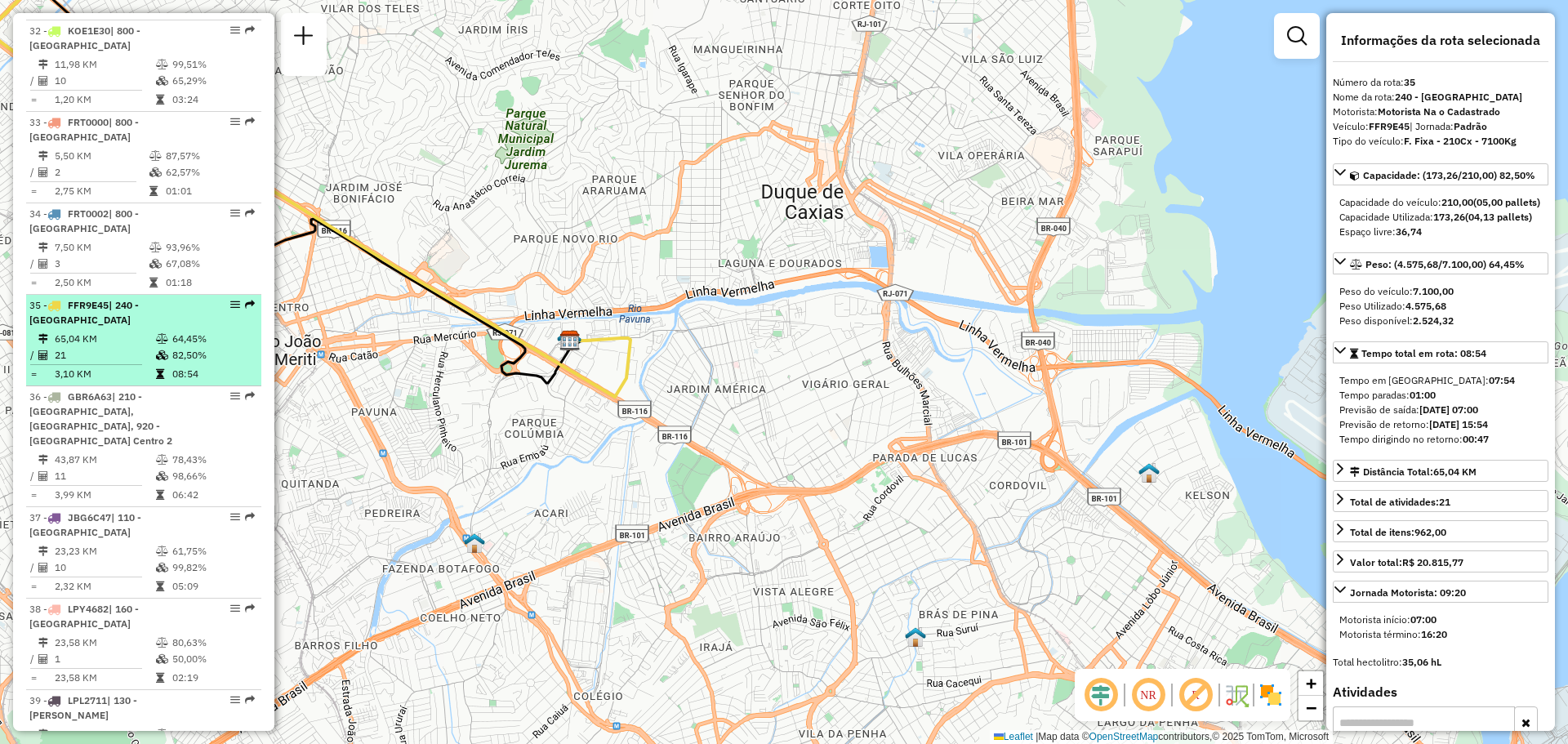
click at [156, 350] on icon at bounding box center [162, 355] width 12 height 10
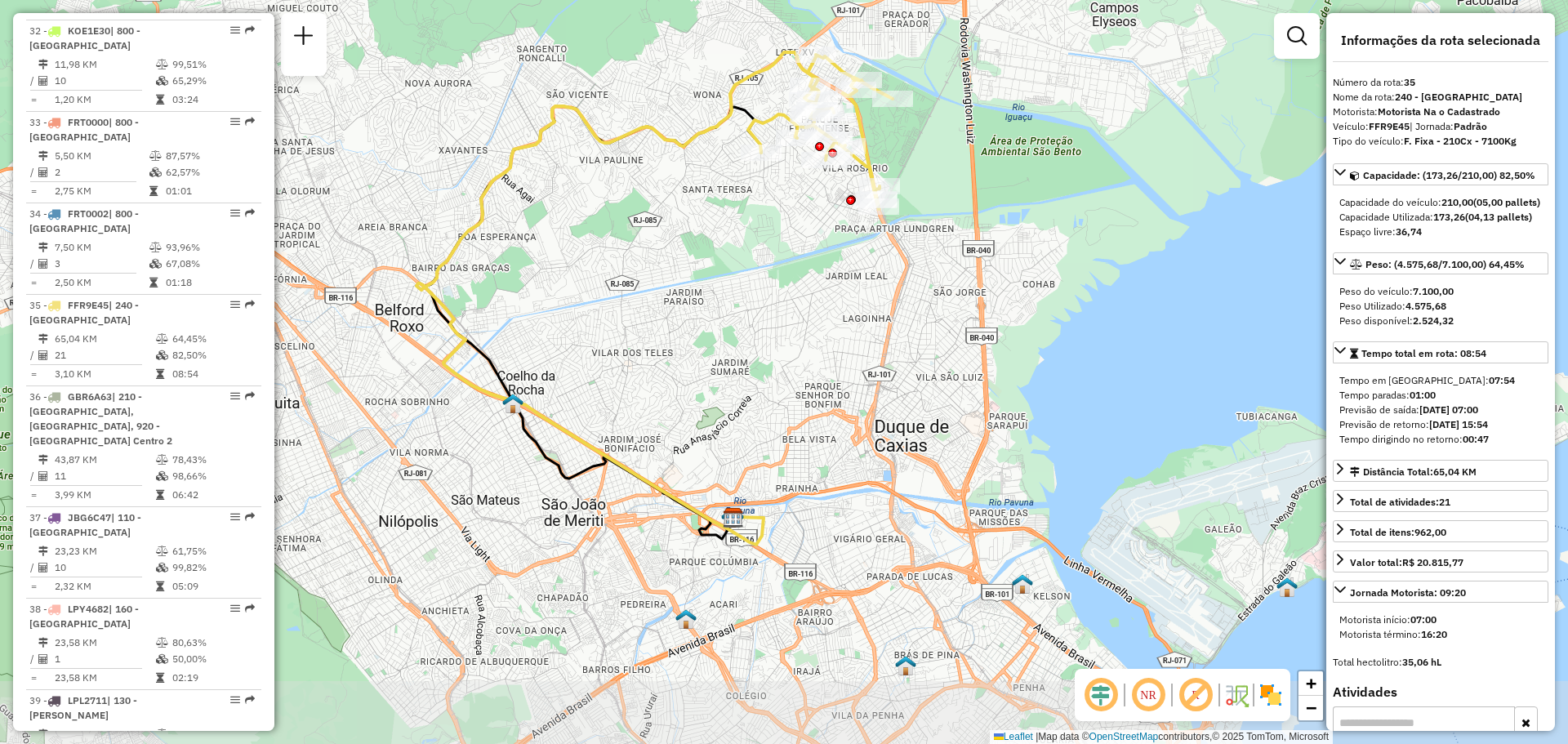
drag, startPoint x: 821, startPoint y: 431, endPoint x: 682, endPoint y: 353, distance: 159.4
click at [682, 353] on div "Janela de atendimento Grade de atendimento Capacidade Transportadoras Veículos …" at bounding box center [784, 372] width 1568 height 744
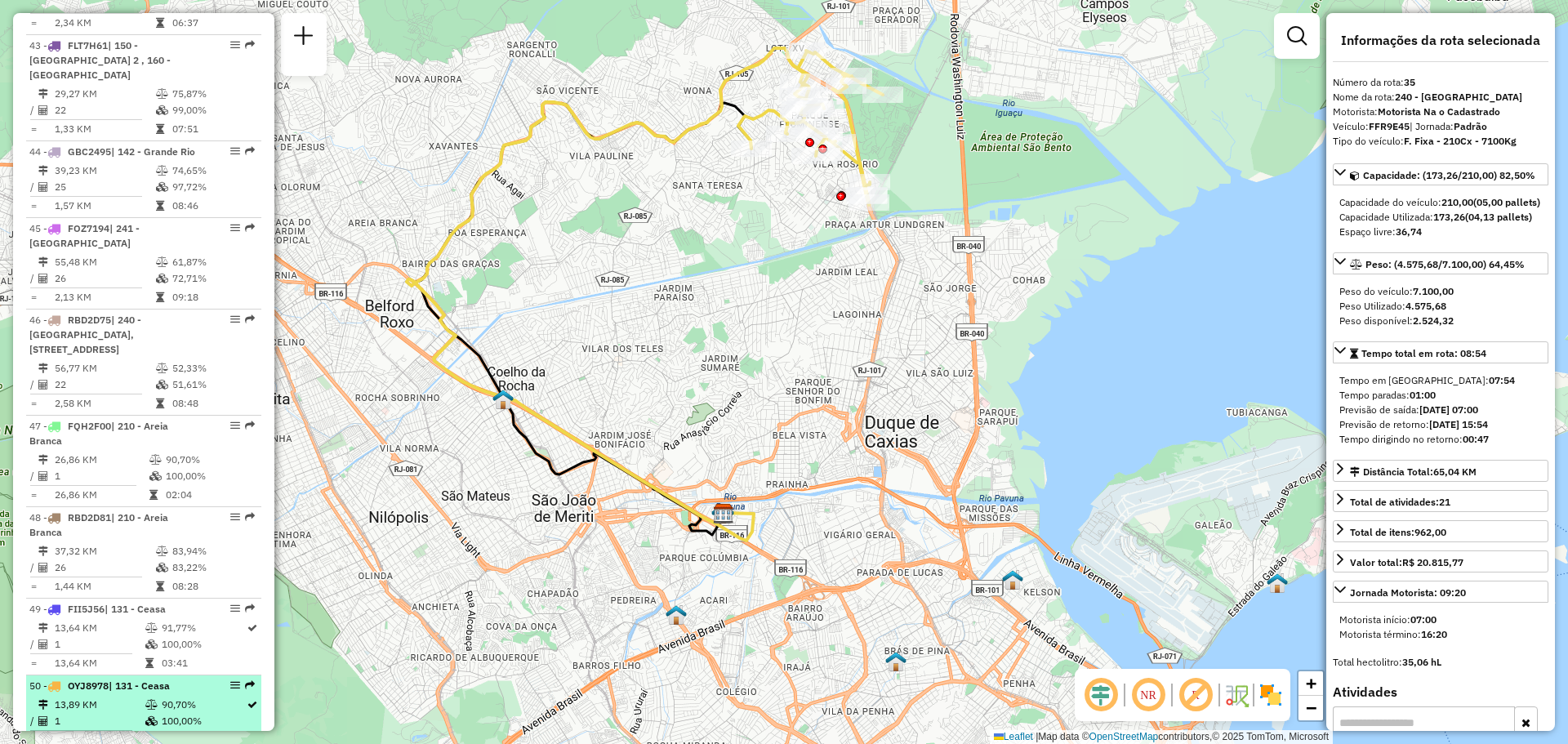
scroll to position [4650, 0]
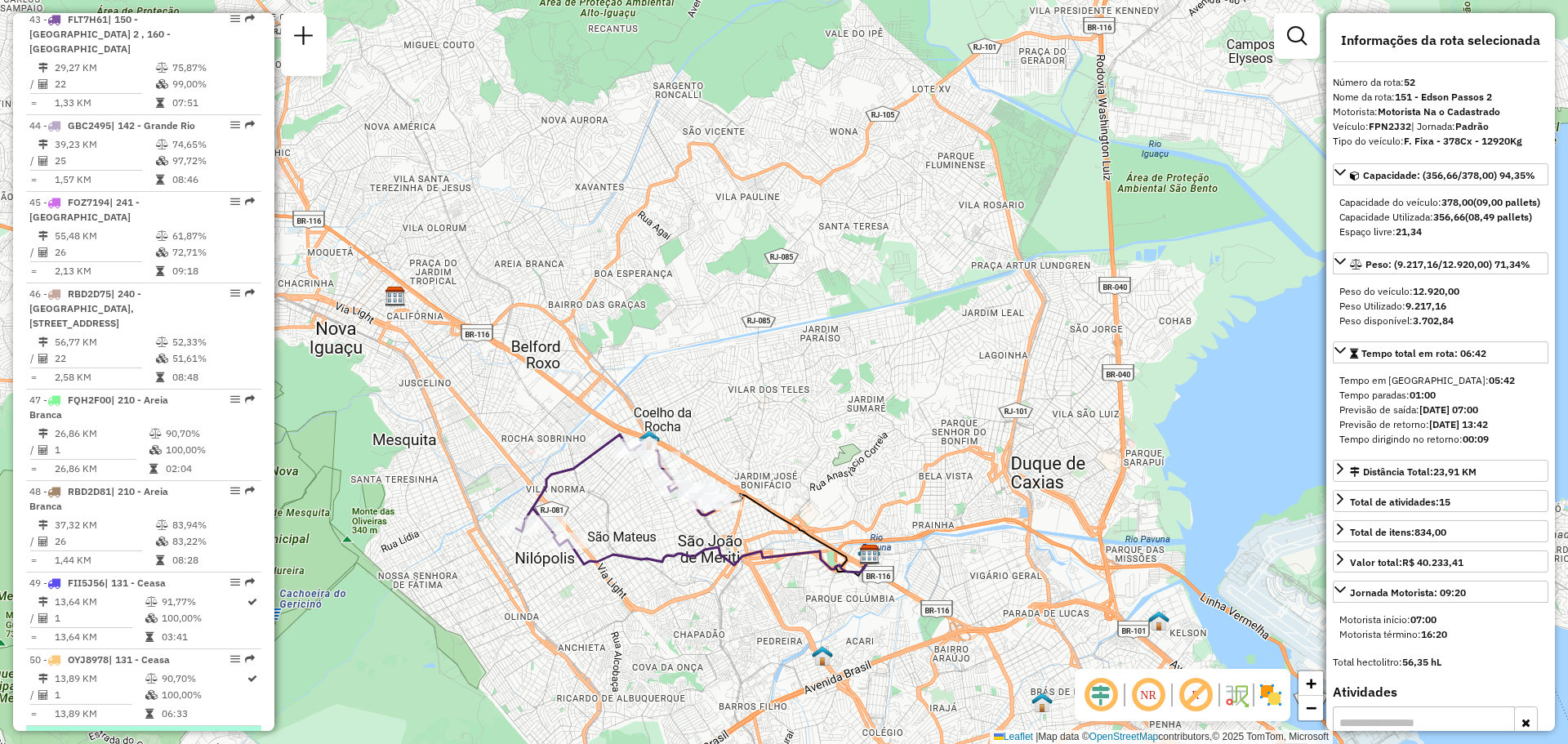
click at [189, 743] on td "90,70%" at bounding box center [203, 755] width 85 height 16
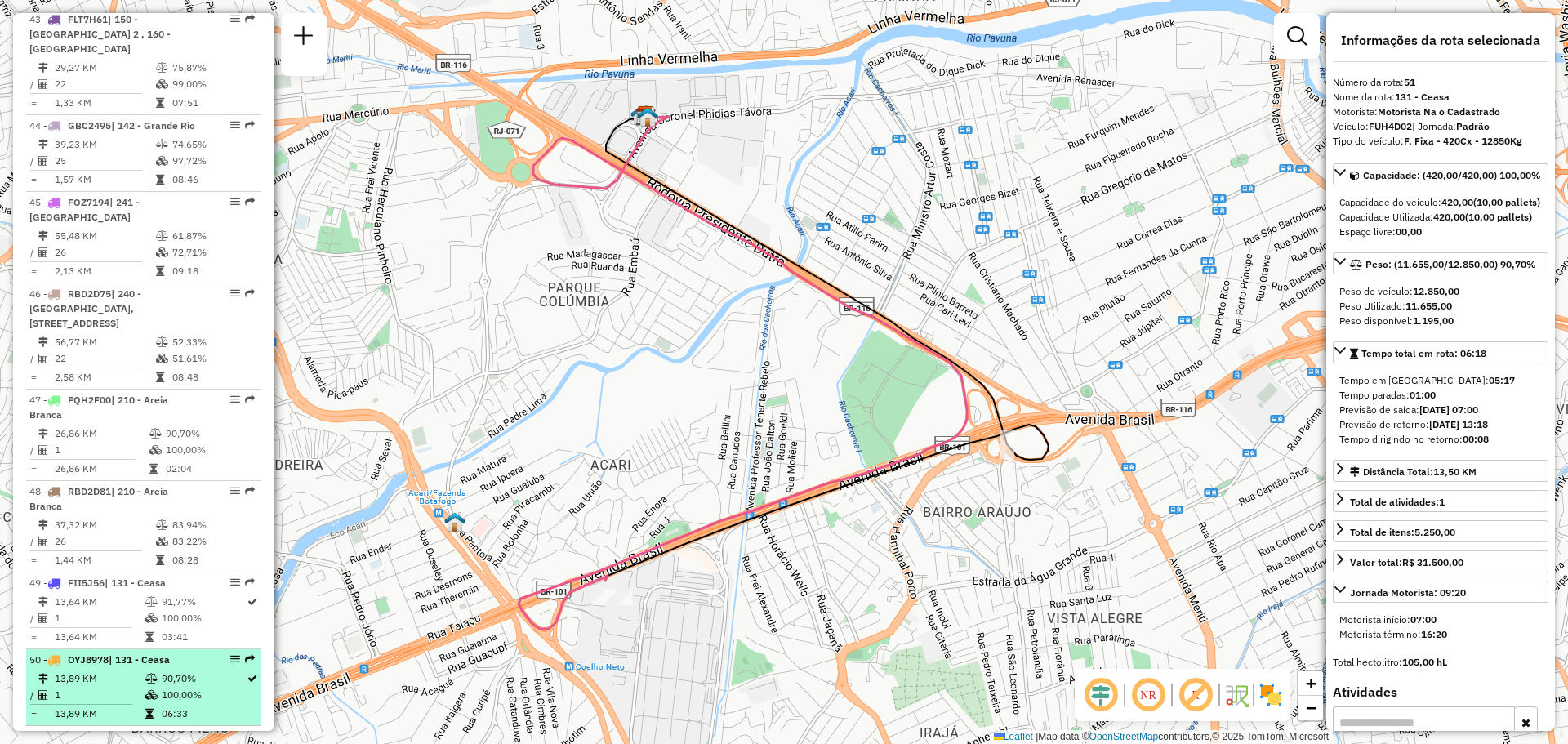
click at [174, 671] on td "90,70%" at bounding box center [203, 679] width 85 height 16
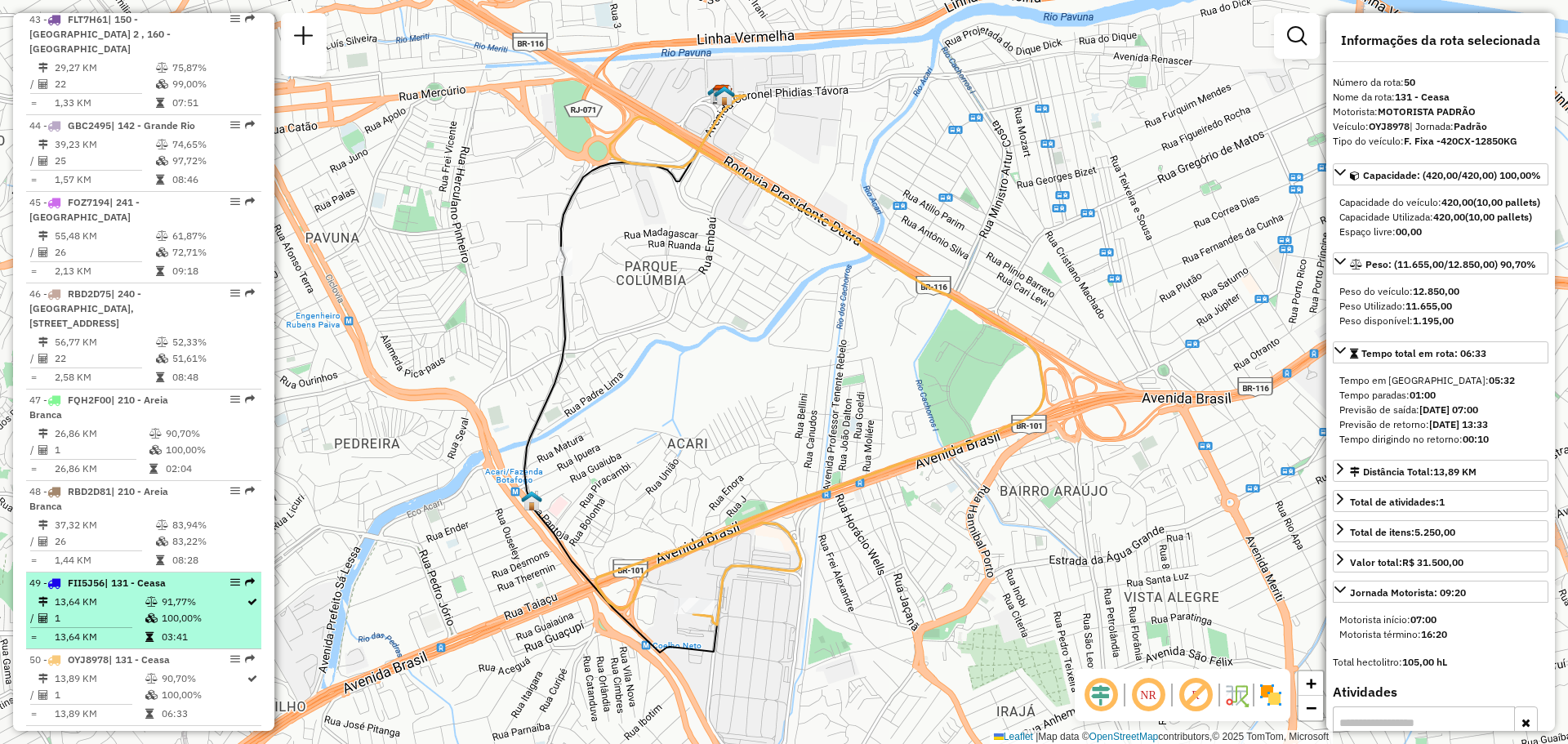
click at [152, 594] on td at bounding box center [153, 602] width 16 height 16
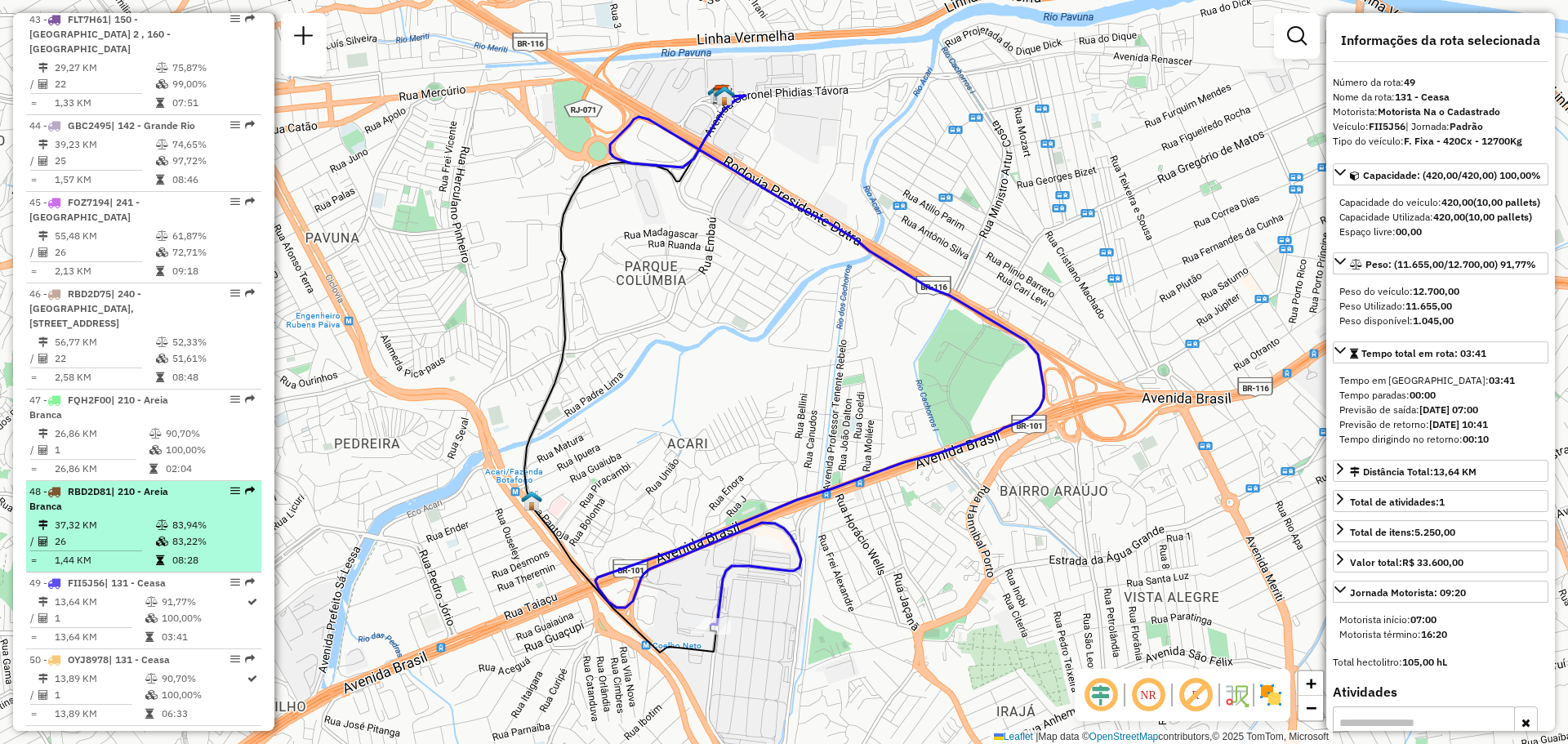
click at [169, 485] on span "| 210 - Areia Branca" at bounding box center [99, 498] width 139 height 27
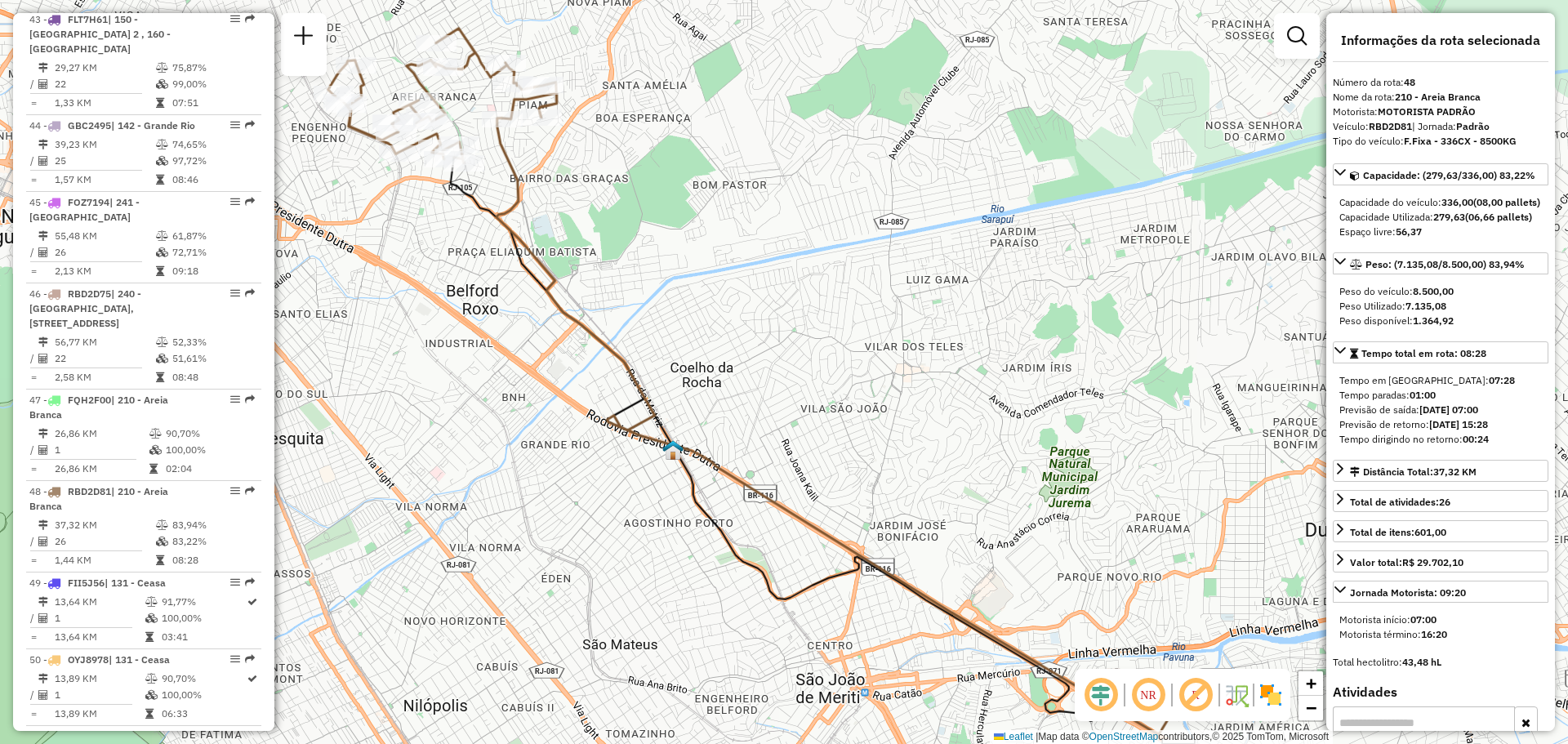
drag, startPoint x: 925, startPoint y: 390, endPoint x: 893, endPoint y: 400, distance: 33.5
click at [893, 400] on div "Janela de atendimento Grade de atendimento Capacidade Transportadoras Veículos …" at bounding box center [784, 372] width 1568 height 744
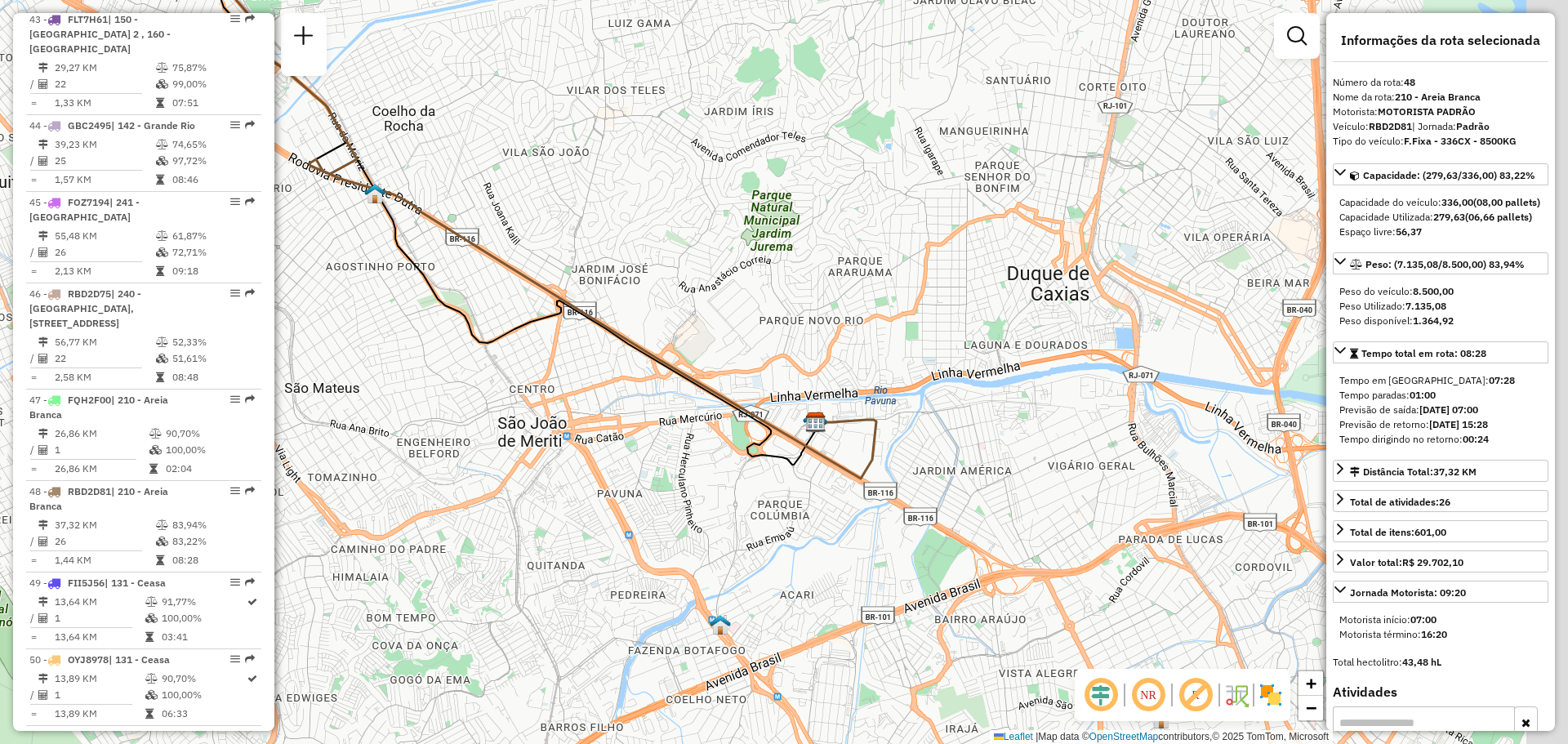
drag, startPoint x: 657, startPoint y: 429, endPoint x: 359, endPoint y: 172, distance: 393.5
click at [359, 172] on icon at bounding box center [490, 183] width 674 height 563
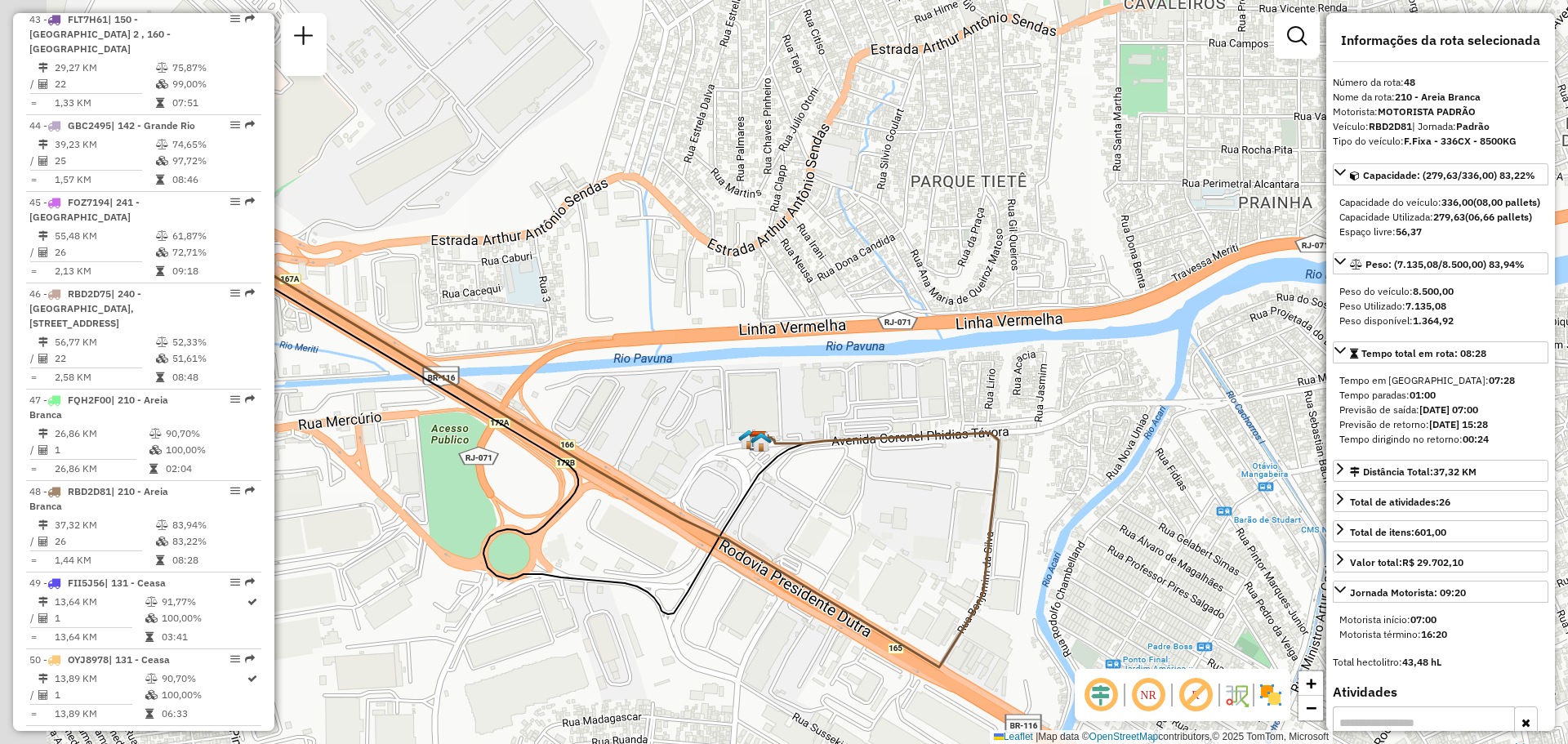
drag, startPoint x: 488, startPoint y: 313, endPoint x: 688, endPoint y: 342, distance: 202.1
click at [688, 341] on div "Janela de atendimento Grade de atendimento Capacidade Transportadoras Veículos …" at bounding box center [784, 372] width 1568 height 744
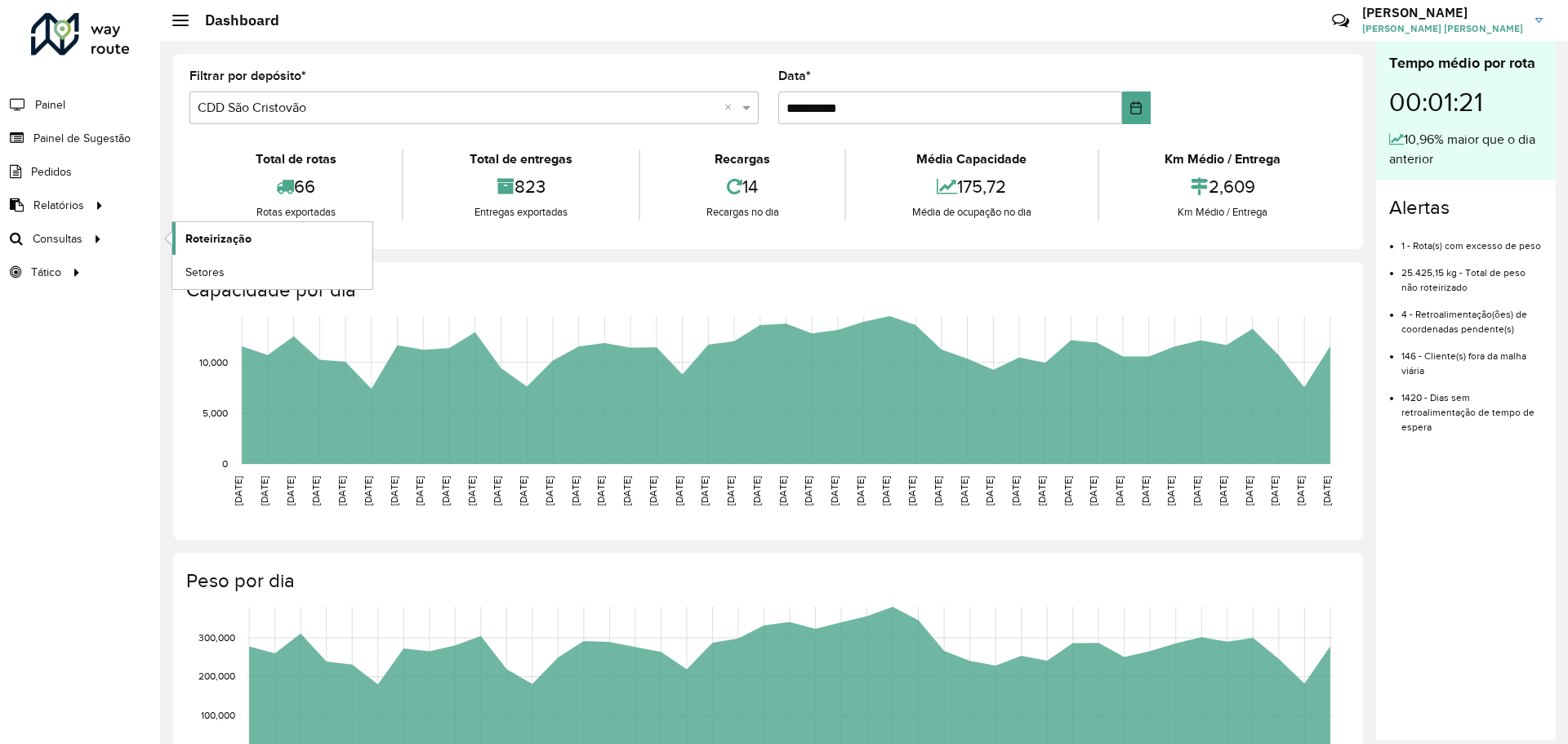
click at [206, 231] on span "Roteirização" at bounding box center [218, 238] width 66 height 17
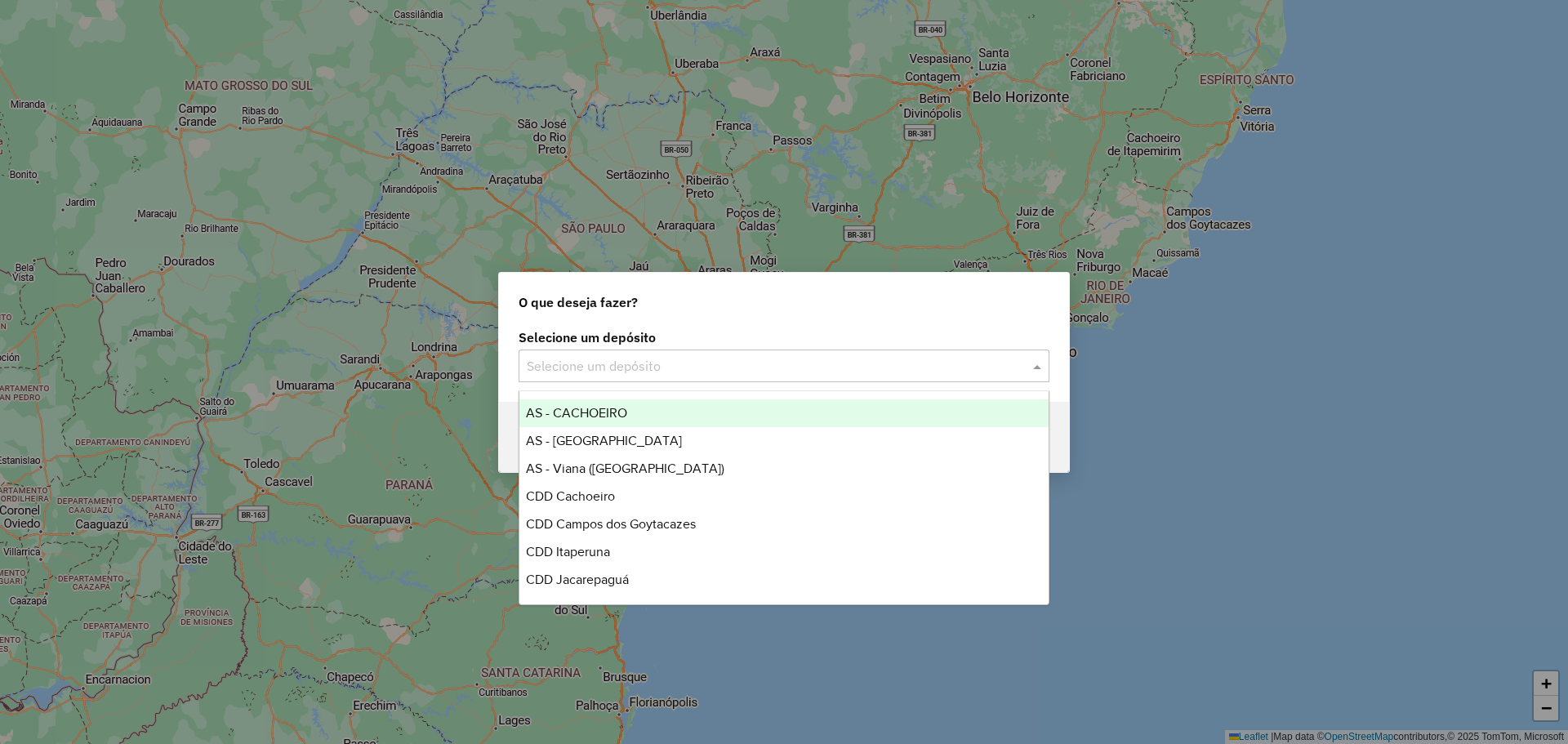
click at [913, 369] on input "text" at bounding box center [768, 367] width 482 height 20
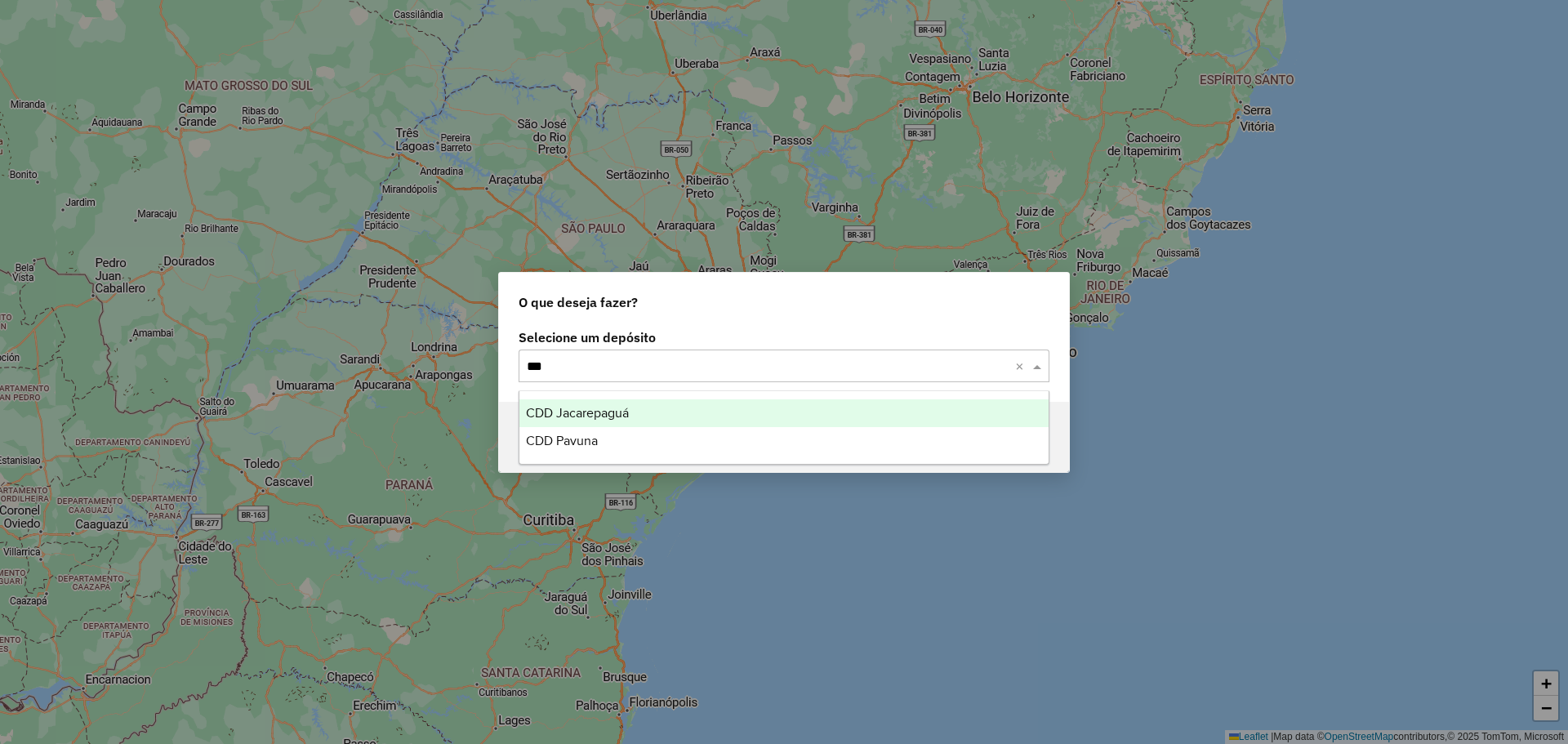
type input "****"
click at [661, 405] on div "CDD Pavuna" at bounding box center [784, 414] width 530 height 28
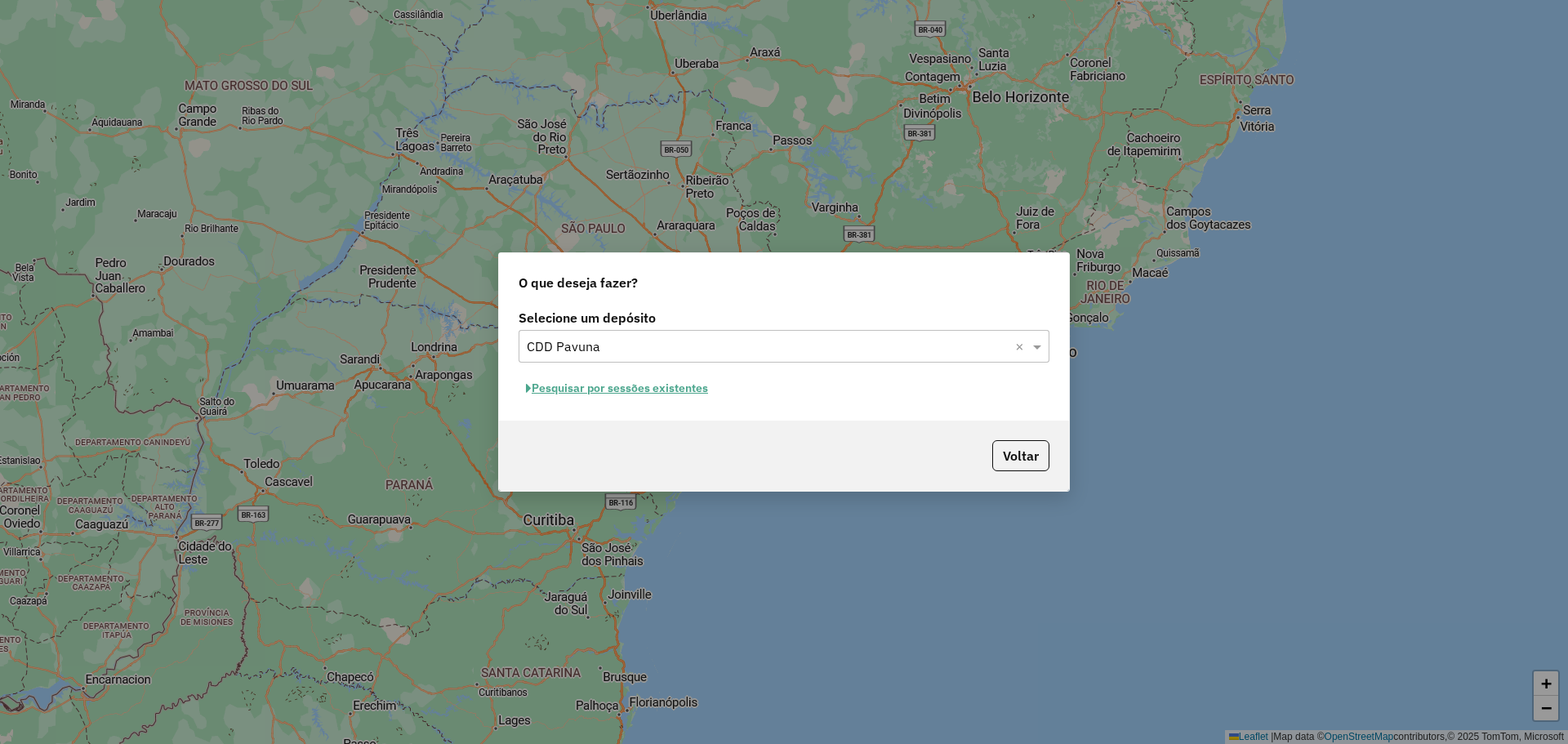
click at [694, 382] on button "Pesquisar por sessões existentes" at bounding box center [617, 389] width 196 height 26
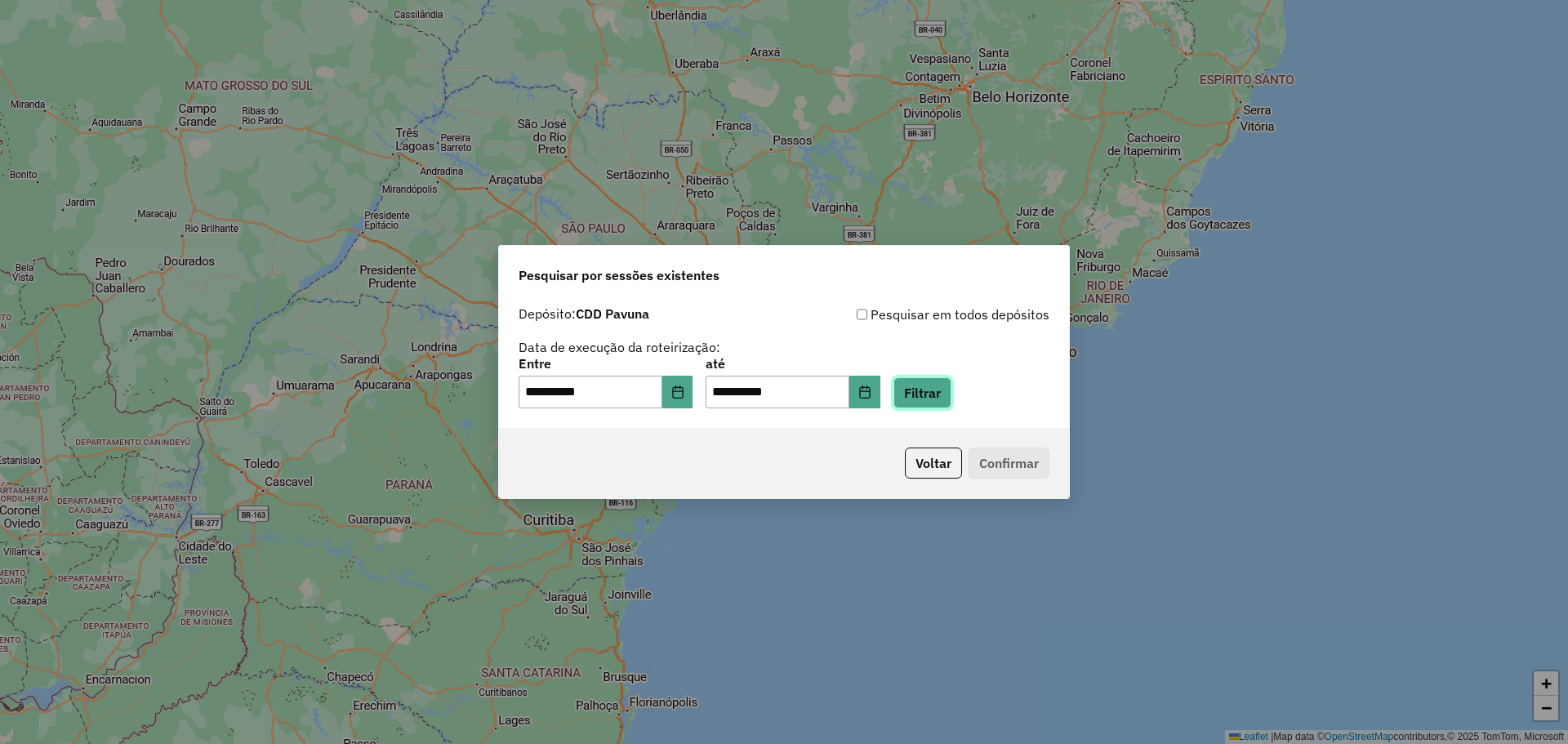
click at [951, 396] on button "Filtrar" at bounding box center [922, 392] width 58 height 31
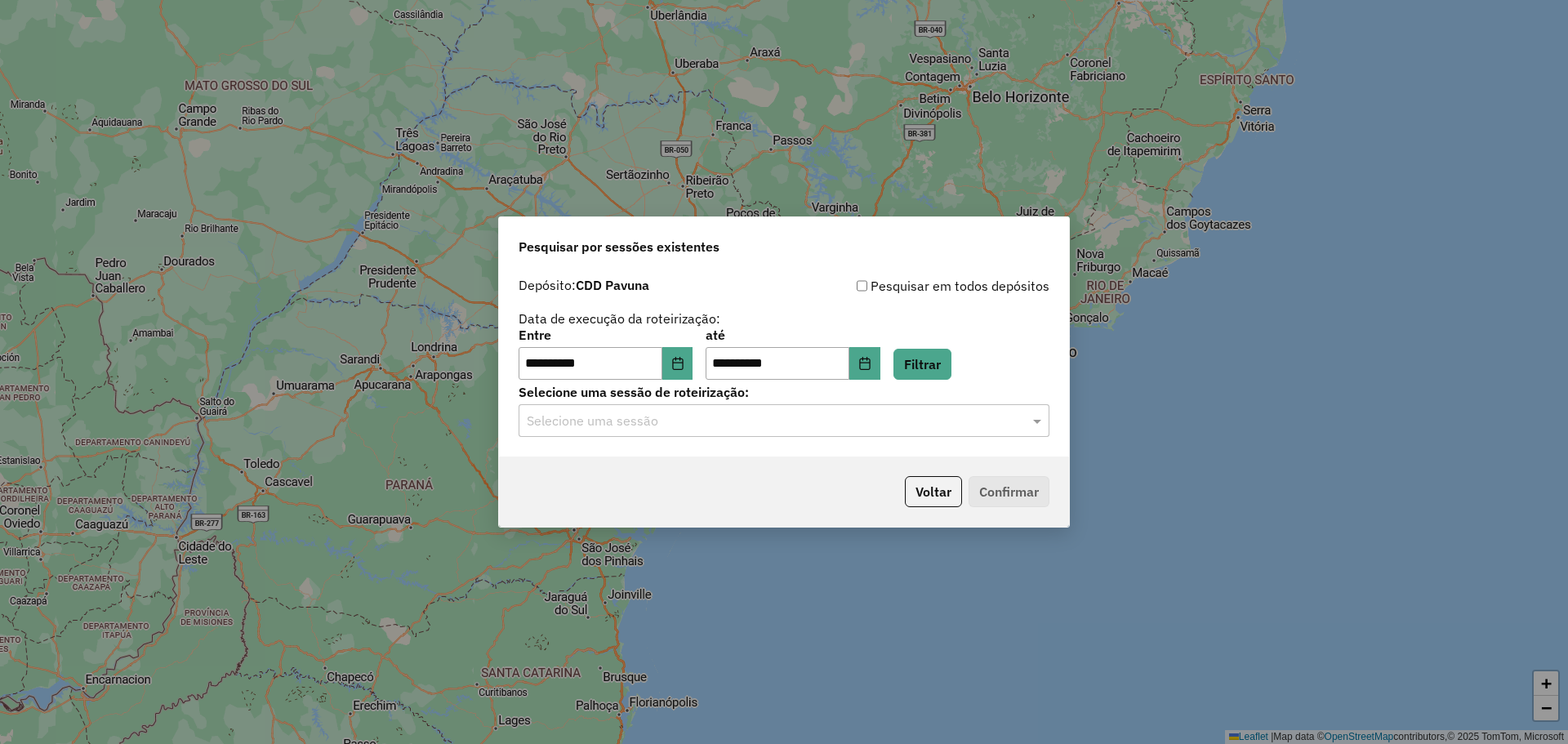
click at [971, 422] on input "text" at bounding box center [768, 422] width 482 height 20
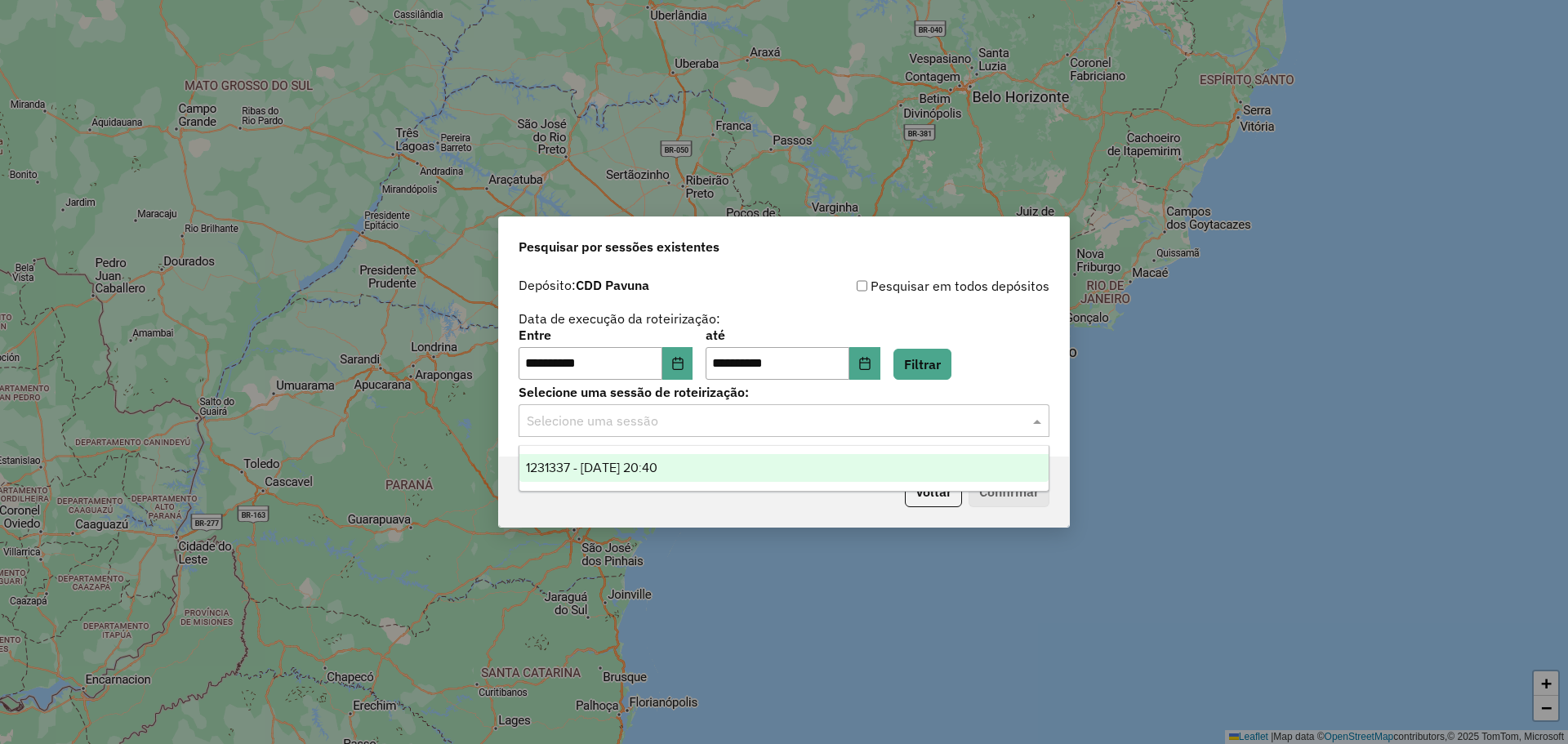
click at [725, 462] on div "1231337 - [DATE] 20:40" at bounding box center [784, 468] width 530 height 28
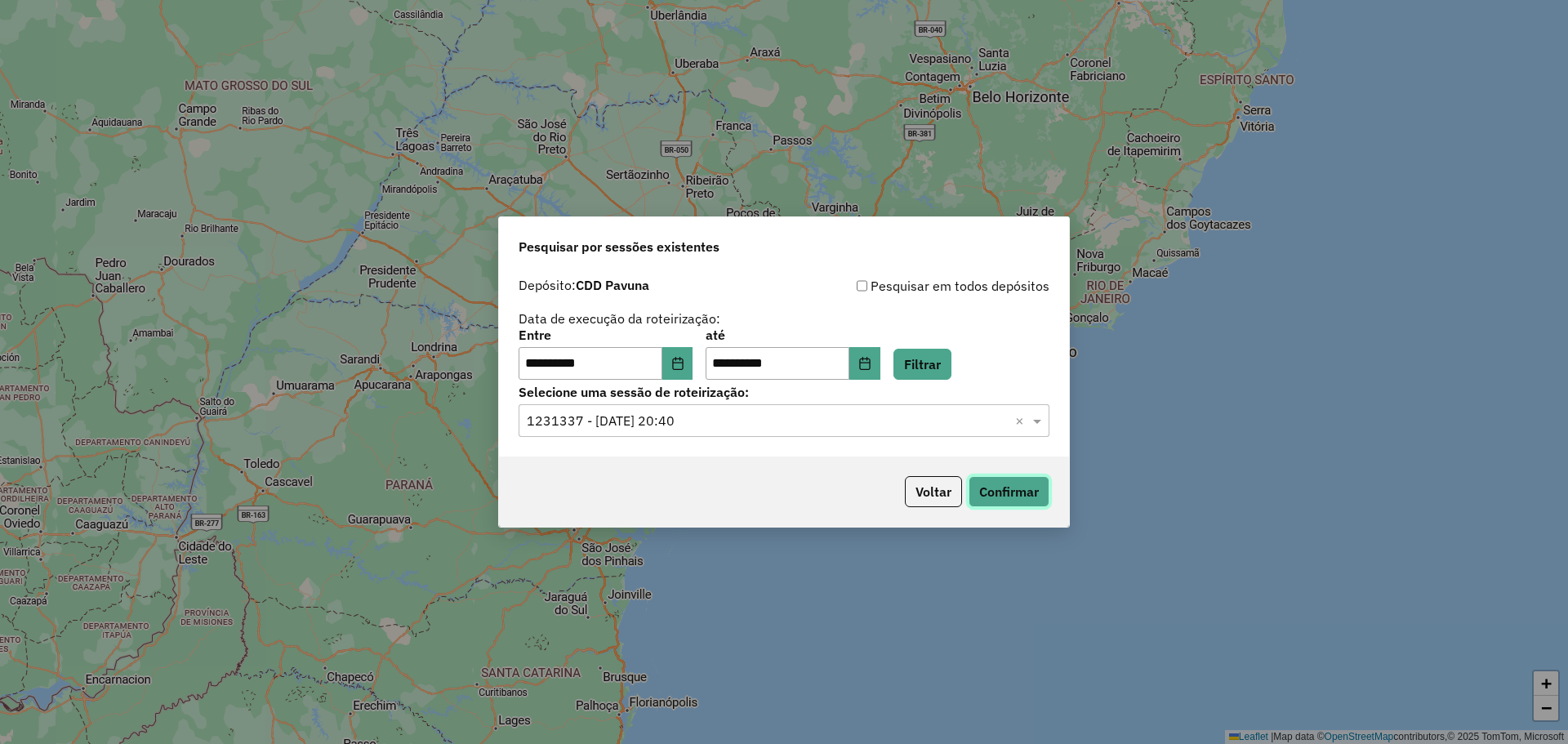
click at [1027, 484] on button "Confirmar" at bounding box center [1010, 491] width 81 height 31
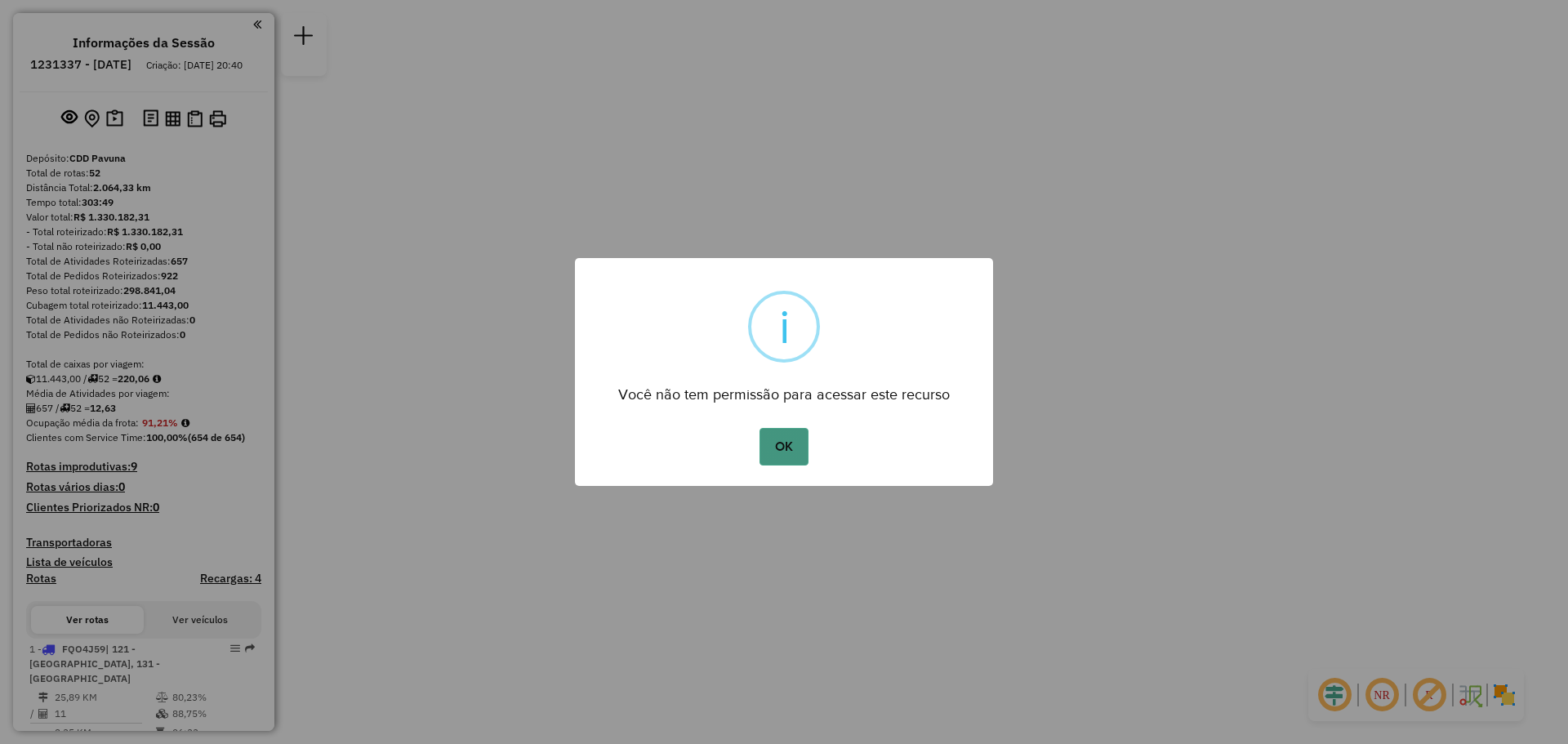
click at [784, 450] on button "OK" at bounding box center [784, 447] width 49 height 38
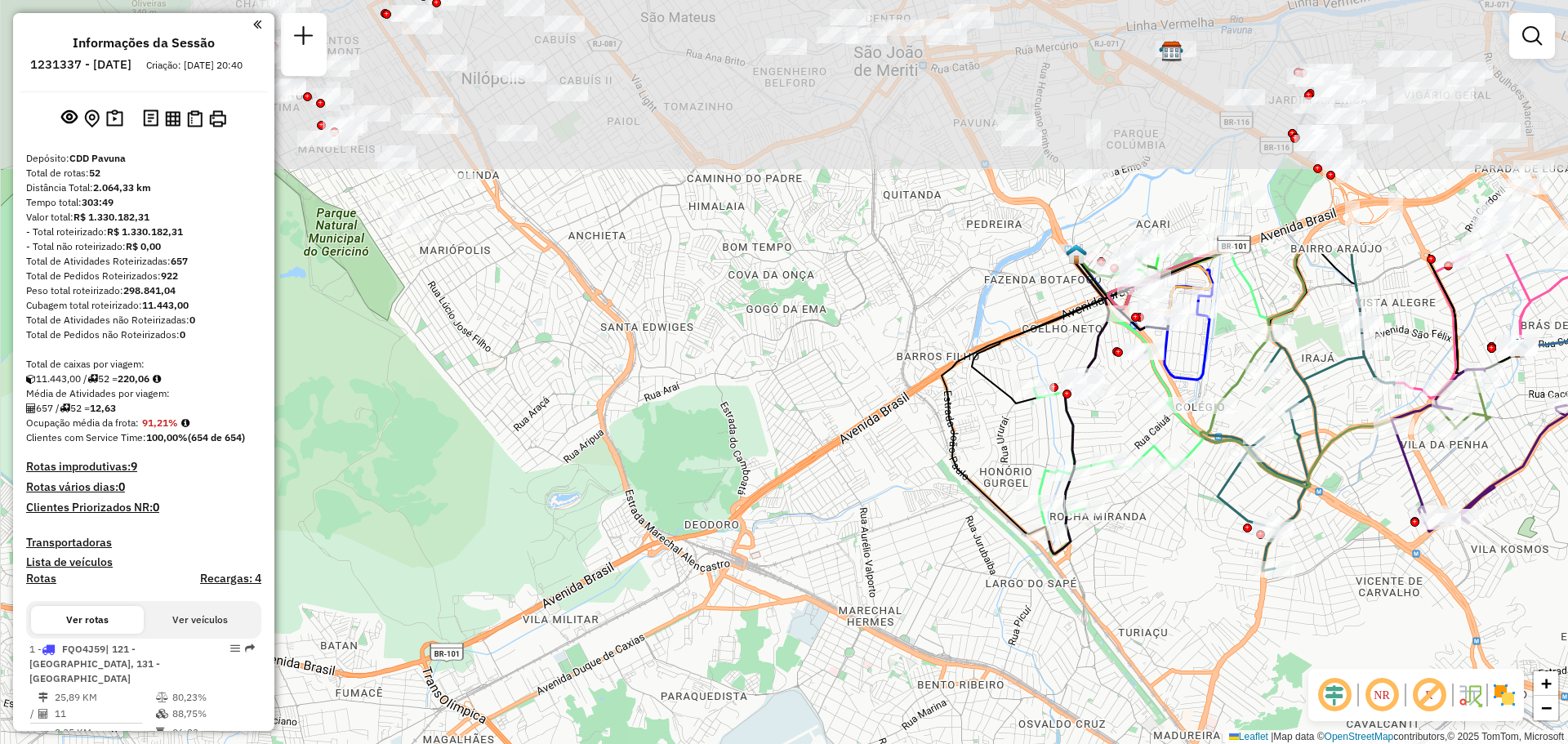
drag, startPoint x: 790, startPoint y: 227, endPoint x: 993, endPoint y: 556, distance: 386.6
click at [993, 556] on div "Janela de atendimento Grade de atendimento Capacidade Transportadoras Veículos …" at bounding box center [784, 372] width 1568 height 744
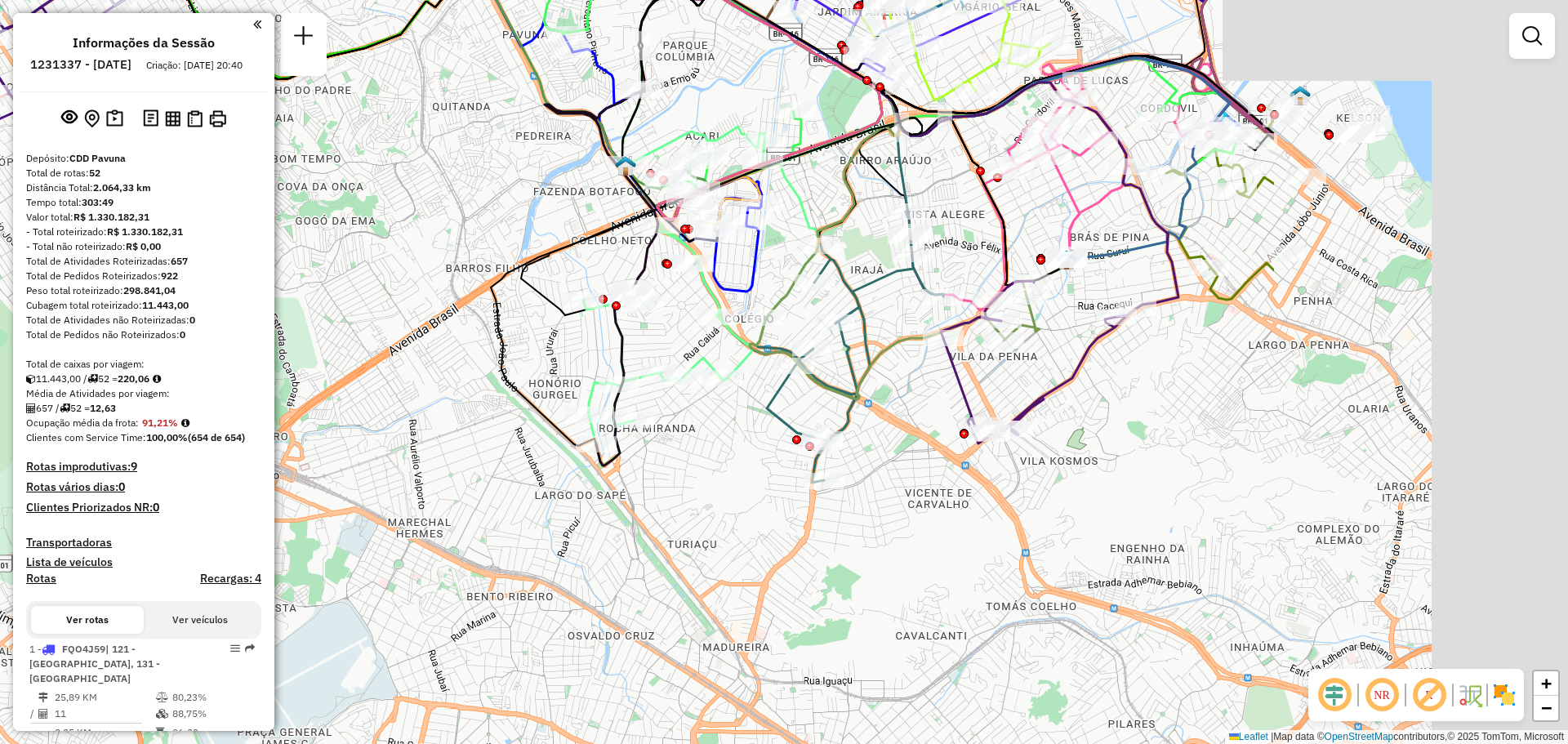
drag, startPoint x: 900, startPoint y: 278, endPoint x: 443, endPoint y: 189, distance: 465.6
click at [443, 189] on div "Janela de atendimento Grade de atendimento Capacidade Transportadoras Veículos …" at bounding box center [784, 372] width 1568 height 744
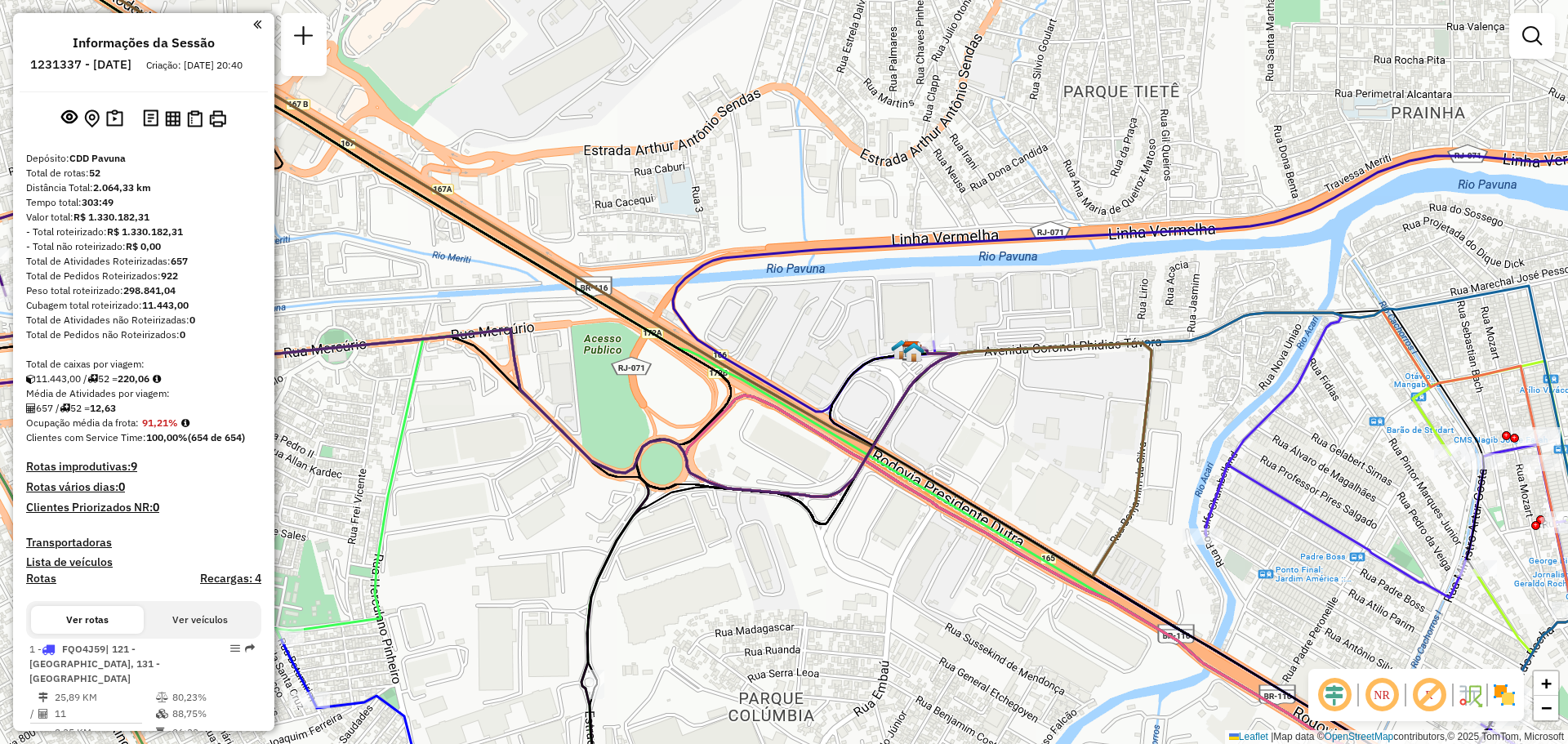
drag, startPoint x: 662, startPoint y: 279, endPoint x: 751, endPoint y: 306, distance: 93.0
click at [751, 306] on div "Rota 2 - Placa FAH1D51 95899440 - [PERSON_NAME] de atendimento Grade de atendim…" at bounding box center [784, 372] width 1568 height 744
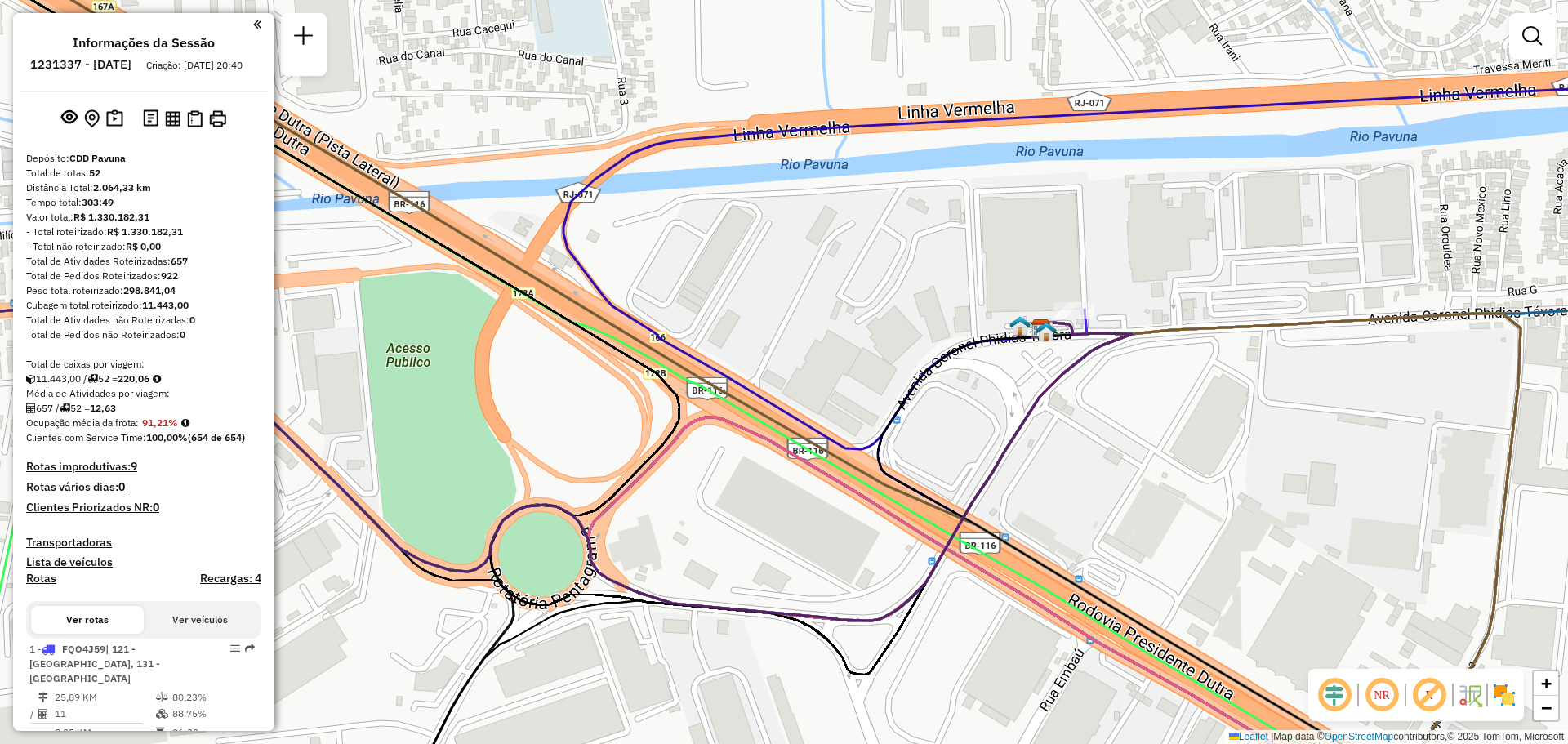
drag, startPoint x: 891, startPoint y: 417, endPoint x: 863, endPoint y: 359, distance: 64.4
click at [863, 359] on div "Rota 2 - Placa FAH1D51 95899440 - [PERSON_NAME] de atendimento Grade de atendim…" at bounding box center [784, 372] width 1568 height 744
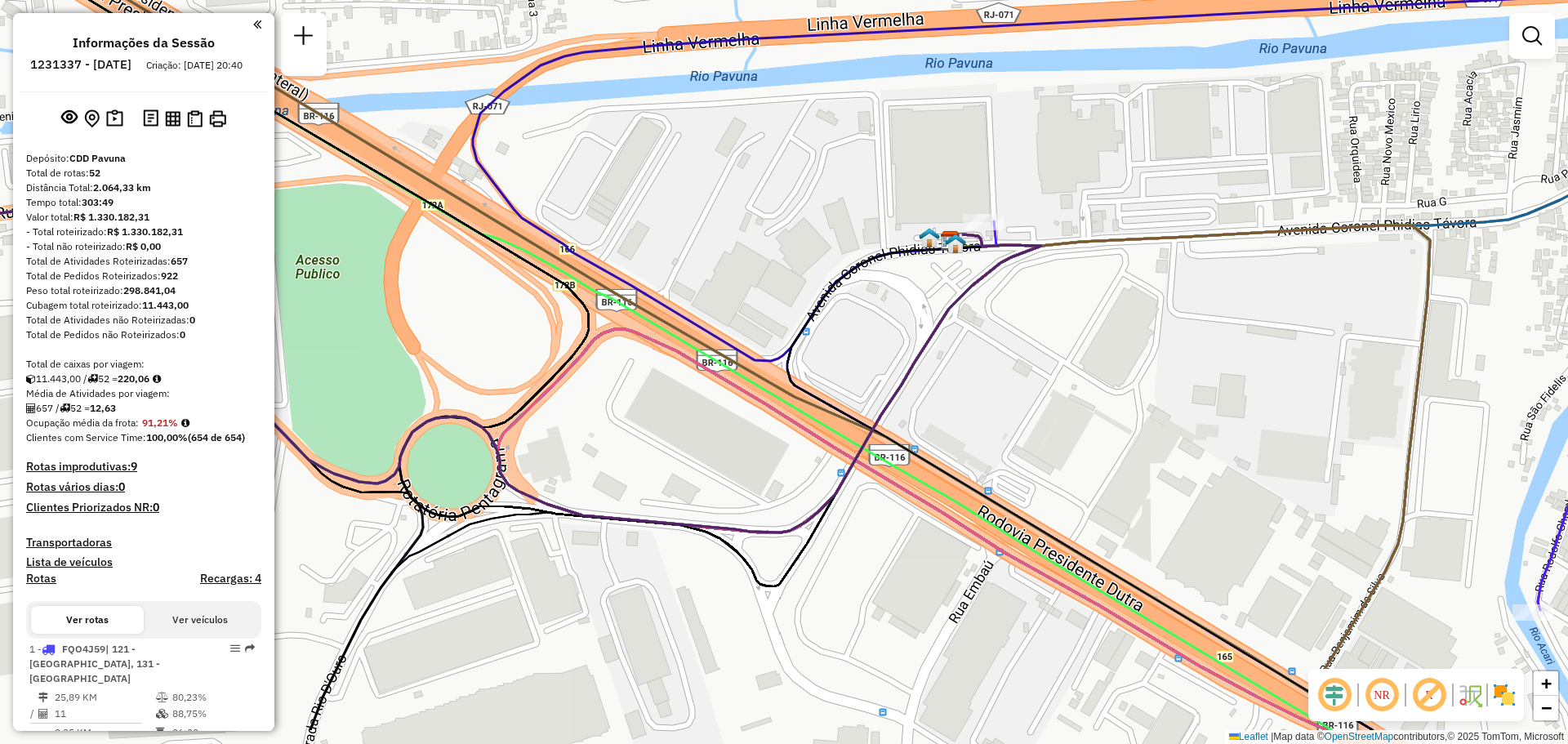
drag, startPoint x: 1027, startPoint y: 486, endPoint x: 936, endPoint y: 398, distance: 126.6
click at [936, 398] on div "Rota 2 - Placa FAH1D51 95899440 - [PERSON_NAME] de atendimento Grade de atendim…" at bounding box center [784, 372] width 1568 height 744
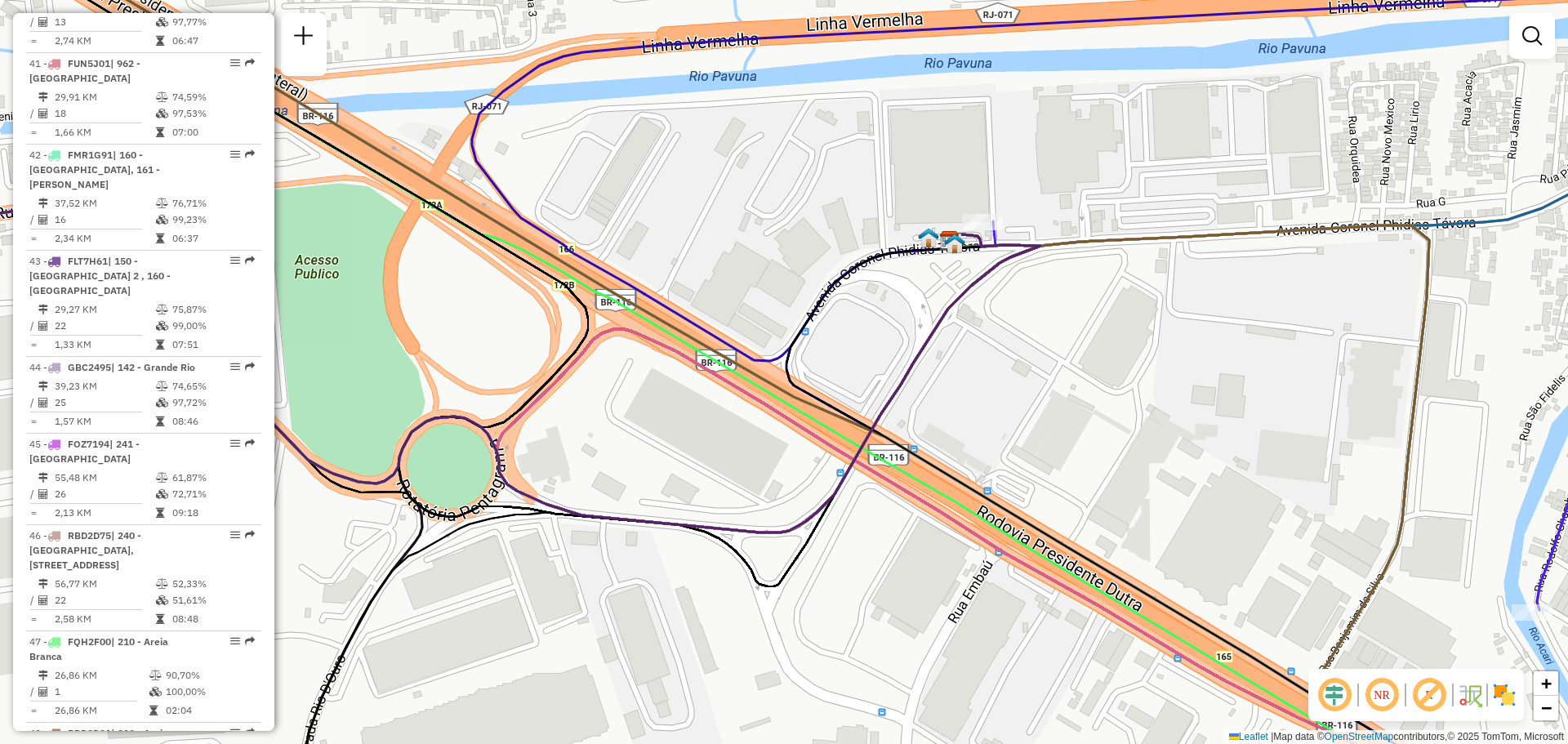
scroll to position [4650, 0]
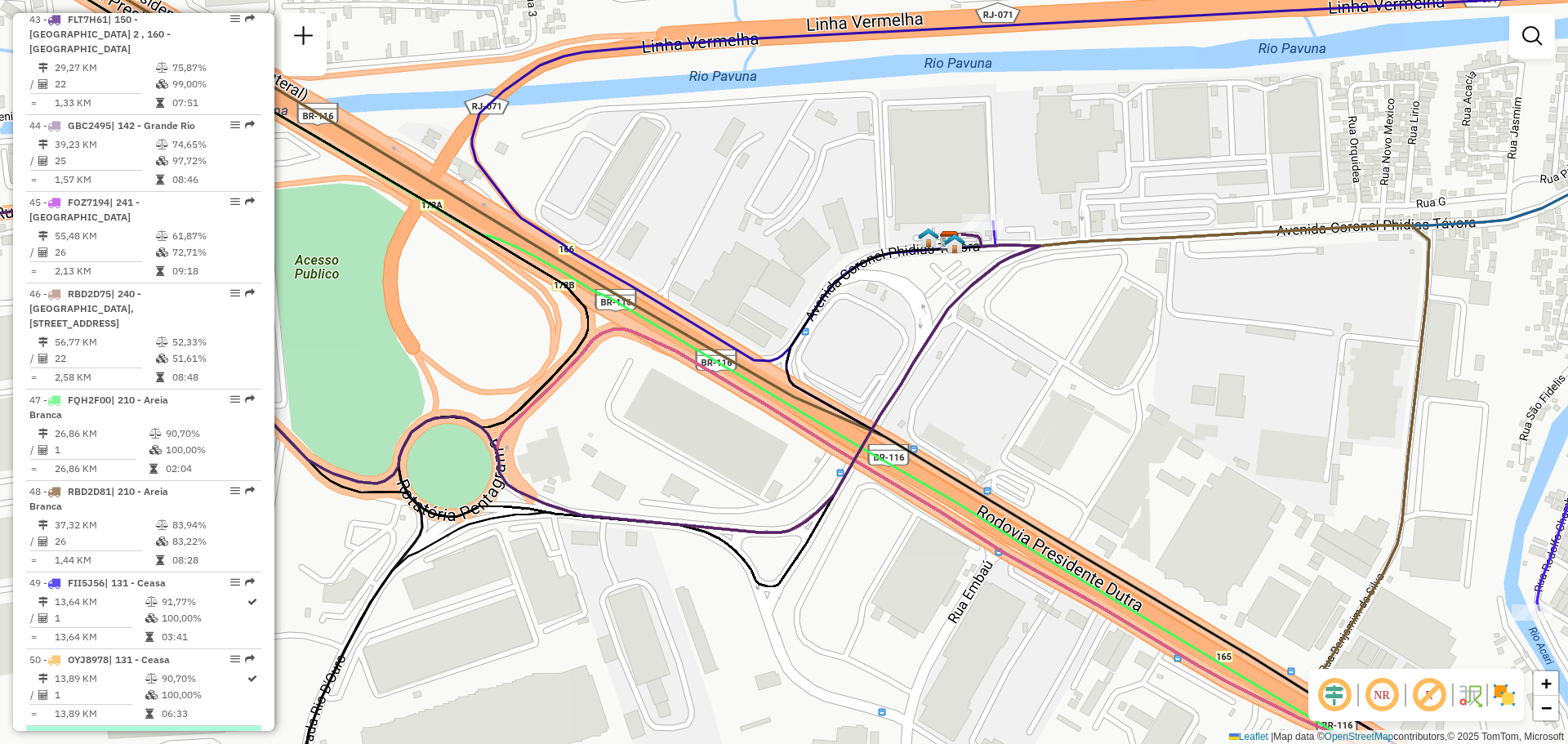
select select "**********"
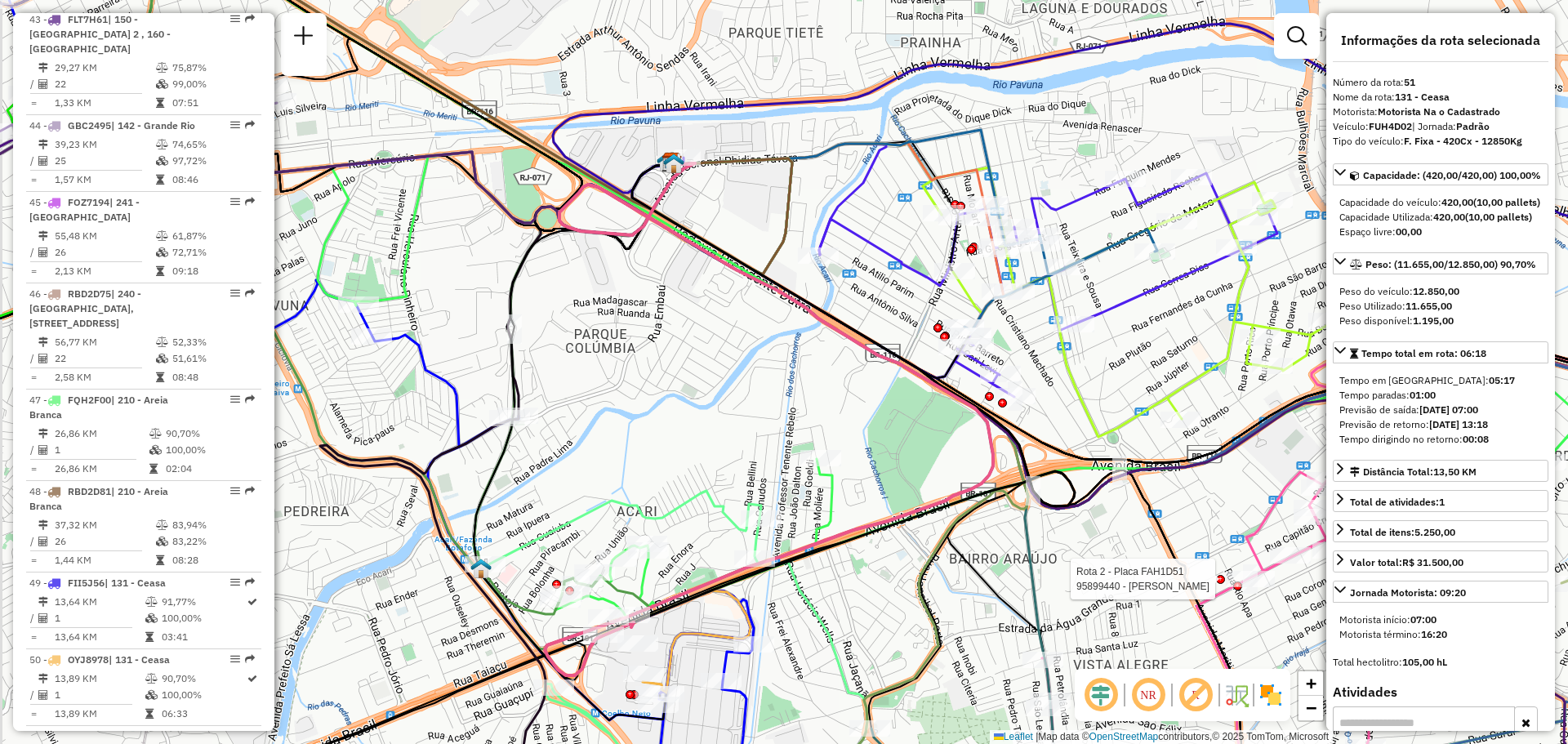
drag, startPoint x: 548, startPoint y: 255, endPoint x: 609, endPoint y: 386, distance: 144.5
click at [609, 386] on div "Rota 2 - Placa FAH1D51 95899440 - [PERSON_NAME] de atendimento Grade de atendim…" at bounding box center [784, 372] width 1568 height 744
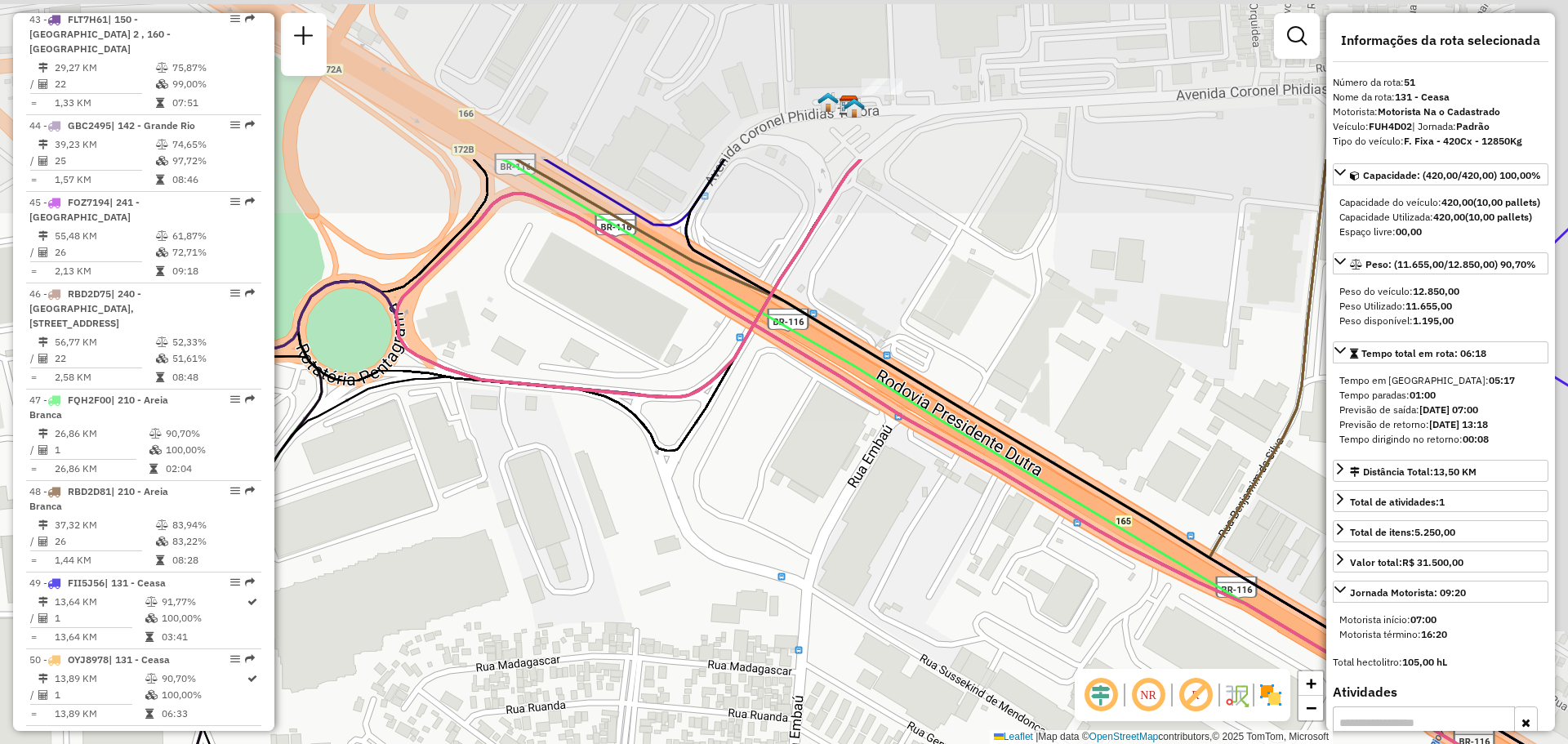
drag, startPoint x: 744, startPoint y: 321, endPoint x: 614, endPoint y: 554, distance: 266.8
click at [614, 554] on div "Rota 2 - Placa FAH1D51 95899440 - [PERSON_NAME] de atendimento Grade de atendim…" at bounding box center [784, 372] width 1568 height 744
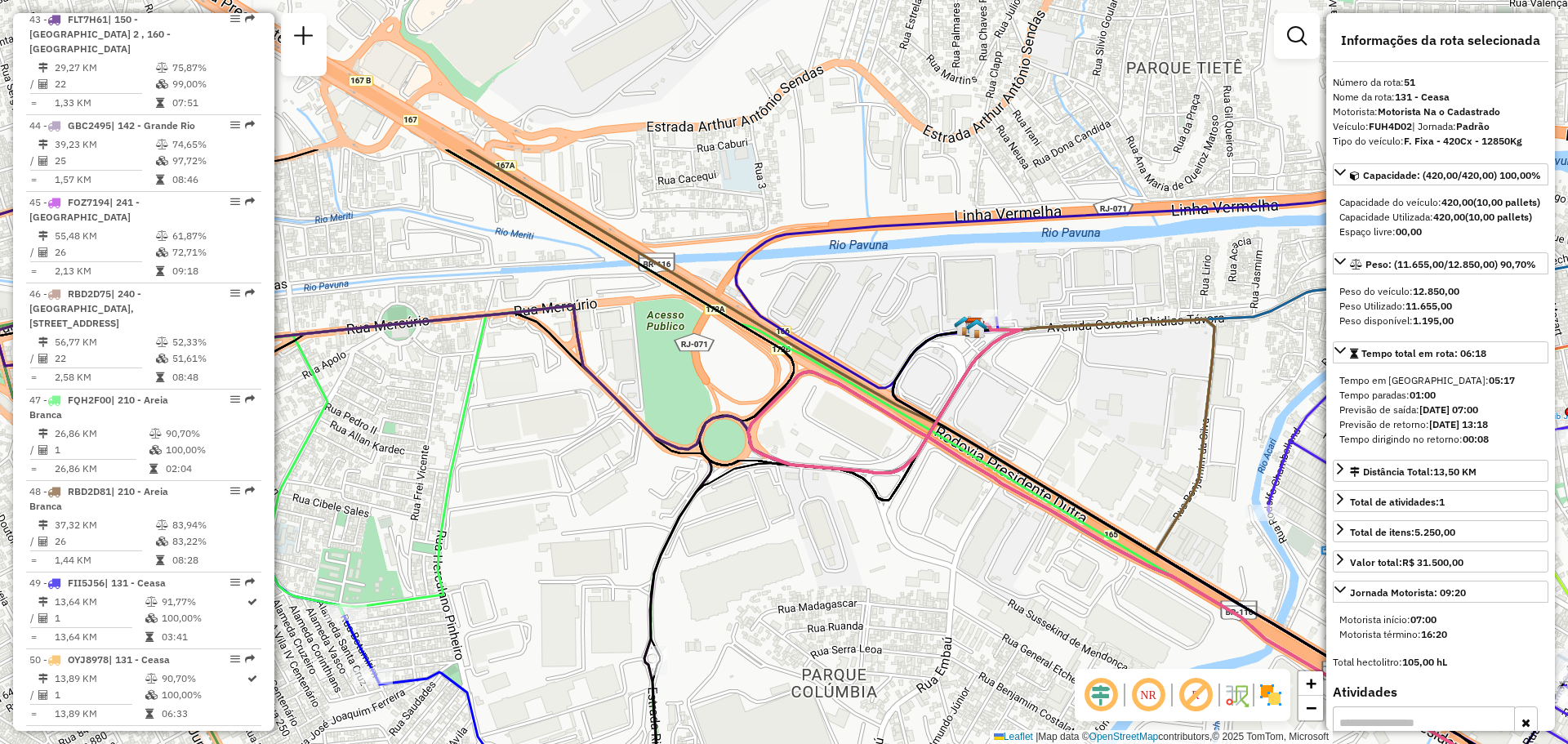
drag, startPoint x: 871, startPoint y: 196, endPoint x: 868, endPoint y: 420, distance: 224.0
click at [868, 420] on div "Rota 2 - Placa FAH1D51 95899440 - [PERSON_NAME] de atendimento Grade de atendim…" at bounding box center [784, 372] width 1568 height 744
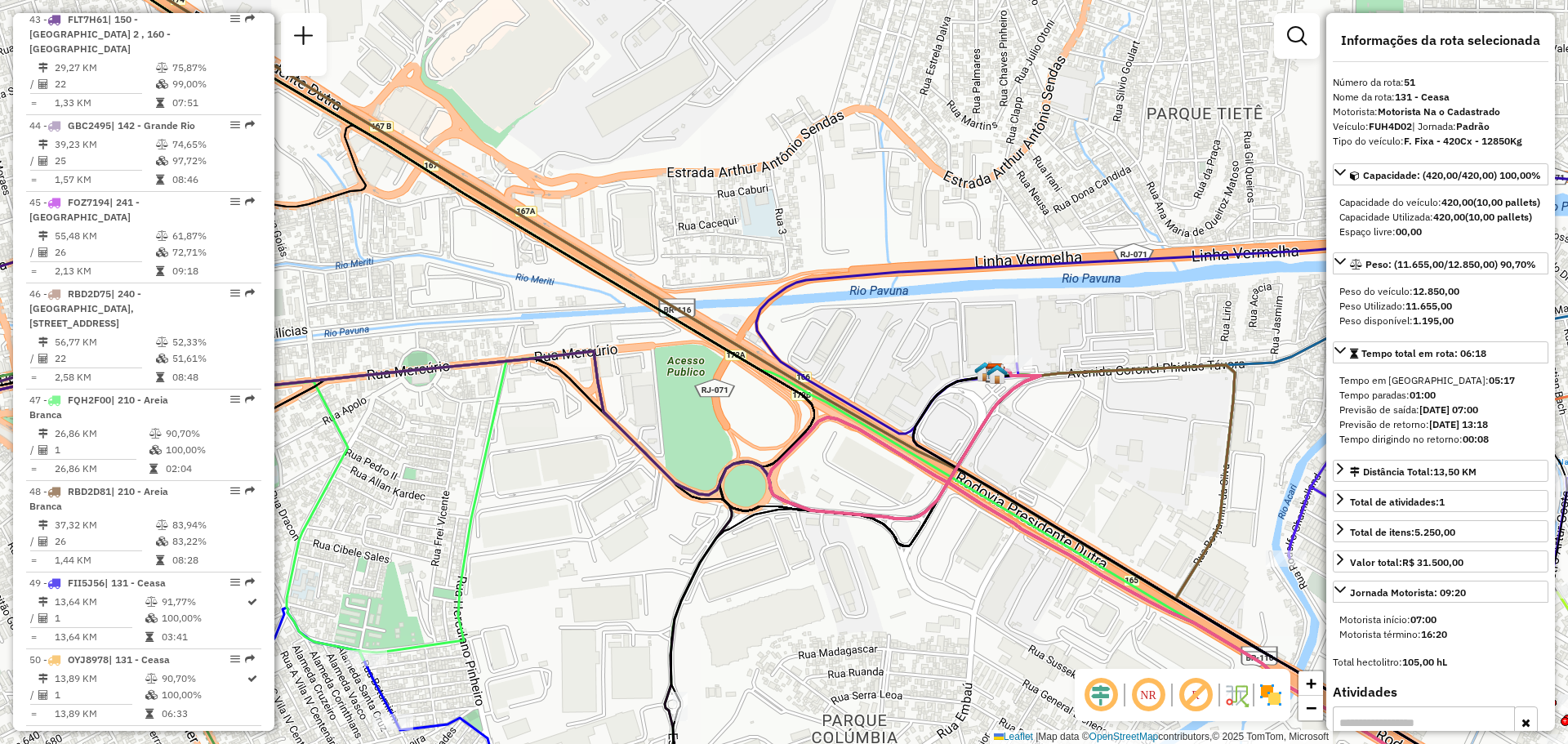
drag, startPoint x: 790, startPoint y: 190, endPoint x: 811, endPoint y: 236, distance: 50.6
click at [811, 236] on div "Rota 2 - Placa FAH1D51 95899440 - [PERSON_NAME] de atendimento Grade de atendim…" at bounding box center [784, 372] width 1568 height 744
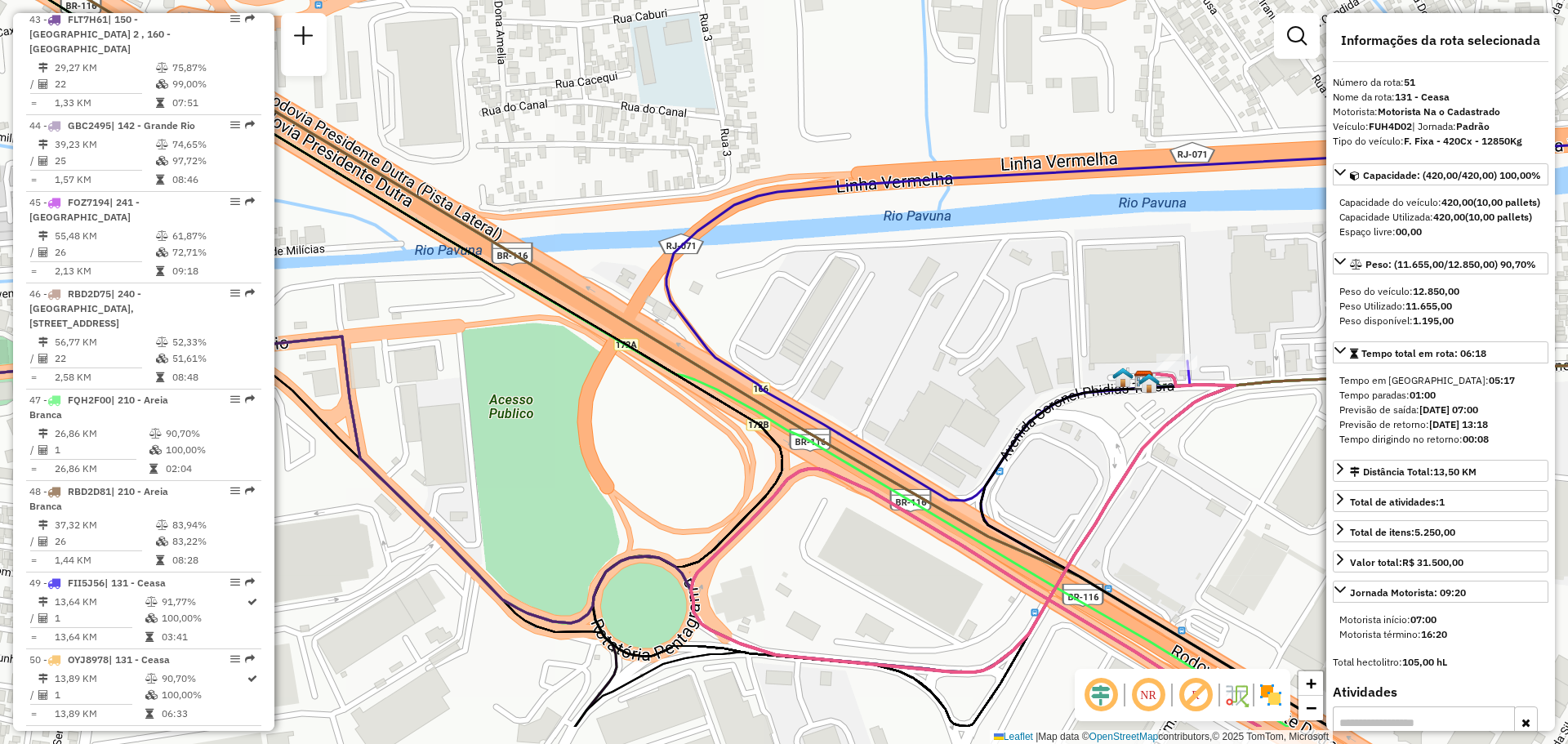
drag, startPoint x: 912, startPoint y: 405, endPoint x: 891, endPoint y: 356, distance: 53.3
click at [891, 356] on div "Rota 2 - Placa FAH1D51 95899440 - [PERSON_NAME] de atendimento Grade de atendim…" at bounding box center [784, 372] width 1568 height 744
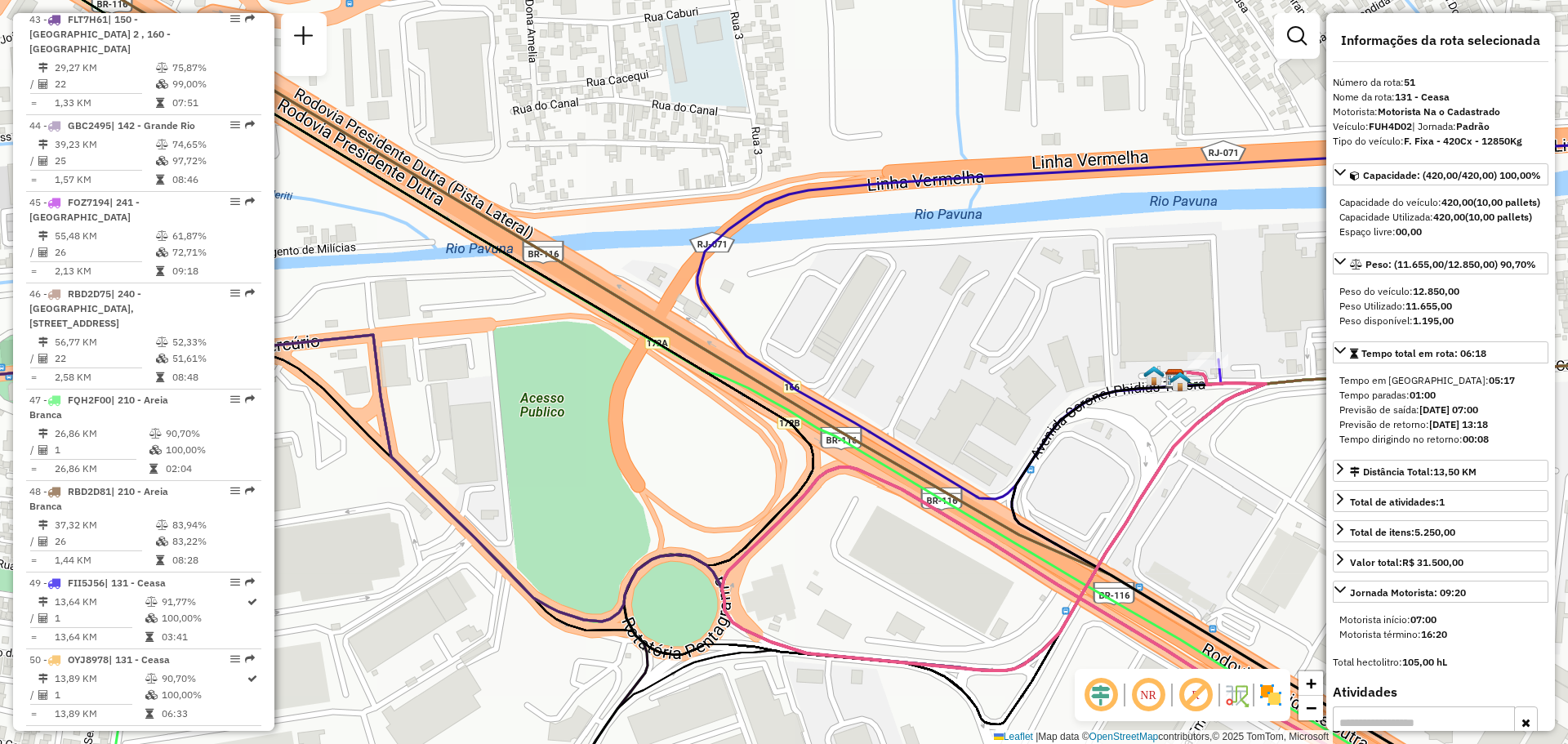
drag, startPoint x: 933, startPoint y: 319, endPoint x: 982, endPoint y: 365, distance: 67.2
click at [982, 365] on div "Rota 2 - Placa FAH1D51 95899440 - [PERSON_NAME] de atendimento Grade de atendim…" at bounding box center [784, 372] width 1568 height 744
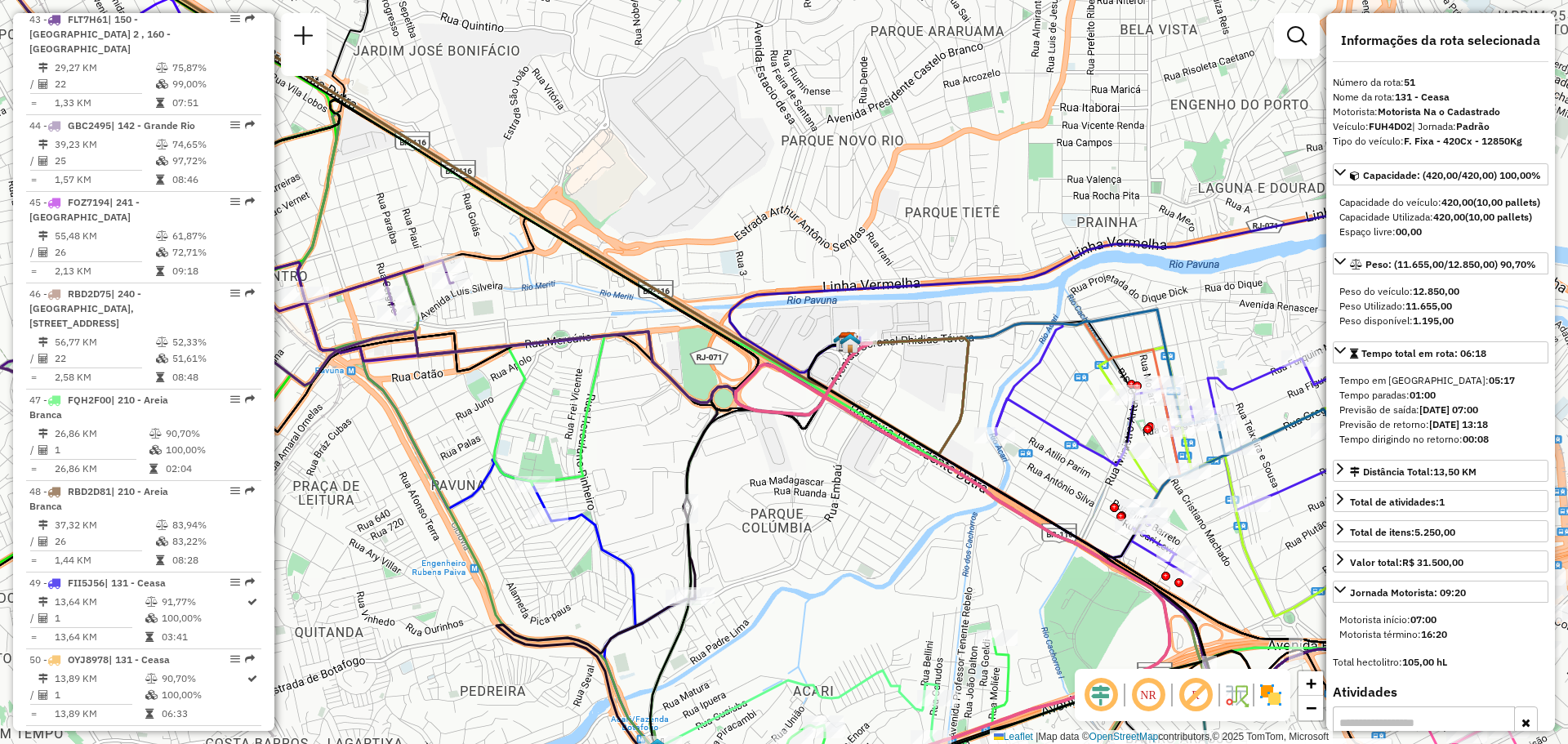
drag, startPoint x: 951, startPoint y: 285, endPoint x: 831, endPoint y: 275, distance: 120.4
click at [862, 276] on div "Rota 2 - Placa FAH1D51 95899440 - [PERSON_NAME] de atendimento Grade de atendim…" at bounding box center [784, 372] width 1568 height 744
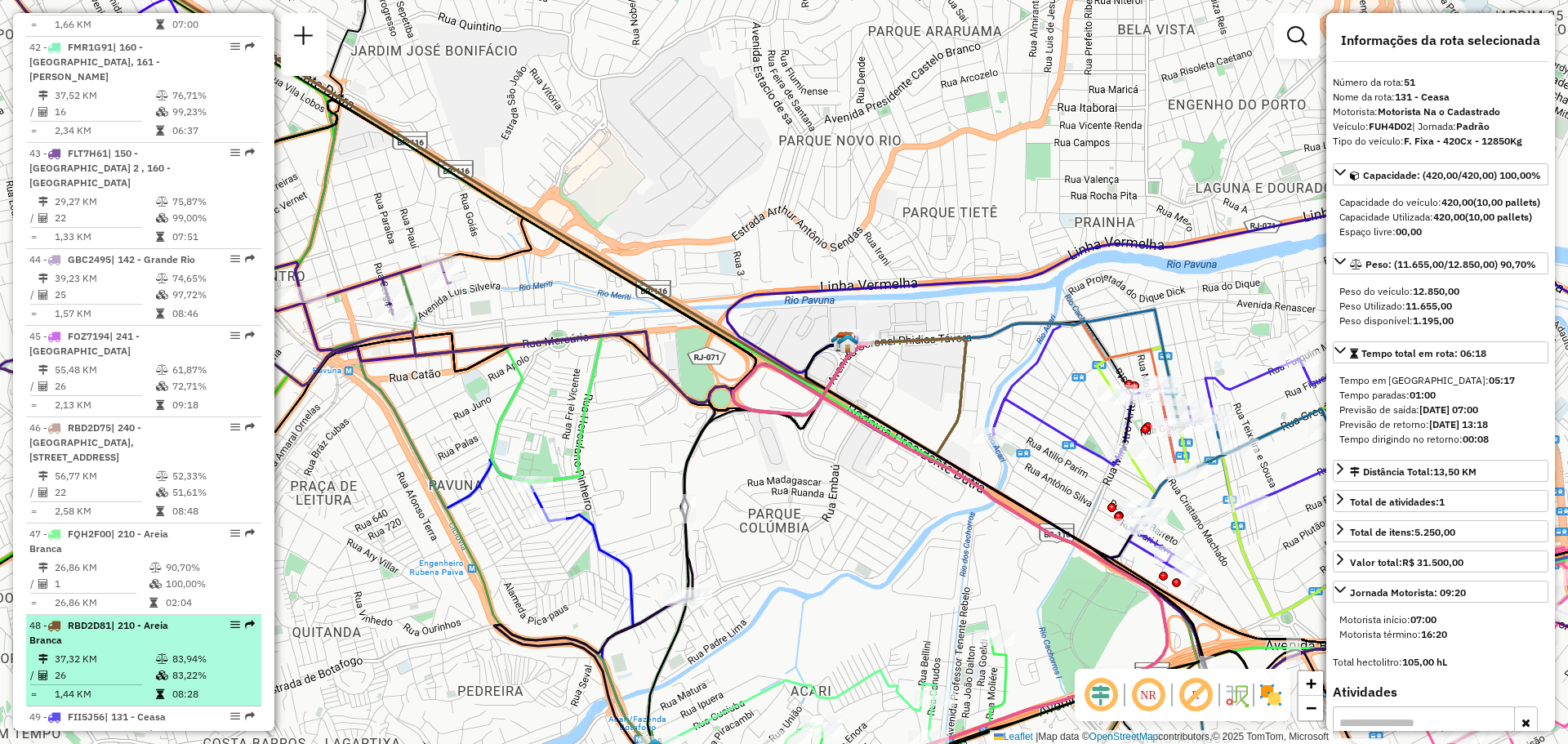
scroll to position [4486, 0]
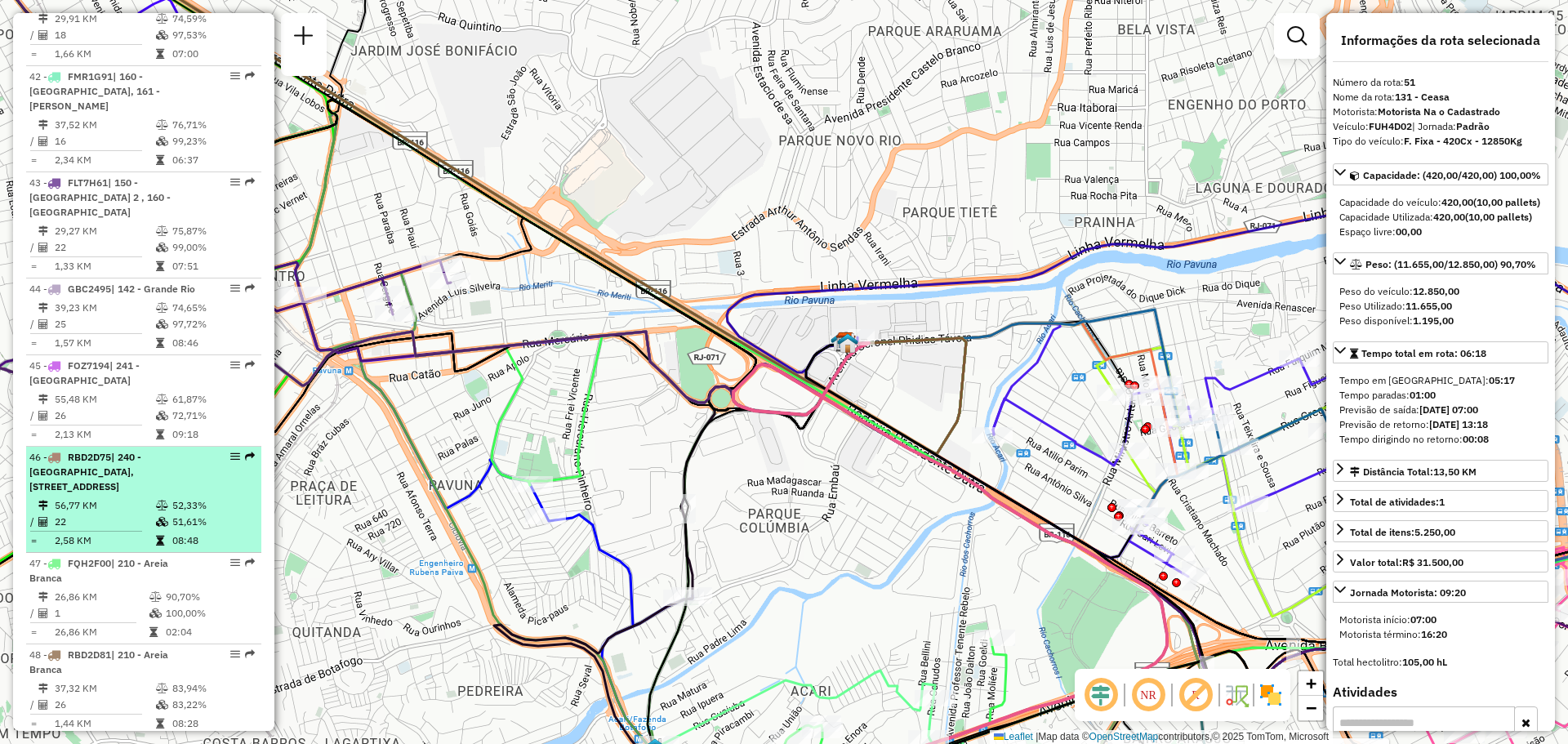
click at [165, 501] on icon at bounding box center [162, 506] width 12 height 10
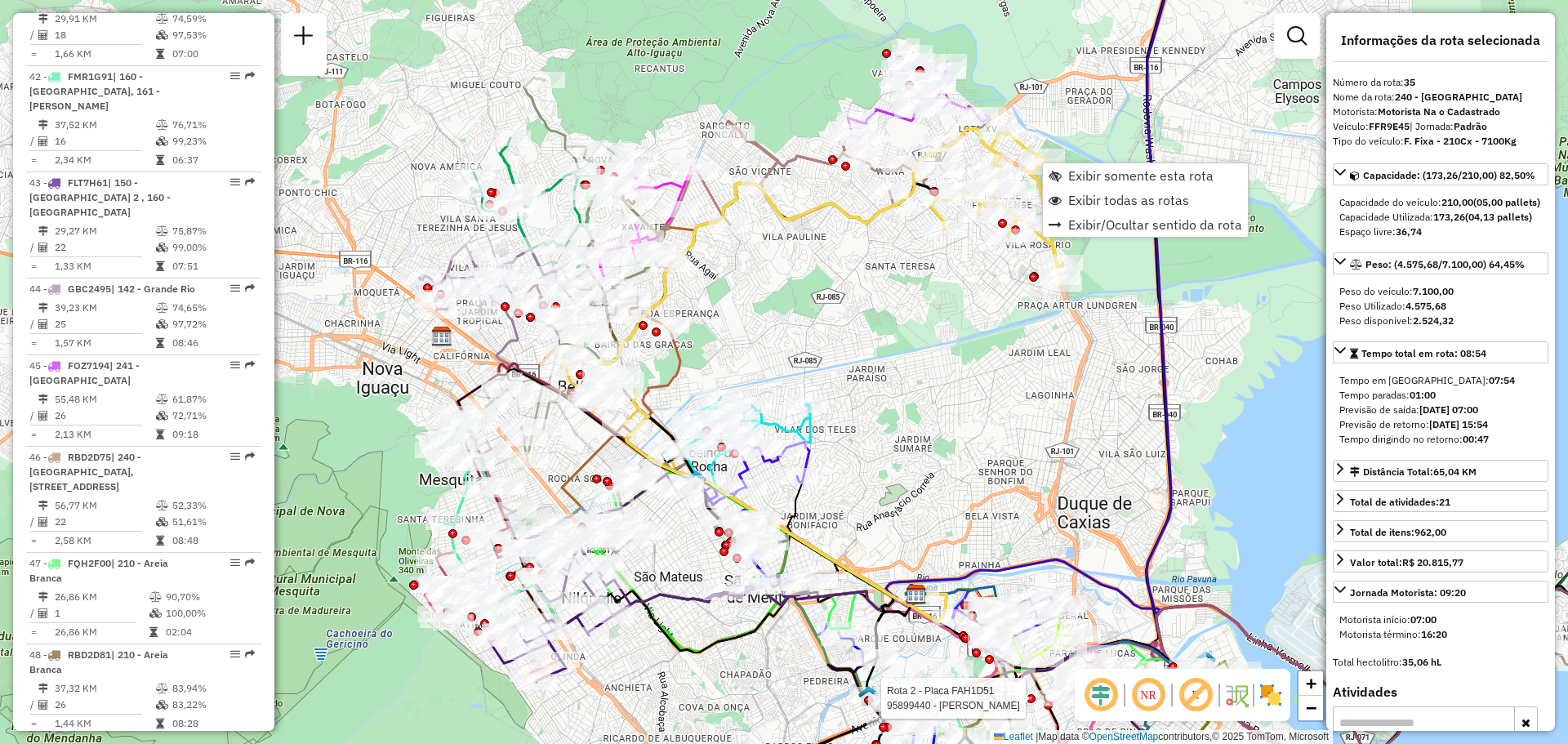
scroll to position [3737, 0]
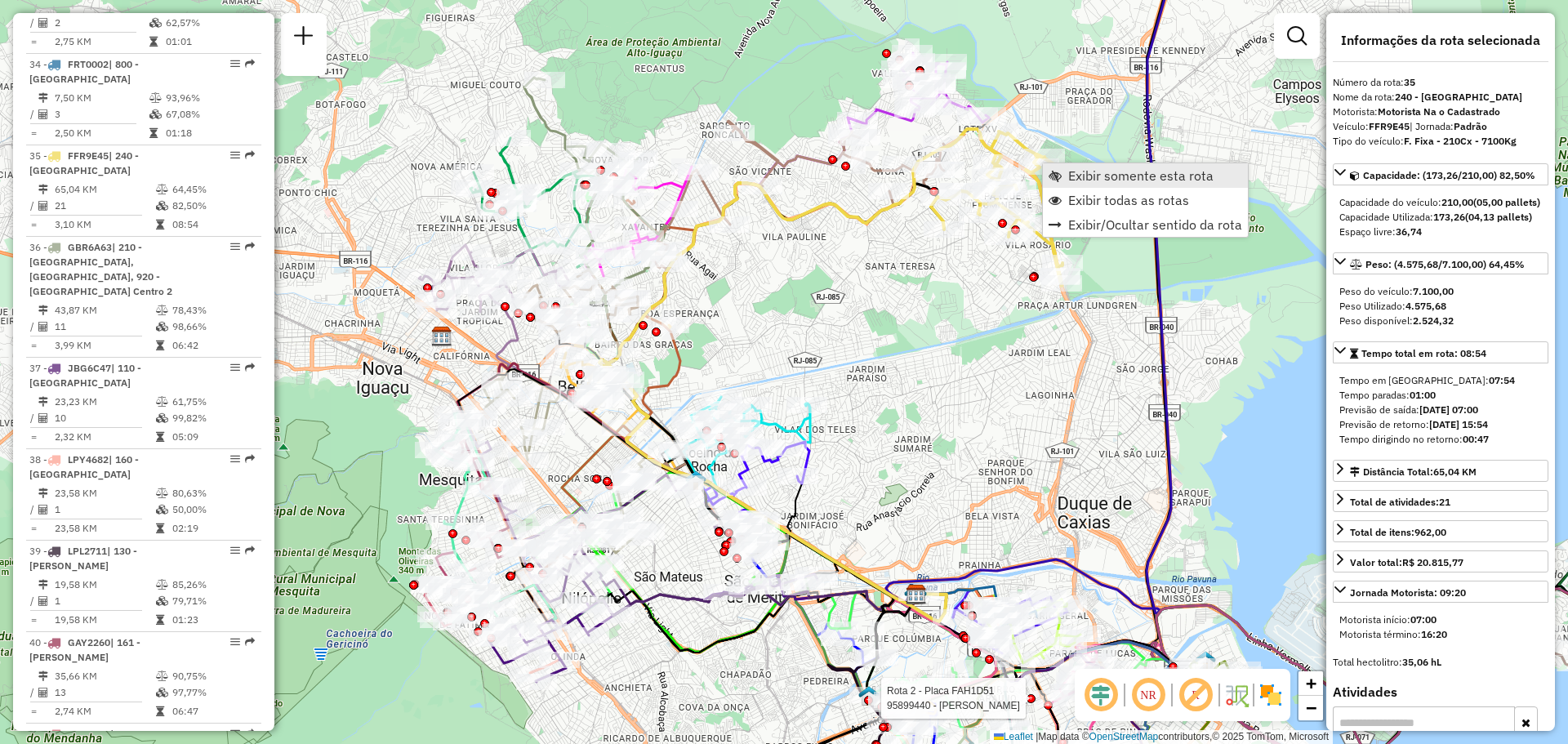
click at [1139, 175] on span "Exibir somente esta rota" at bounding box center [1141, 175] width 146 height 13
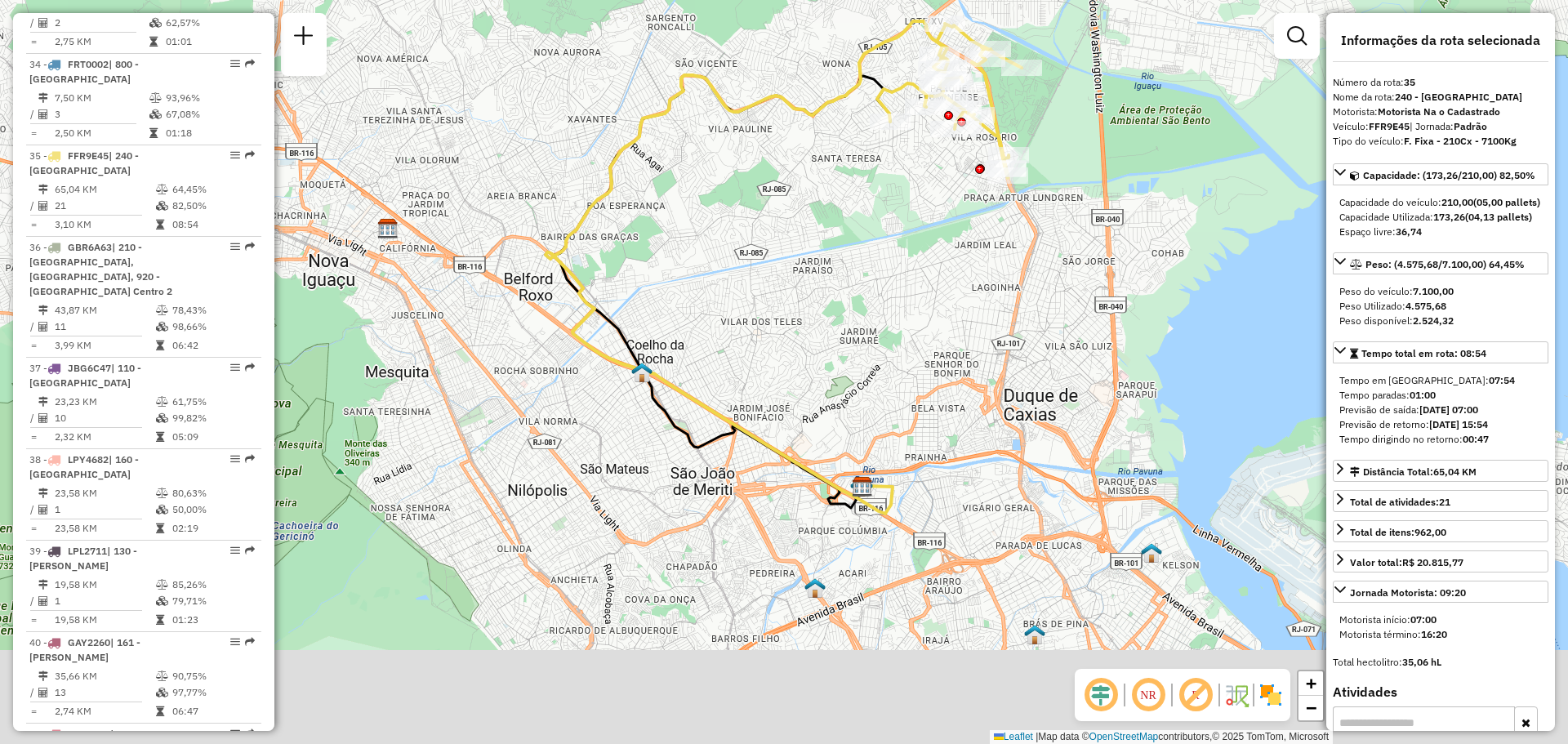
drag, startPoint x: 865, startPoint y: 521, endPoint x: 866, endPoint y: 369, distance: 152.0
click at [866, 369] on div "Janela de atendimento Grade de atendimento Capacidade Transportadoras Veículos …" at bounding box center [784, 372] width 1568 height 744
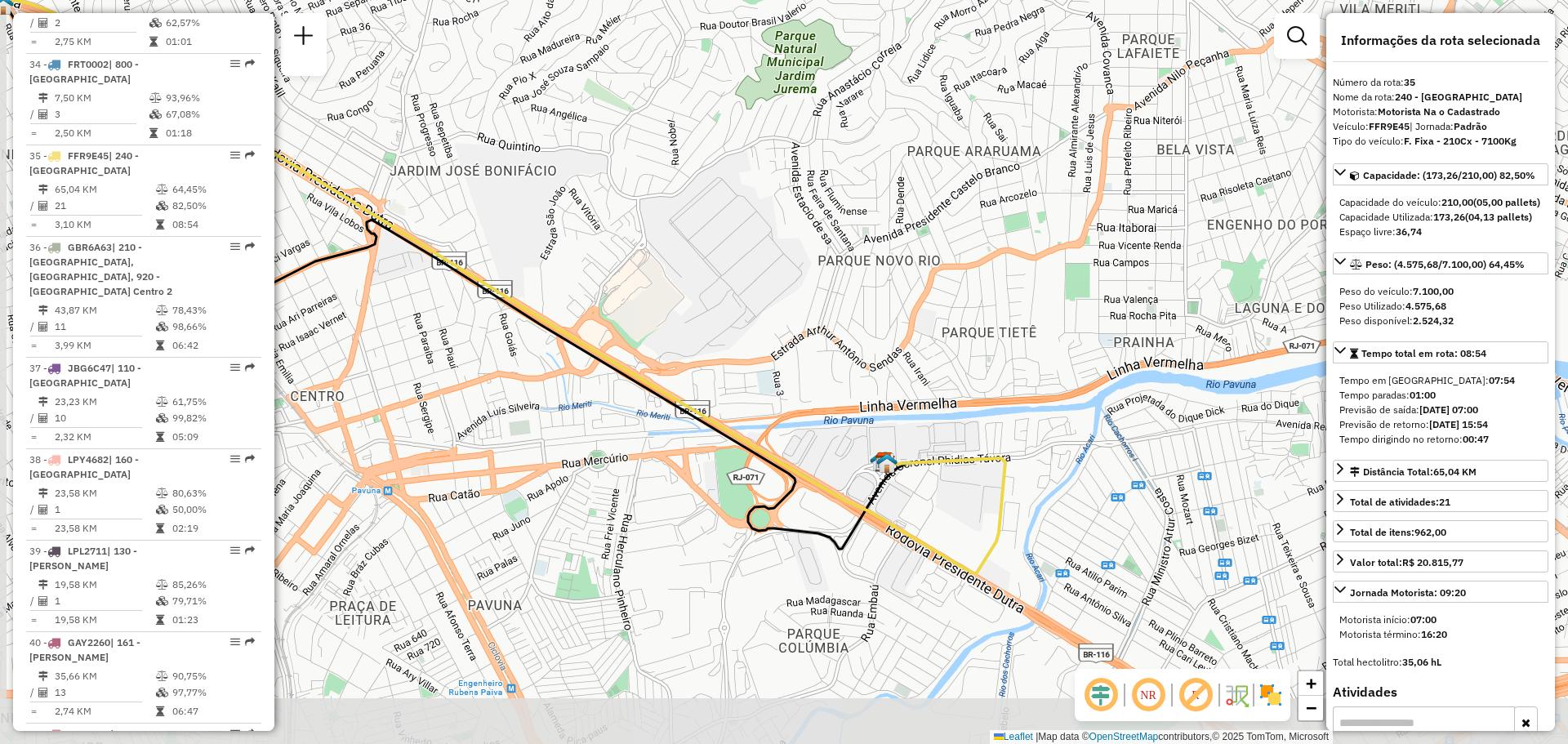
drag, startPoint x: 797, startPoint y: 444, endPoint x: 824, endPoint y: 254, distance: 191.9
click at [824, 254] on div "Janela de atendimento Grade de atendimento Capacidade Transportadoras Veículos …" at bounding box center [784, 372] width 1568 height 744
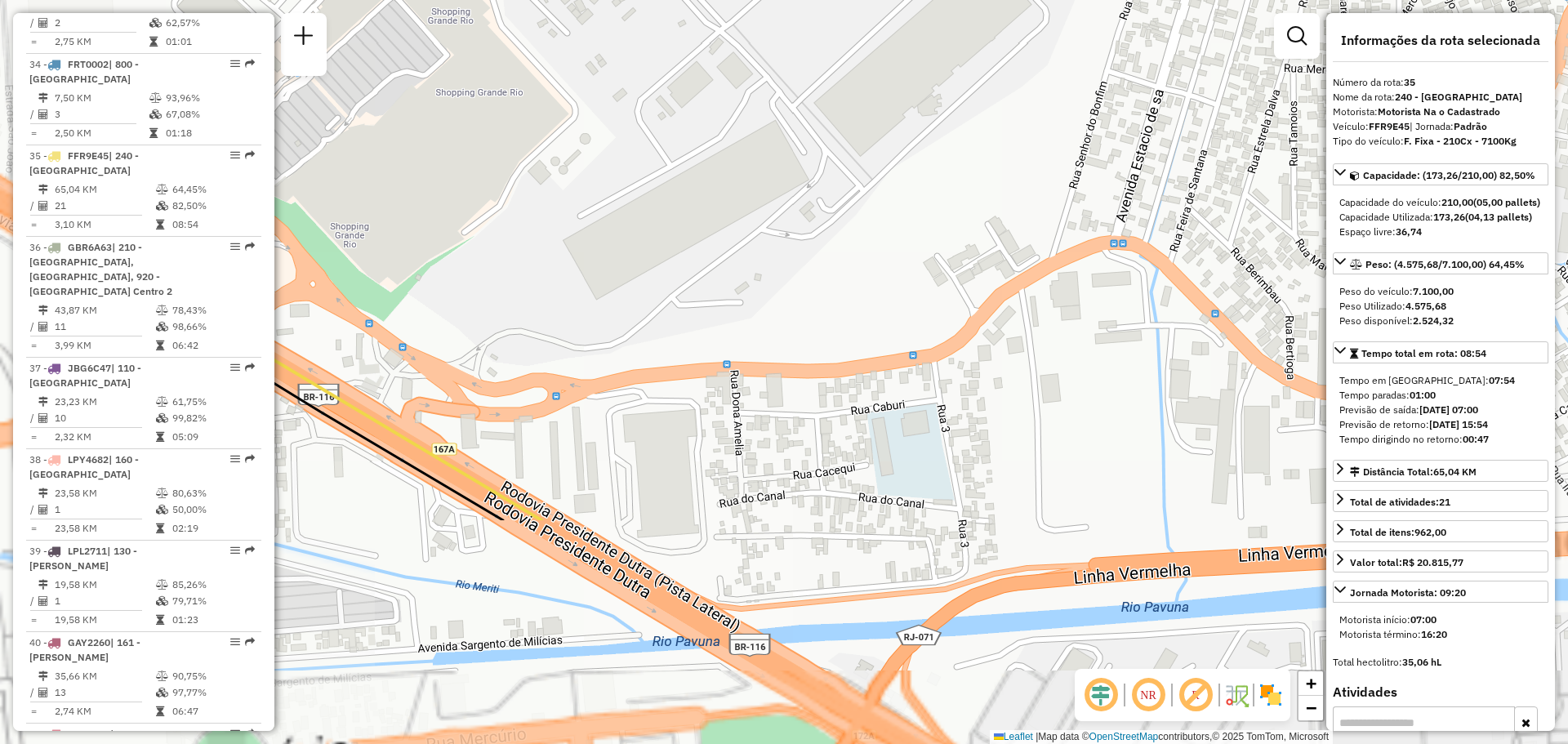
drag, startPoint x: 816, startPoint y: 331, endPoint x: 1062, endPoint y: 200, distance: 278.7
click at [1102, 85] on div "Janela de atendimento Grade de atendimento Capacidade Transportadoras Veículos …" at bounding box center [784, 372] width 1568 height 744
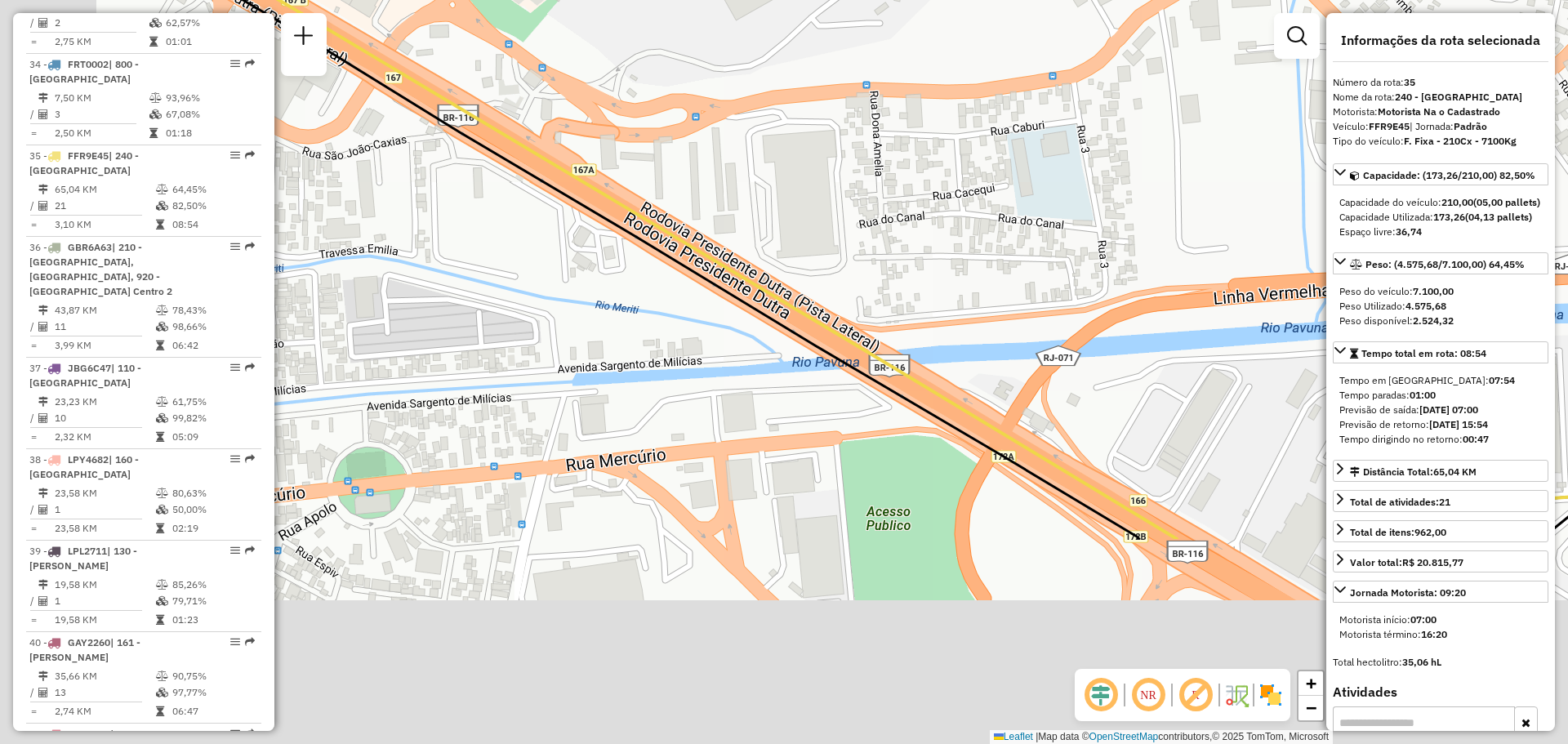
drag, startPoint x: 912, startPoint y: 382, endPoint x: 927, endPoint y: 85, distance: 297.4
click at [1048, 100] on div "Janela de atendimento Grade de atendimento Capacidade Transportadoras Veículos …" at bounding box center [784, 372] width 1568 height 744
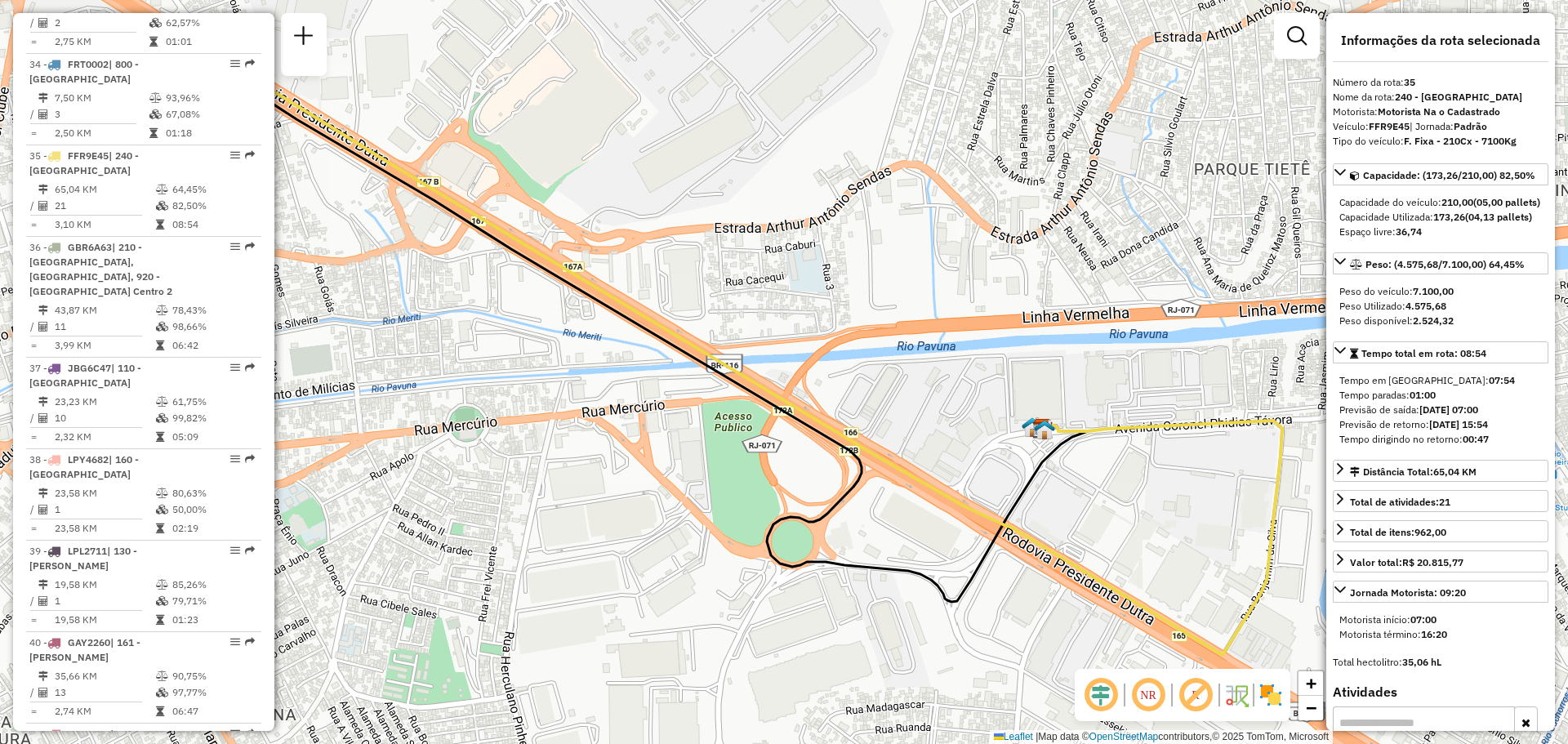
drag, startPoint x: 1025, startPoint y: 111, endPoint x: 844, endPoint y: 250, distance: 228.2
click at [844, 250] on div "Janela de atendimento Grade de atendimento Capacidade Transportadoras Veículos …" at bounding box center [784, 372] width 1568 height 744
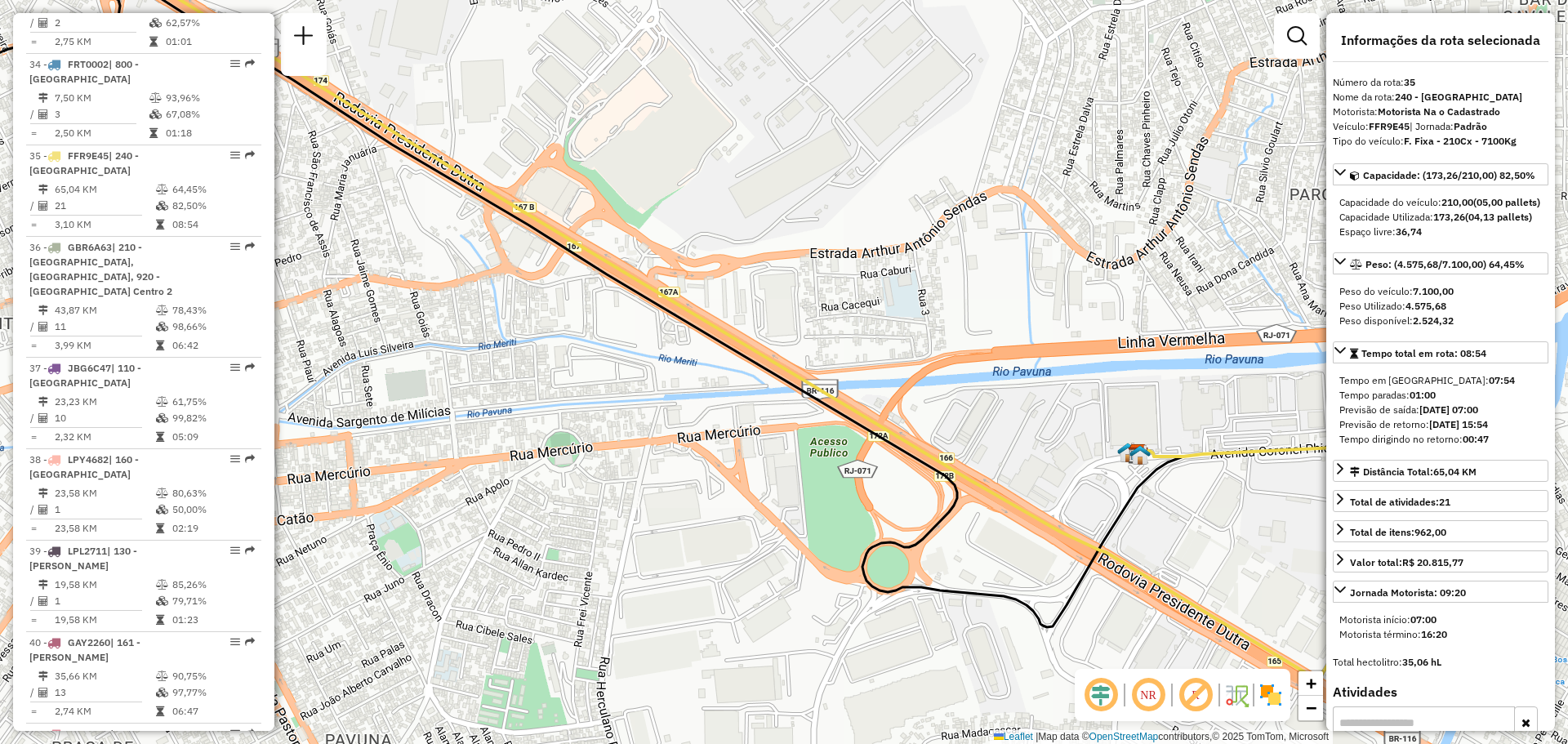
drag, startPoint x: 843, startPoint y: 250, endPoint x: 938, endPoint y: 276, distance: 98.5
click at [938, 276] on div "Janela de atendimento Grade de atendimento Capacidade Transportadoras Veículos …" at bounding box center [784, 372] width 1568 height 744
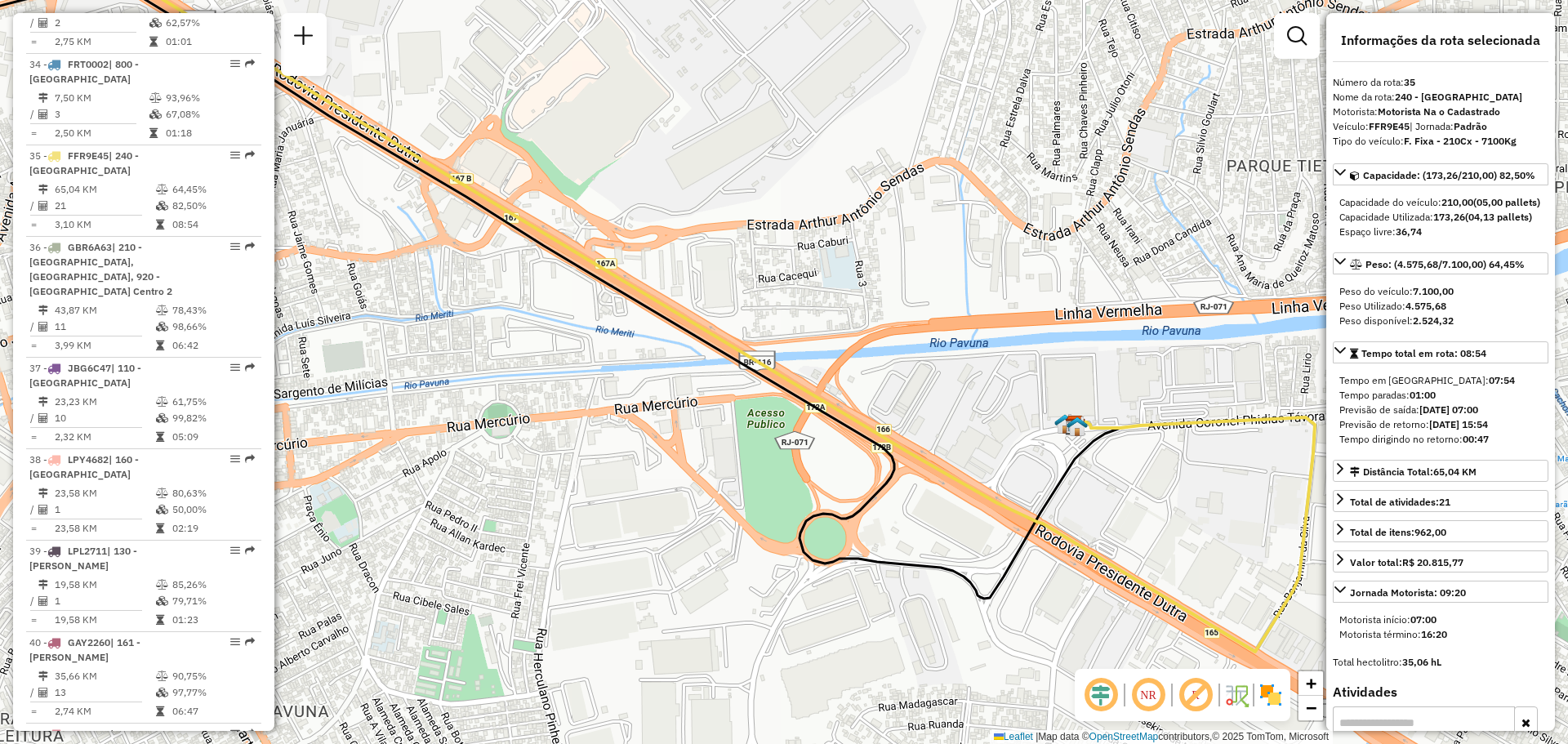
drag, startPoint x: 1025, startPoint y: 370, endPoint x: 963, endPoint y: 342, distance: 68.0
click at [963, 342] on div "Janela de atendimento Grade de atendimento Capacidade Transportadoras Veículos …" at bounding box center [784, 372] width 1568 height 744
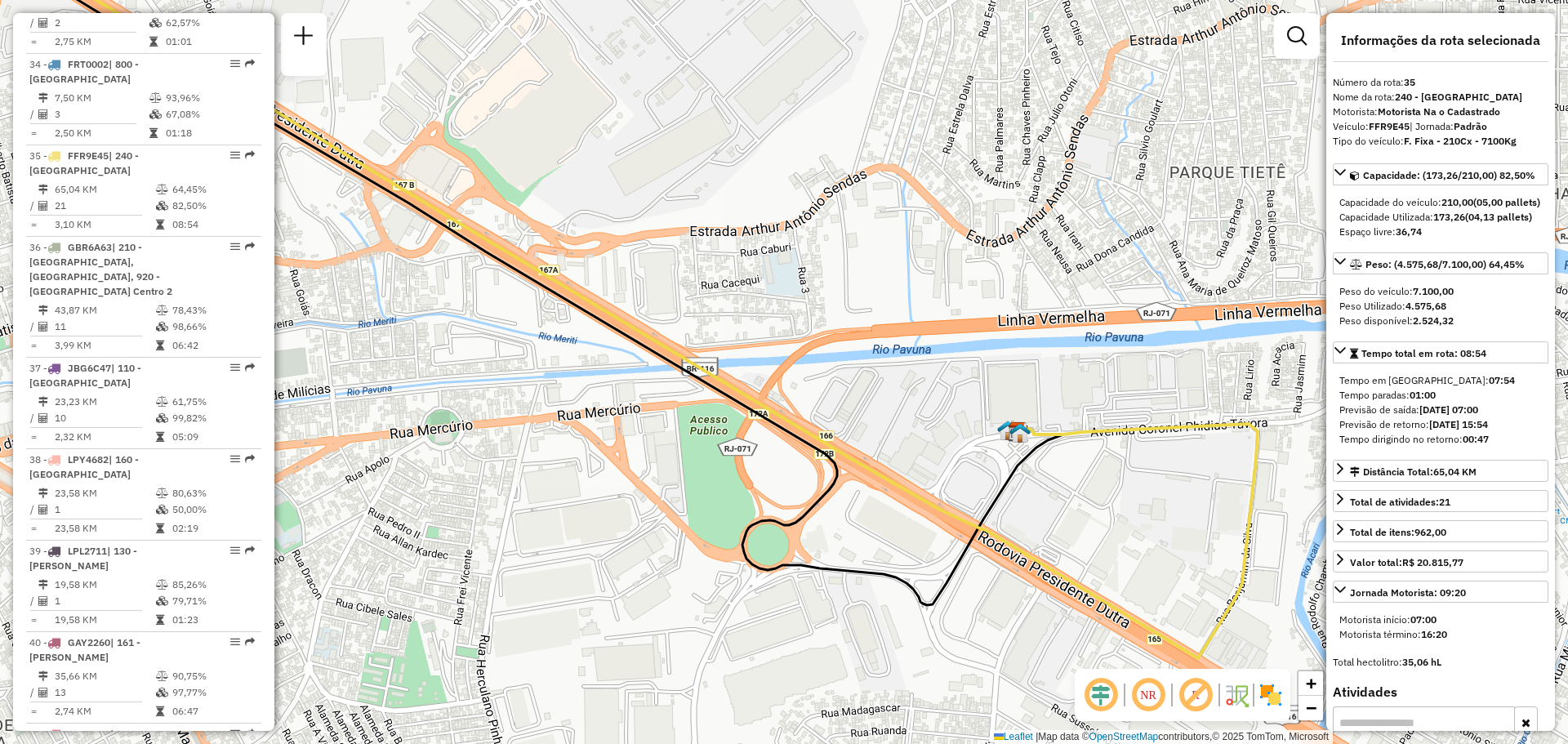
drag, startPoint x: 906, startPoint y: 276, endPoint x: 849, endPoint y: 283, distance: 57.4
click at [849, 283] on div "Janela de atendimento Grade de atendimento Capacidade Transportadoras Veículos …" at bounding box center [784, 372] width 1568 height 744
click at [1280, 705] on img at bounding box center [1270, 695] width 26 height 26
